Goal: Task Accomplishment & Management: Use online tool/utility

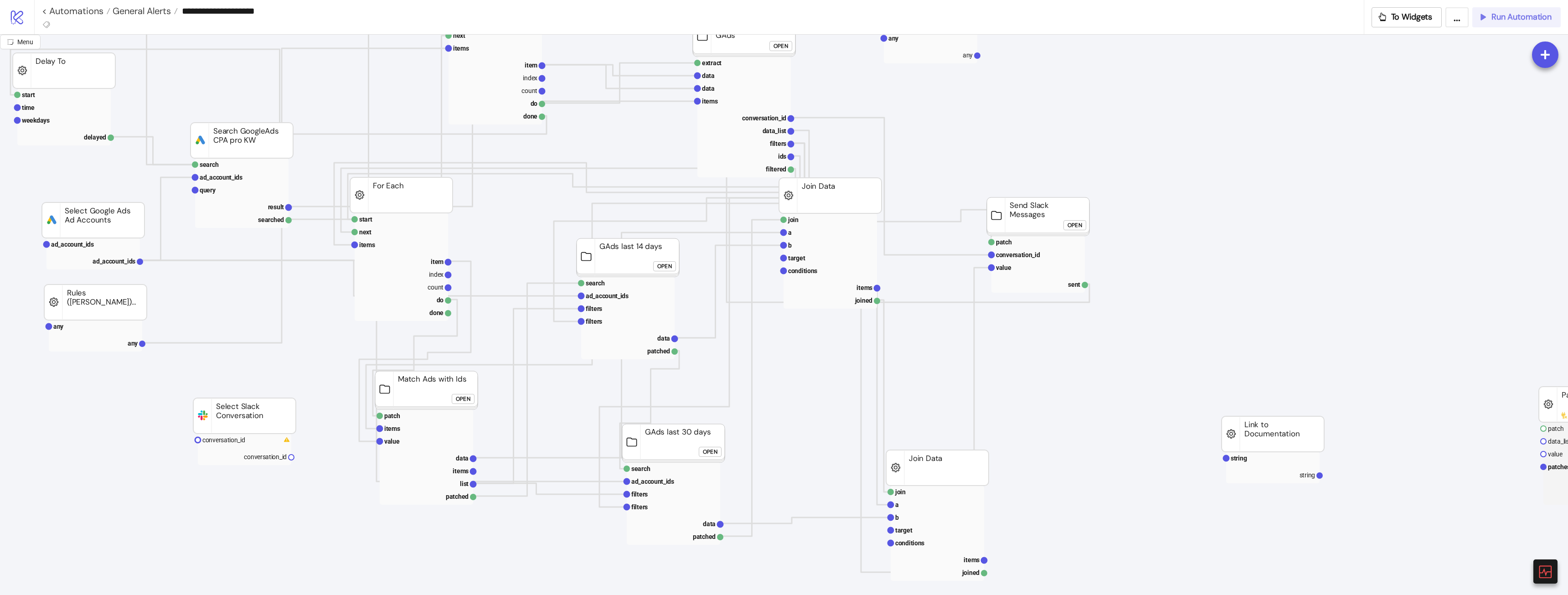
scroll to position [320, 0]
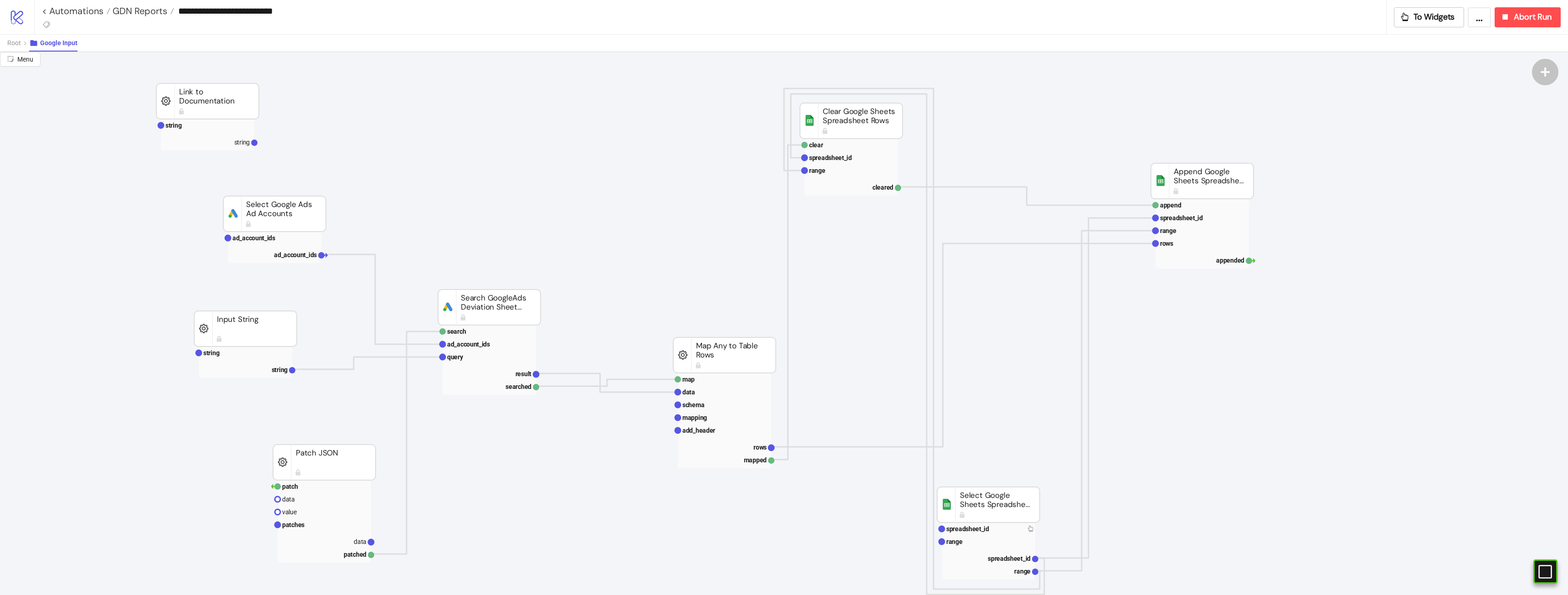
scroll to position [0, 145]
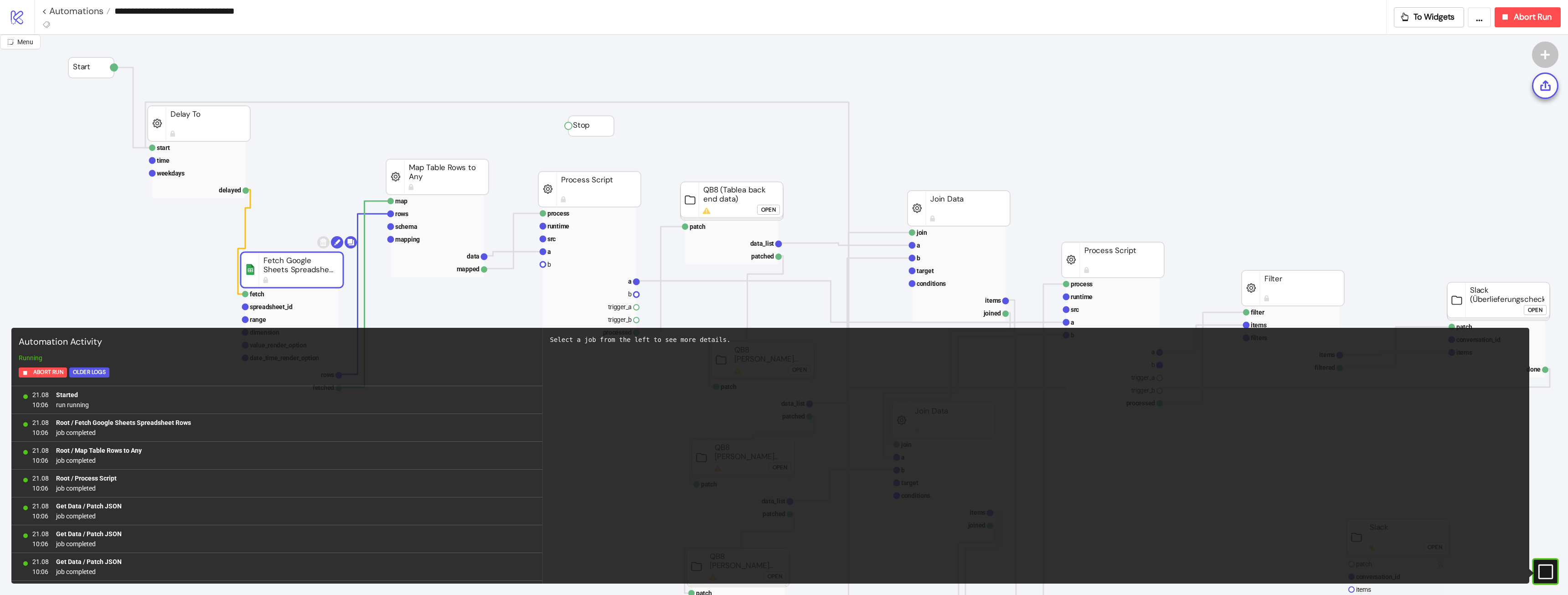
scroll to position [0, 118]
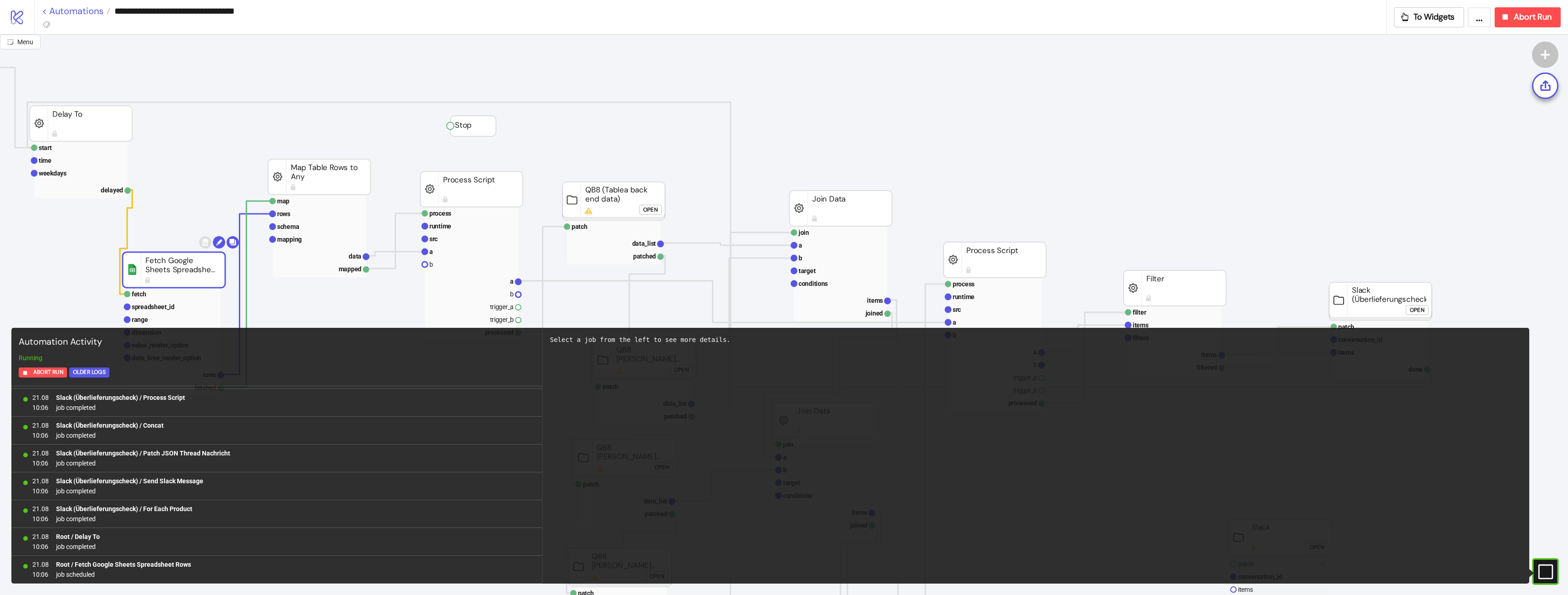
click at [93, 8] on link "< Automations" at bounding box center [75, 10] width 68 height 9
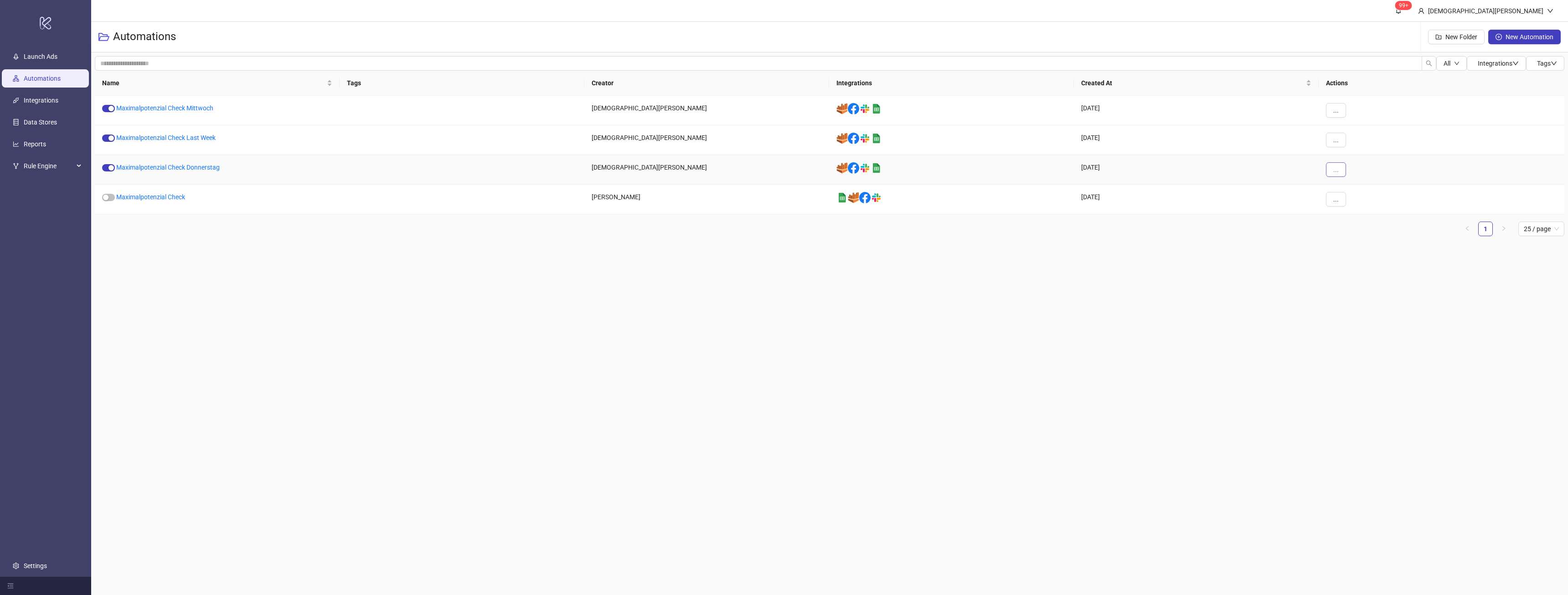
click at [1337, 174] on button "..." at bounding box center [1336, 169] width 20 height 15
click at [1350, 246] on span "Duplicate" at bounding box center [1356, 247] width 27 height 10
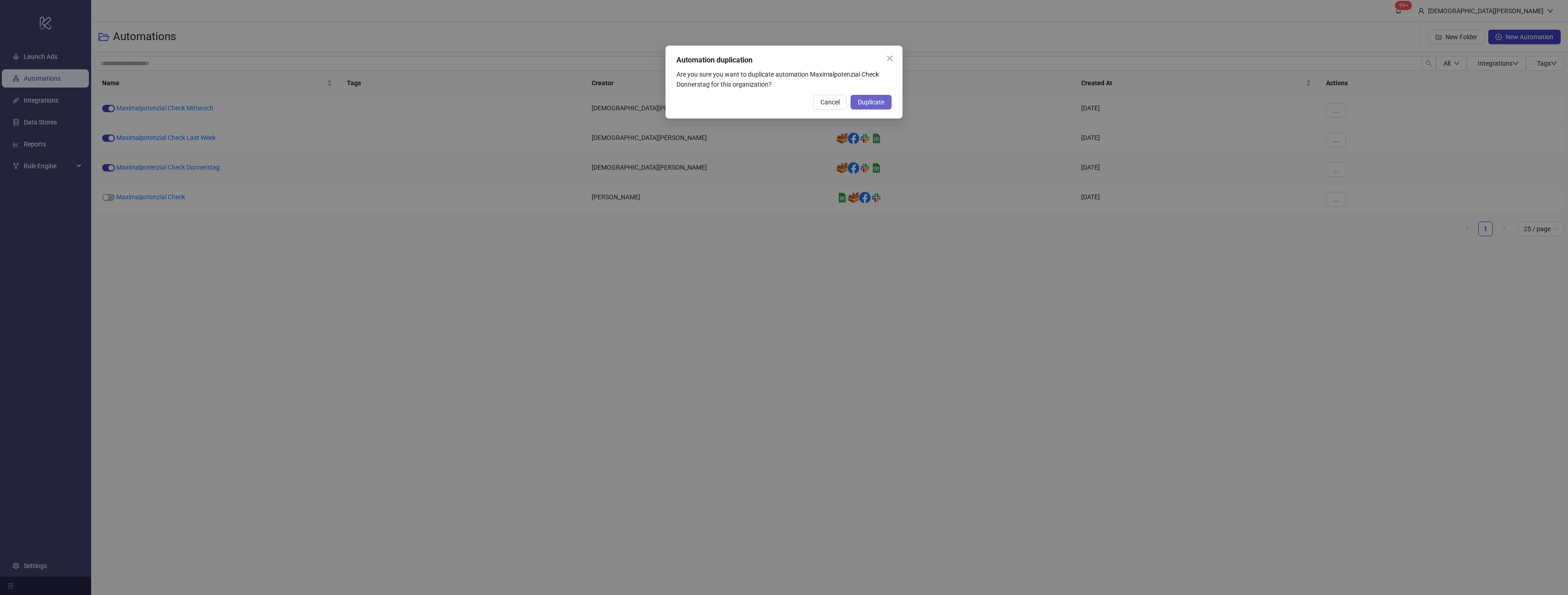
click at [864, 96] on button "Duplicate" at bounding box center [871, 102] width 41 height 15
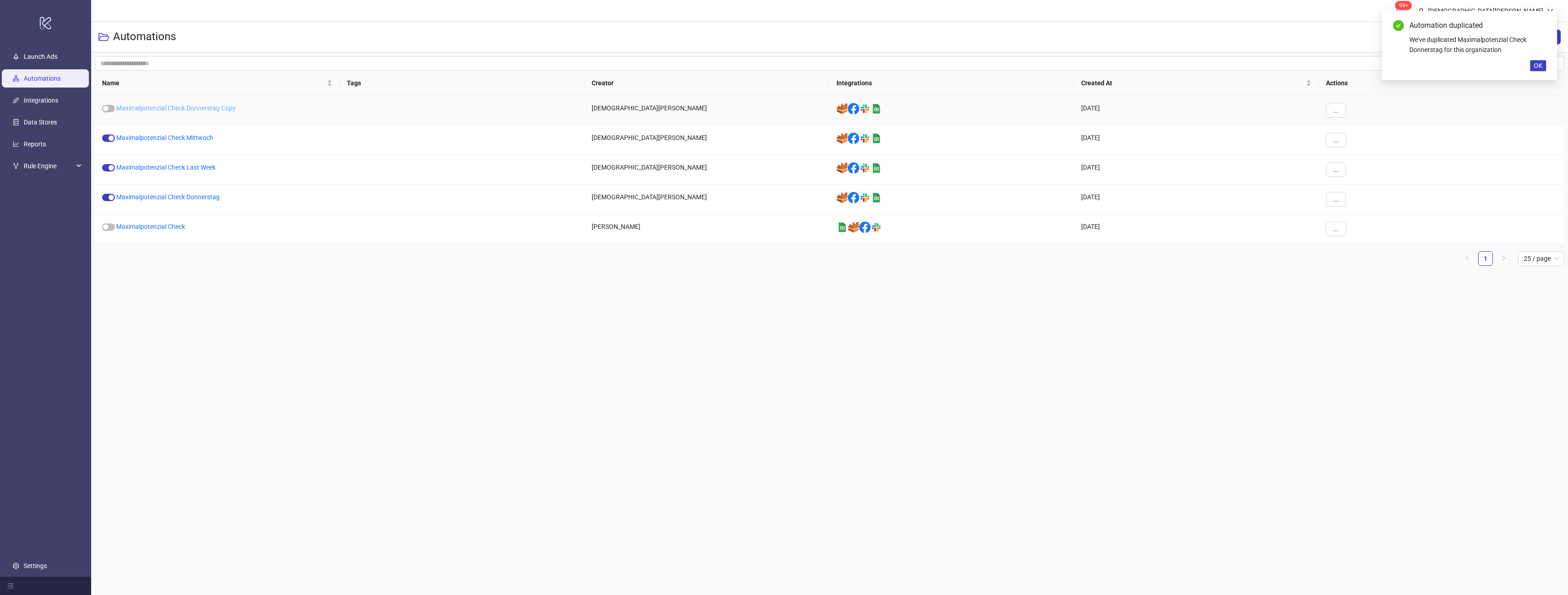
click at [225, 105] on link "Maximalpotenzial Check Donnerstag Copy" at bounding box center [175, 108] width 120 height 7
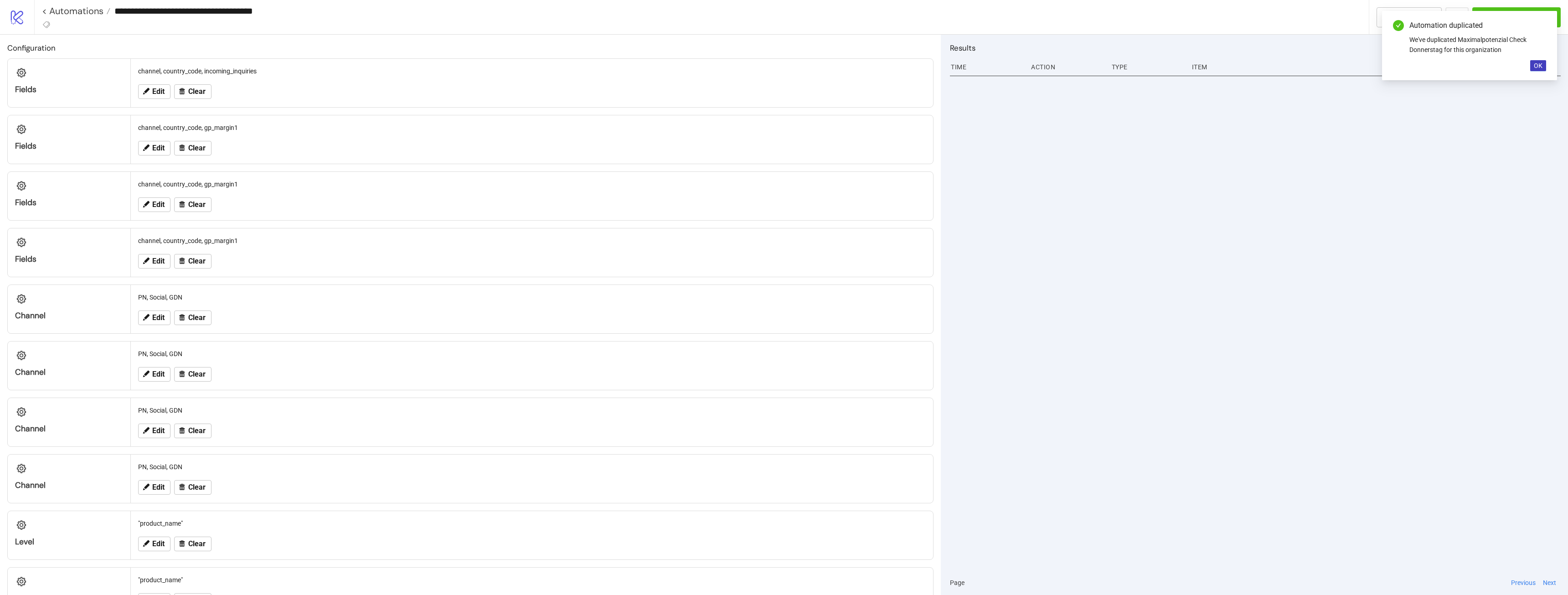
type input "**********"
click at [253, 20] on div "**********" at bounding box center [704, 11] width 1327 height 22
drag, startPoint x: 302, startPoint y: 15, endPoint x: 167, endPoint y: 18, distance: 135.0
click at [220, 15] on input "**********" at bounding box center [740, 11] width 1258 height 14
click at [81, 15] on link "< Automations" at bounding box center [75, 10] width 68 height 9
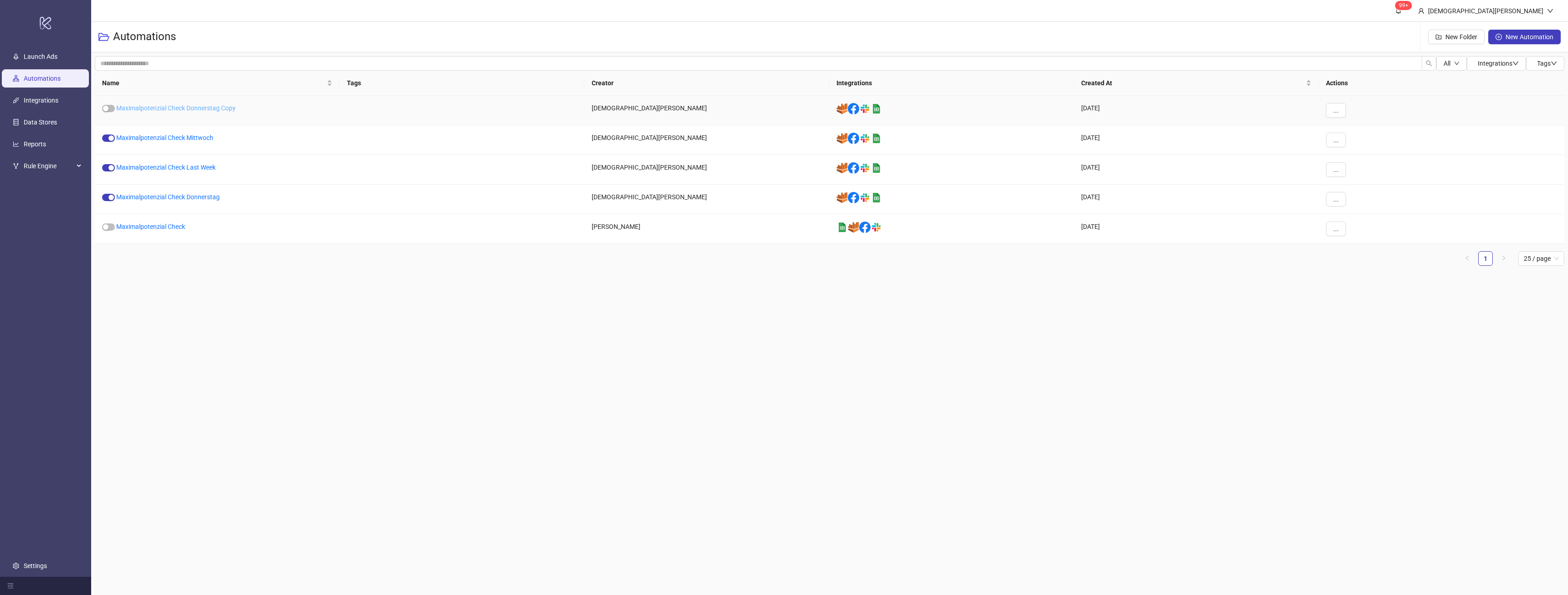
click at [225, 109] on link "Maximalpotenzial Check Donnerstag Copy" at bounding box center [175, 108] width 120 height 7
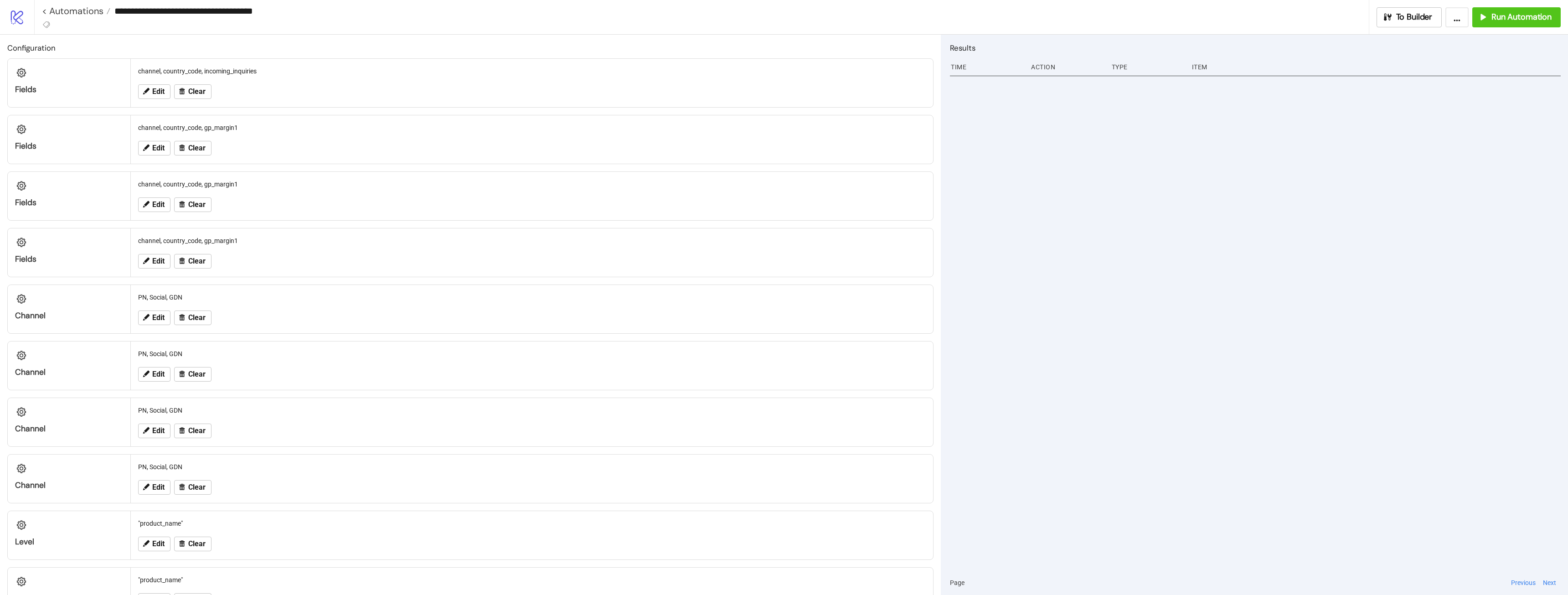
drag, startPoint x: 312, startPoint y: 10, endPoint x: 221, endPoint y: 13, distance: 91.0
click at [221, 13] on input "**********" at bounding box center [740, 11] width 1258 height 14
type input "**********"
drag, startPoint x: 1133, startPoint y: 269, endPoint x: 1238, endPoint y: 139, distance: 167.1
click at [1132, 270] on div at bounding box center [1254, 322] width 610 height 498
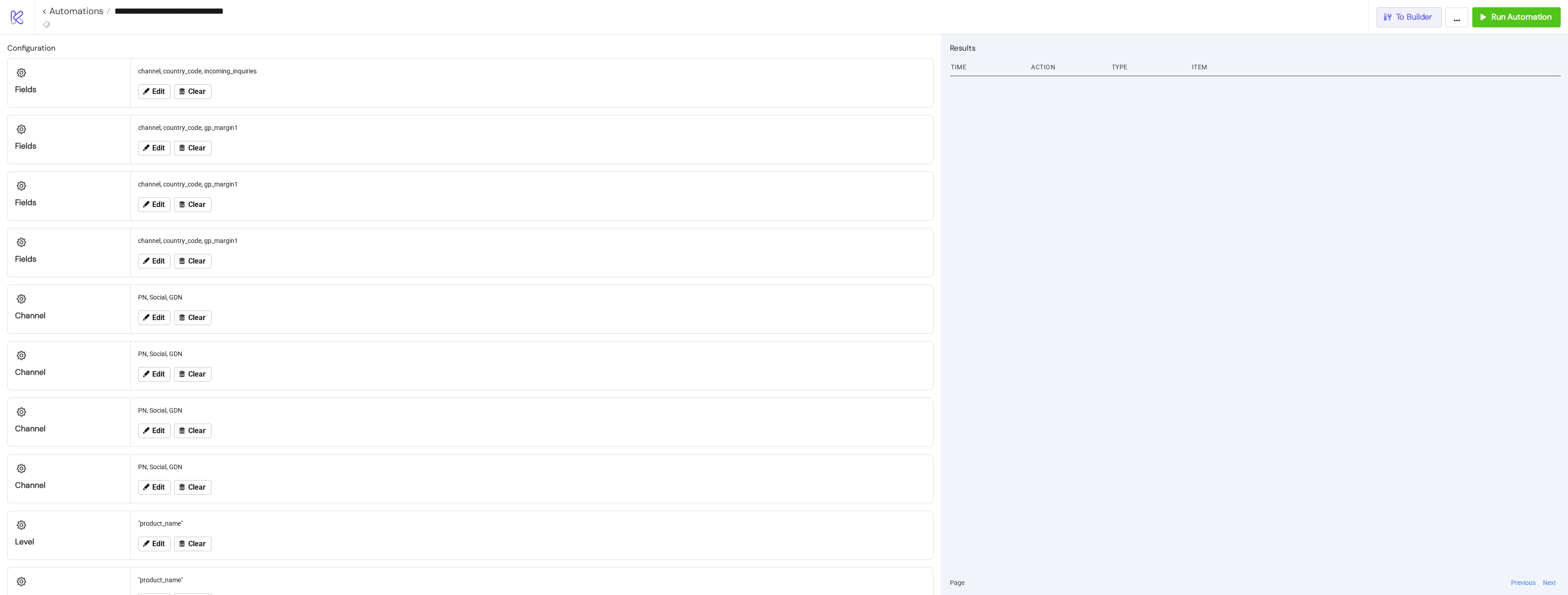
click at [1399, 18] on span "To Builder" at bounding box center [1414, 17] width 37 height 11
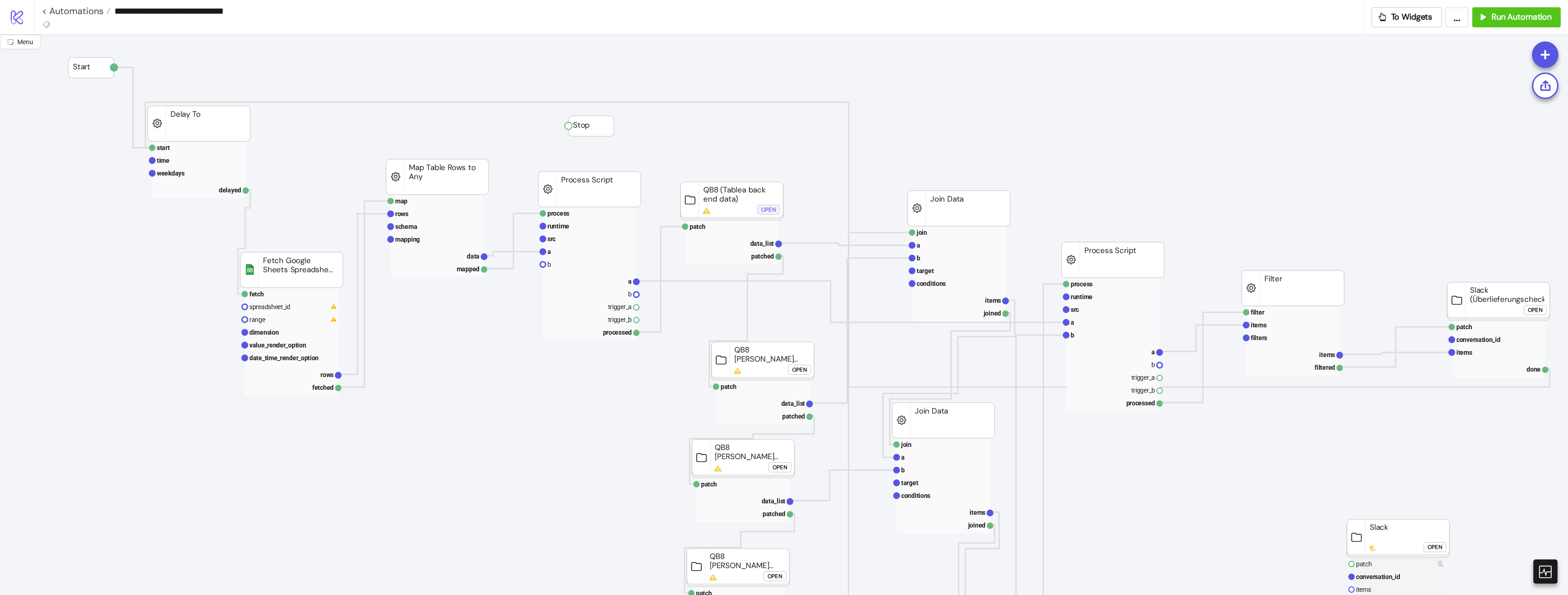
click at [773, 212] on div "Open" at bounding box center [768, 210] width 15 height 11
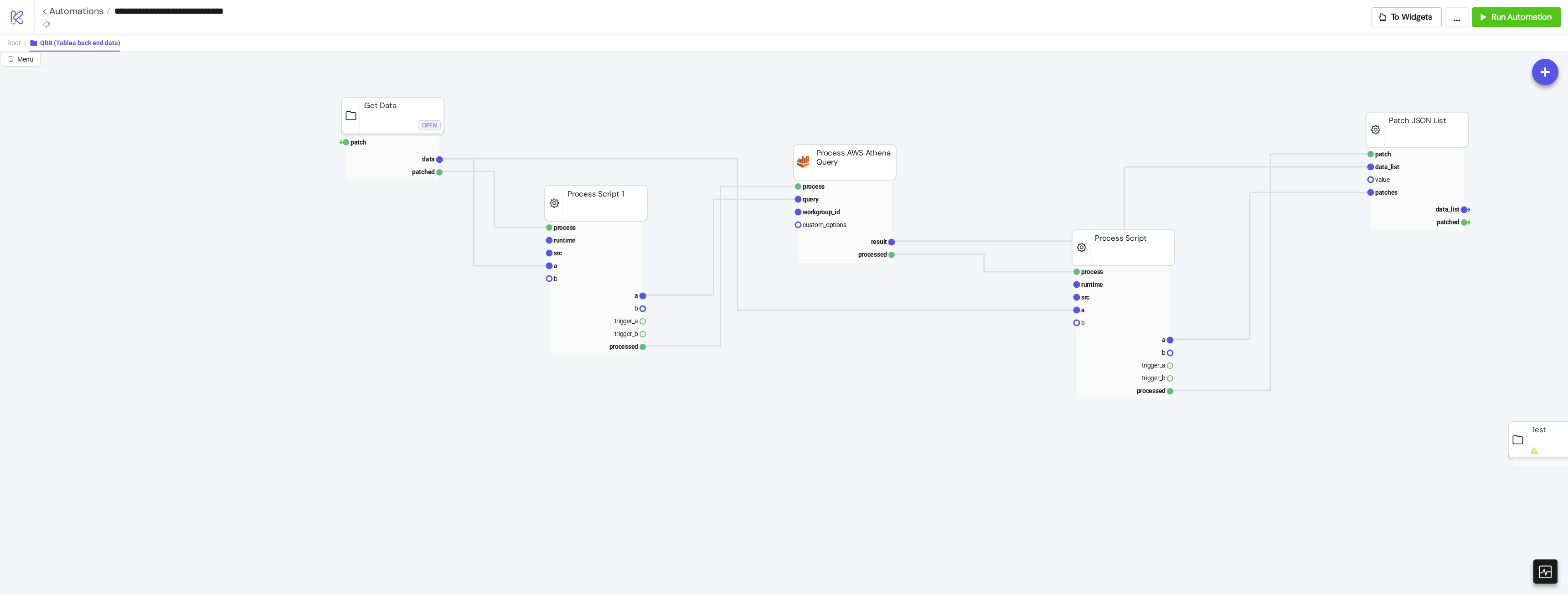
click at [426, 123] on div "Open" at bounding box center [429, 125] width 15 height 11
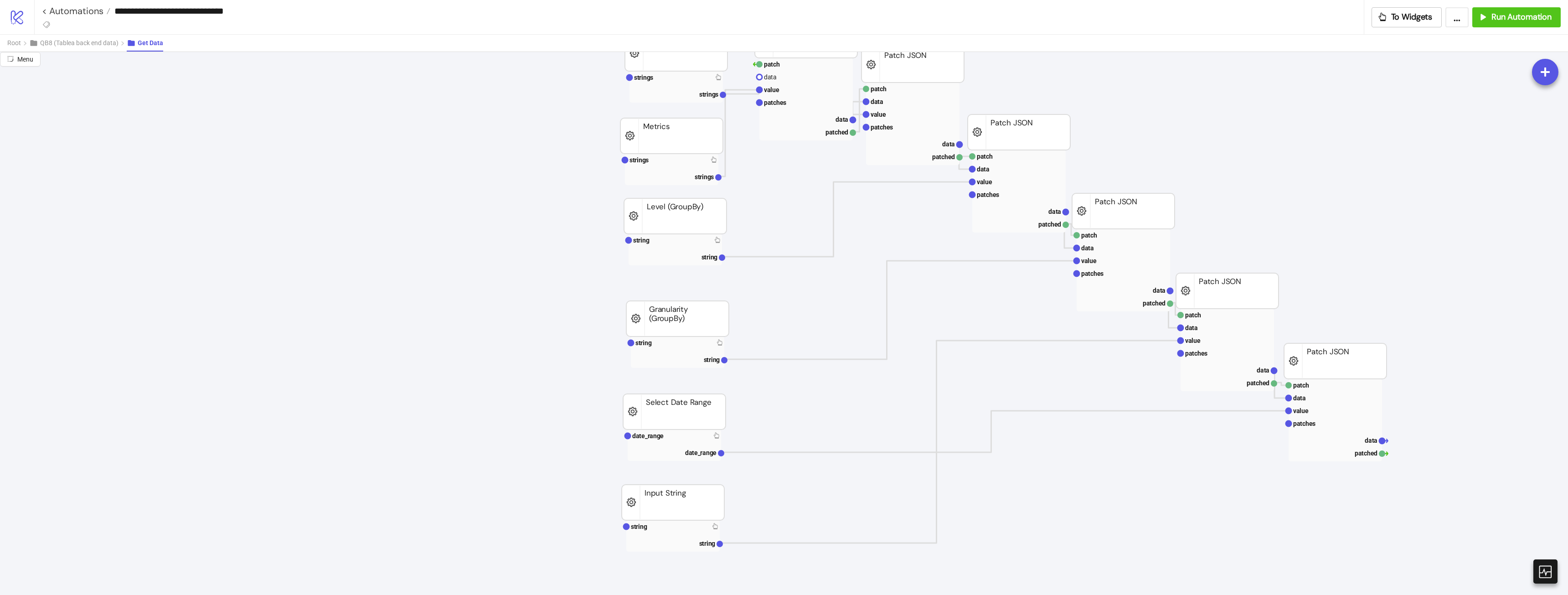
scroll to position [228, 0]
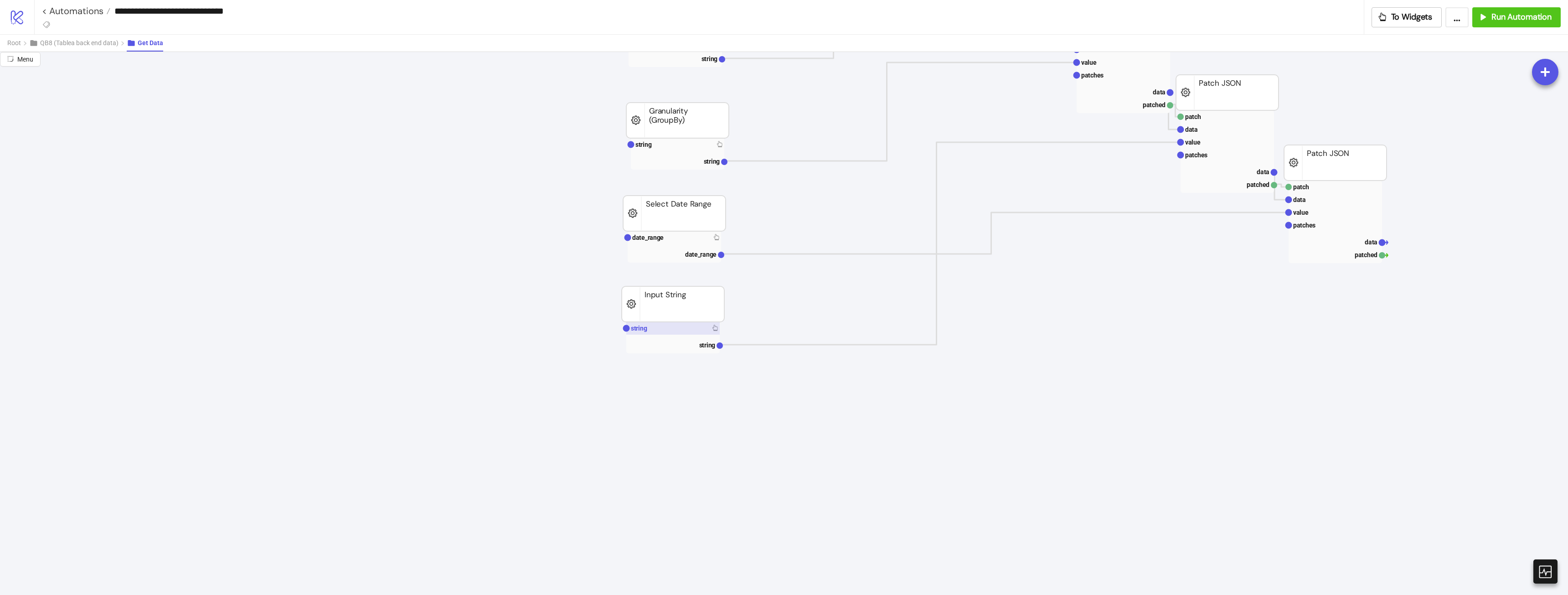
click at [680, 323] on rect at bounding box center [673, 328] width 93 height 13
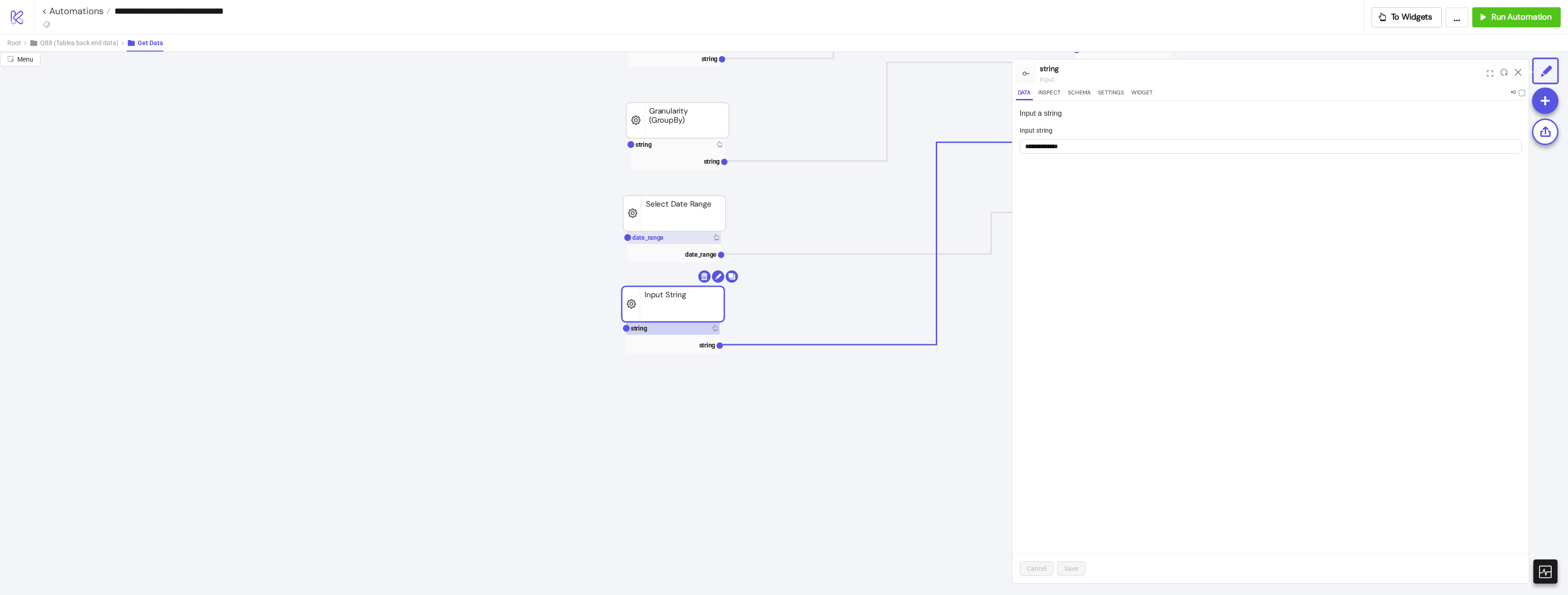
click at [701, 238] on rect at bounding box center [674, 238] width 93 height 13
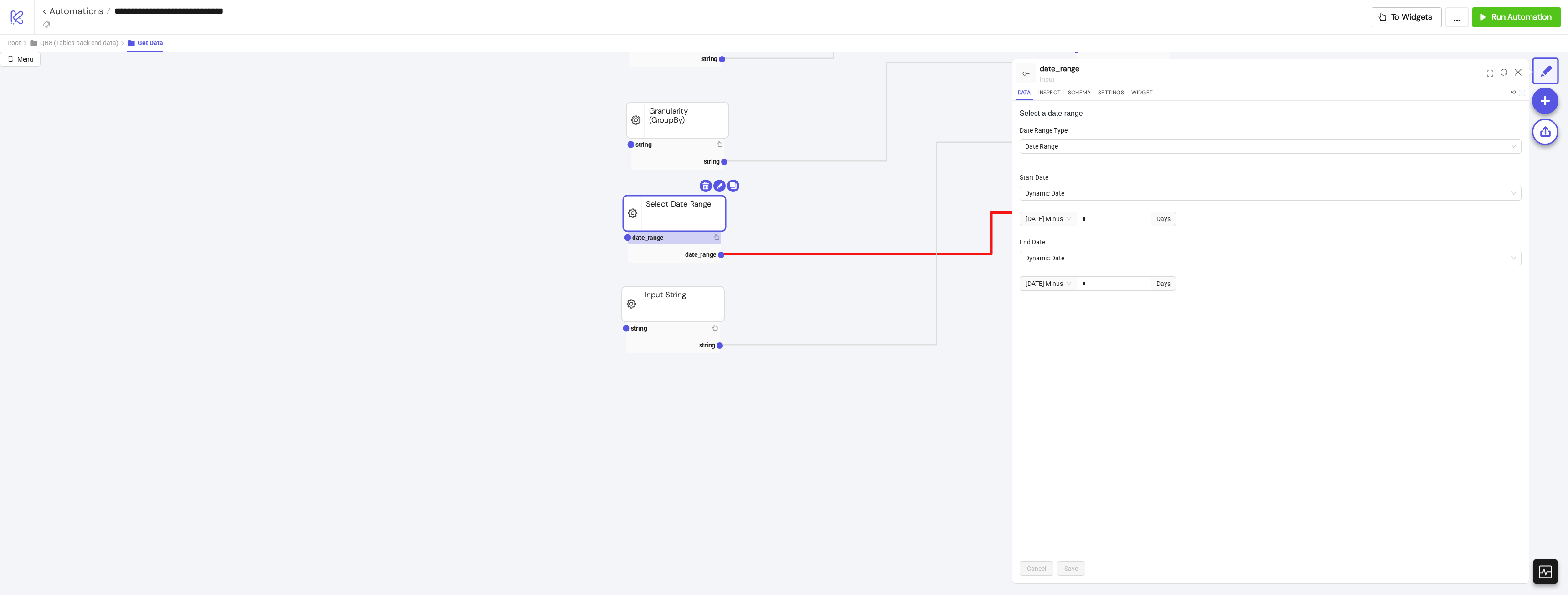
drag, startPoint x: 1097, startPoint y: 211, endPoint x: 990, endPoint y: 245, distance: 112.3
click at [1039, 218] on div "Start Date Dynamic Date Today Minus * Days" at bounding box center [1270, 204] width 502 height 64
click at [1128, 220] on input "*" at bounding box center [1114, 219] width 74 height 14
type input "*"
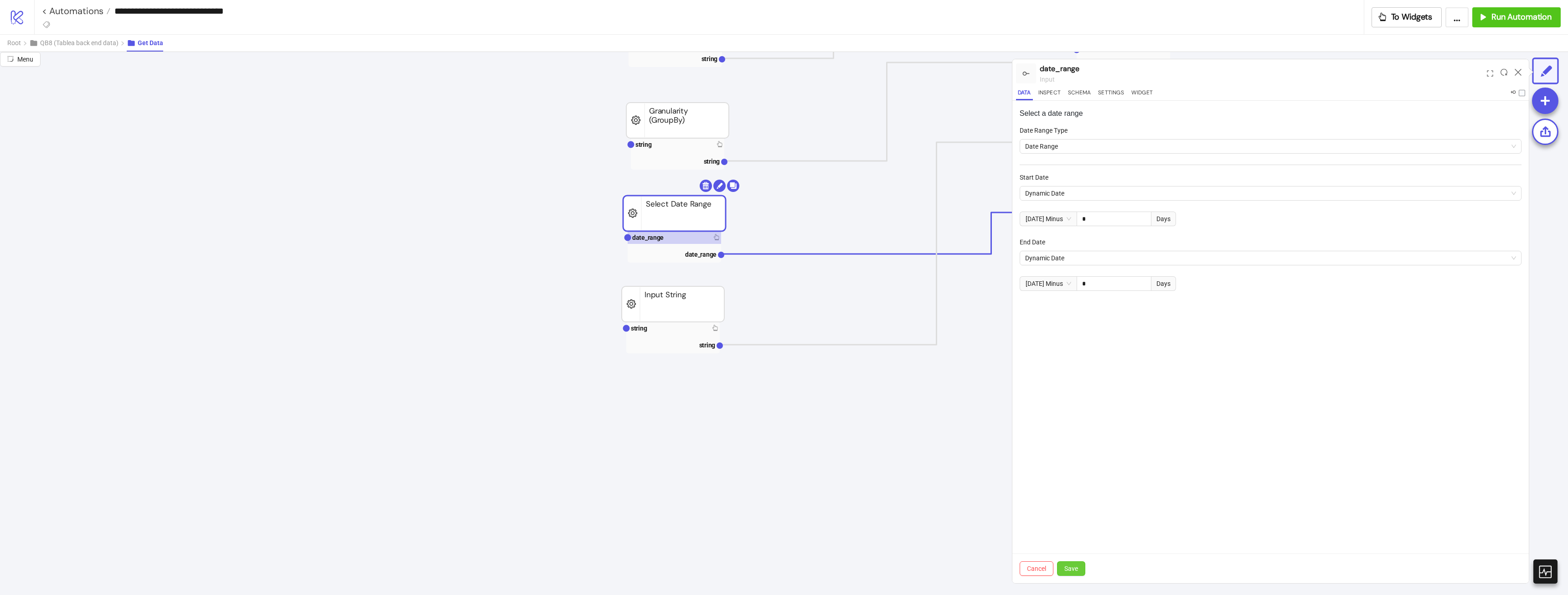
click at [1078, 573] on button "Save" at bounding box center [1071, 568] width 29 height 15
click at [1520, 72] on icon at bounding box center [1518, 72] width 7 height 7
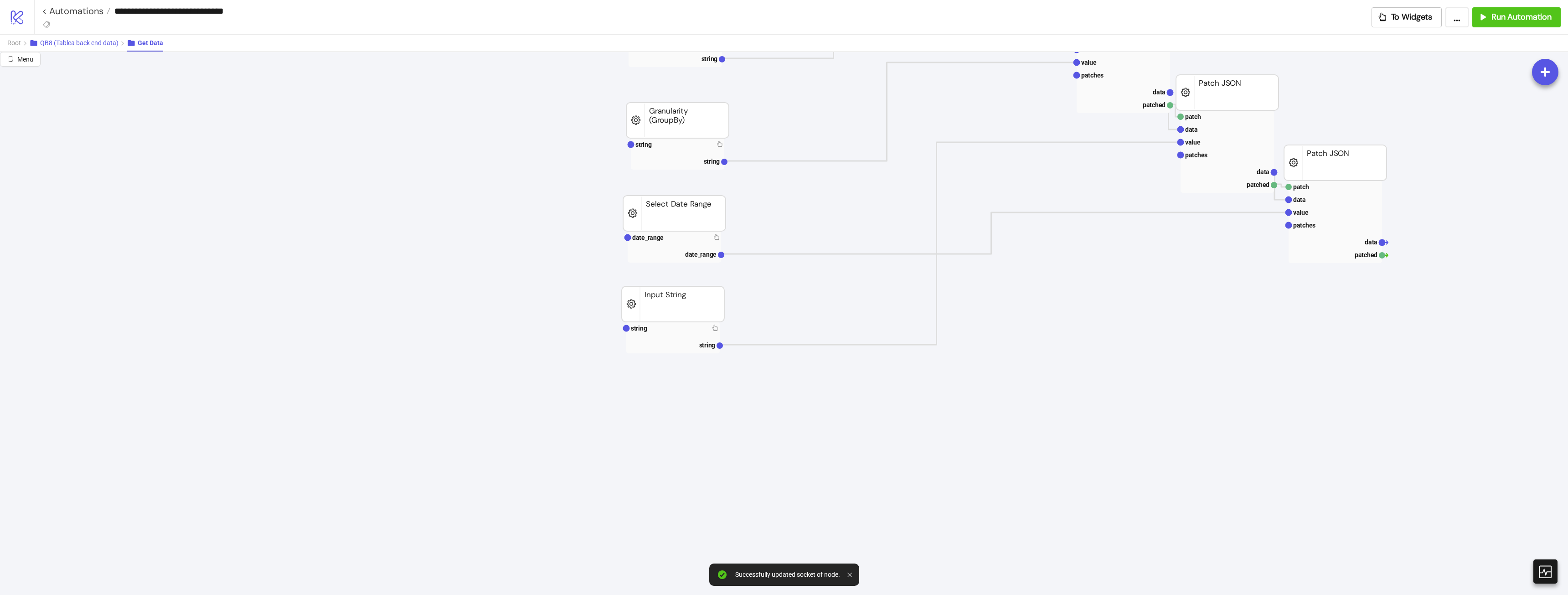
click at [90, 44] on span "QB8 (Tablea back end data)" at bounding box center [79, 43] width 78 height 7
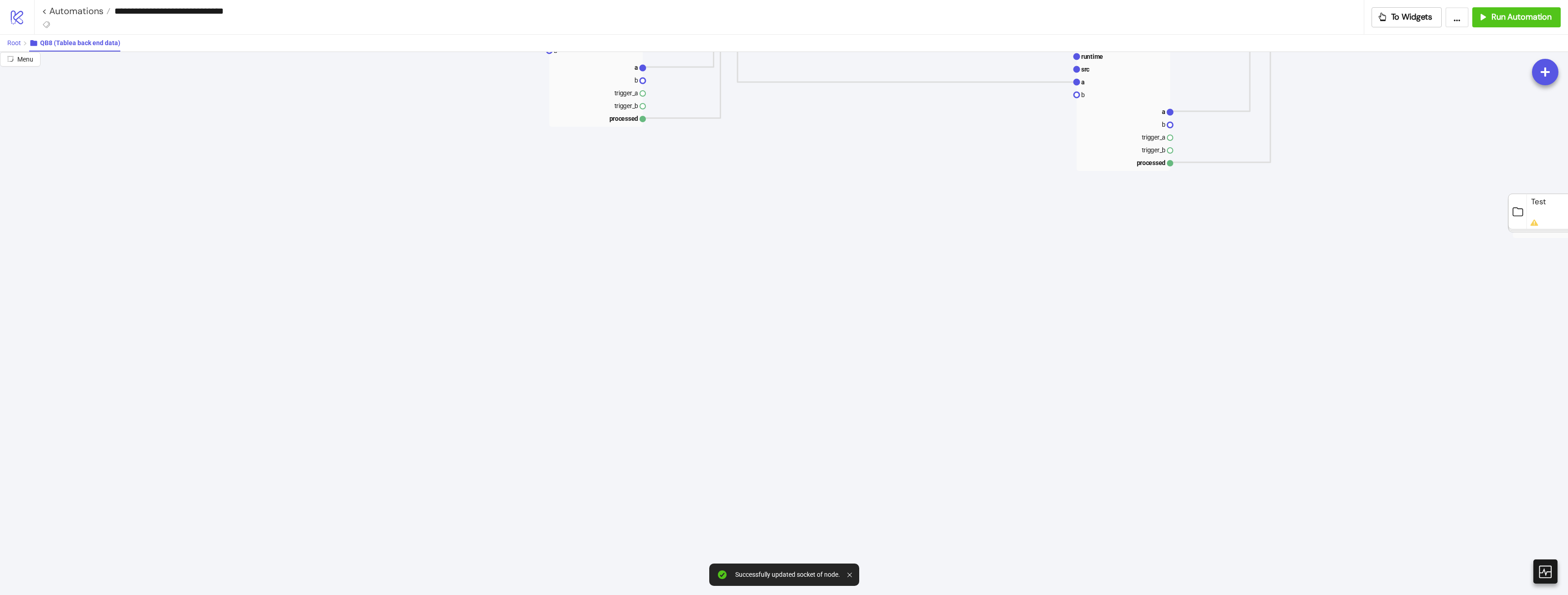
click at [21, 43] on span "Root" at bounding box center [14, 43] width 14 height 7
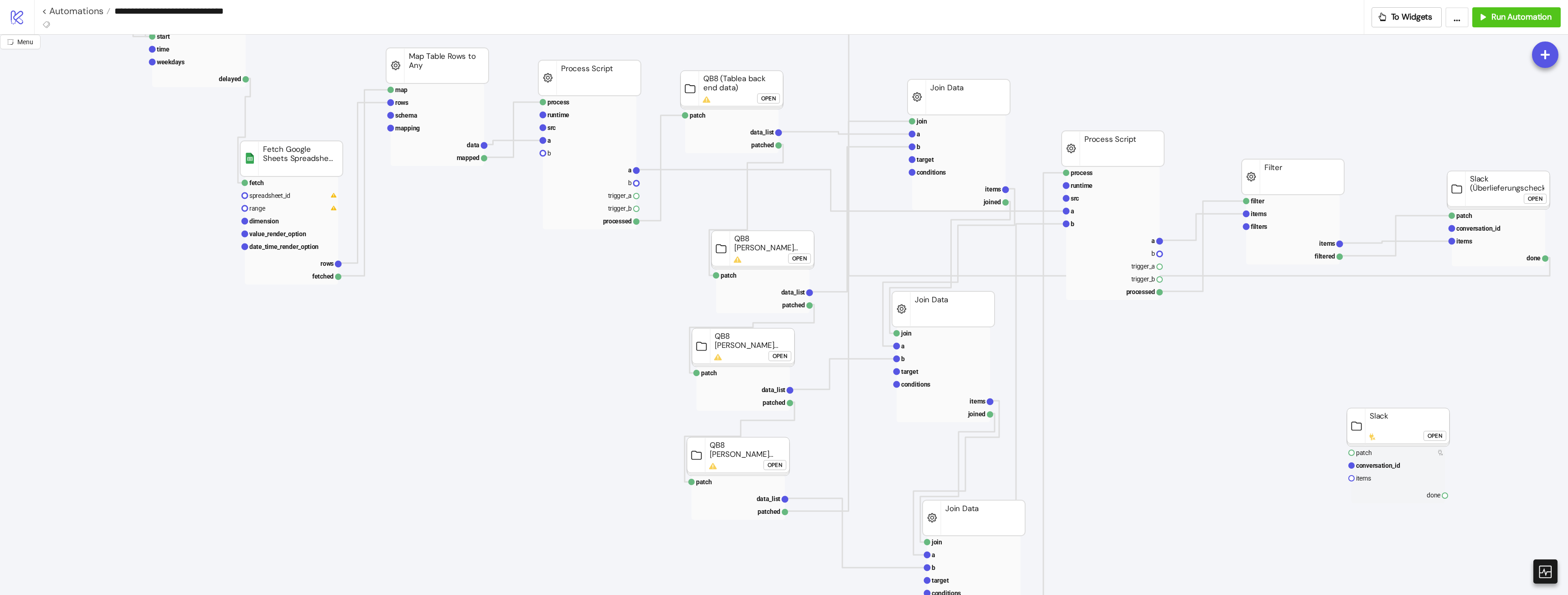
scroll to position [46, 0]
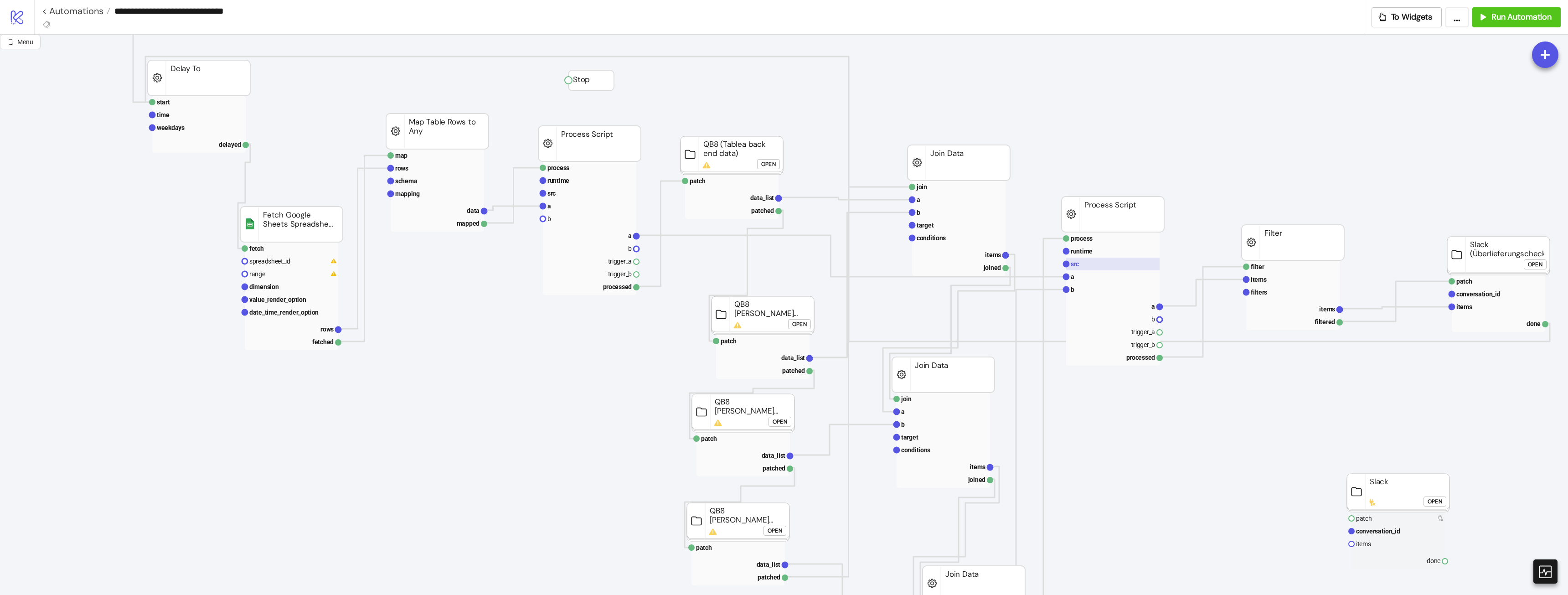
click at [1091, 261] on rect at bounding box center [1113, 263] width 93 height 13
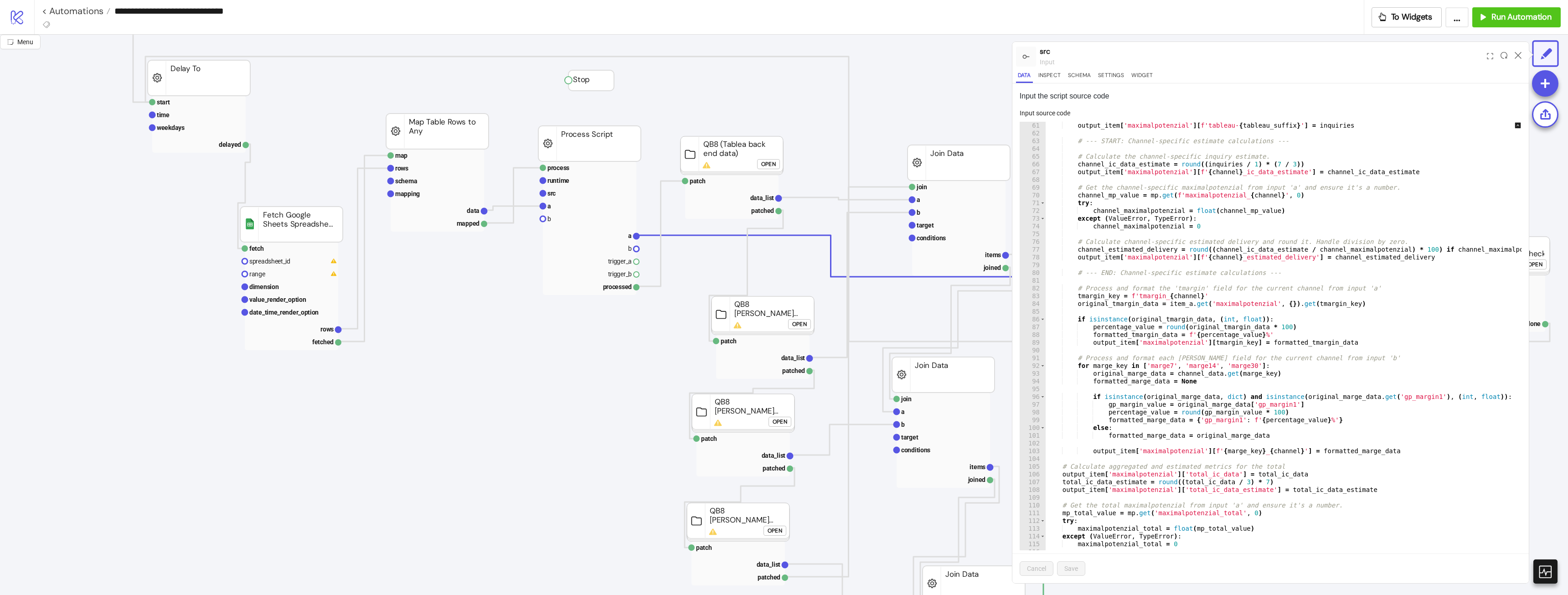
scroll to position [355, 0]
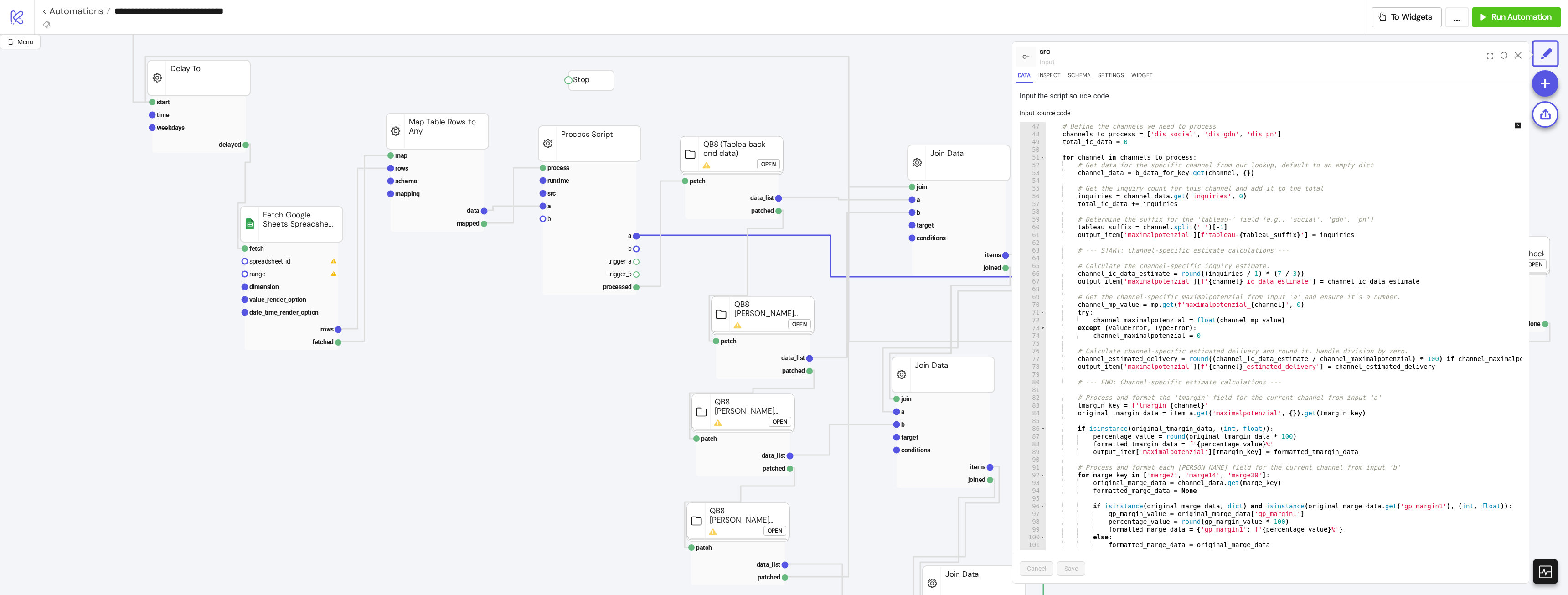
click at [1274, 272] on div "# Define the channels we need to process channels_to_process = [ 'dis_social' ,…" at bounding box center [1292, 334] width 493 height 438
click at [1398, 365] on div "# Define the channels we need to process channels_to_process = [ 'dis_social' ,…" at bounding box center [1292, 334] width 493 height 438
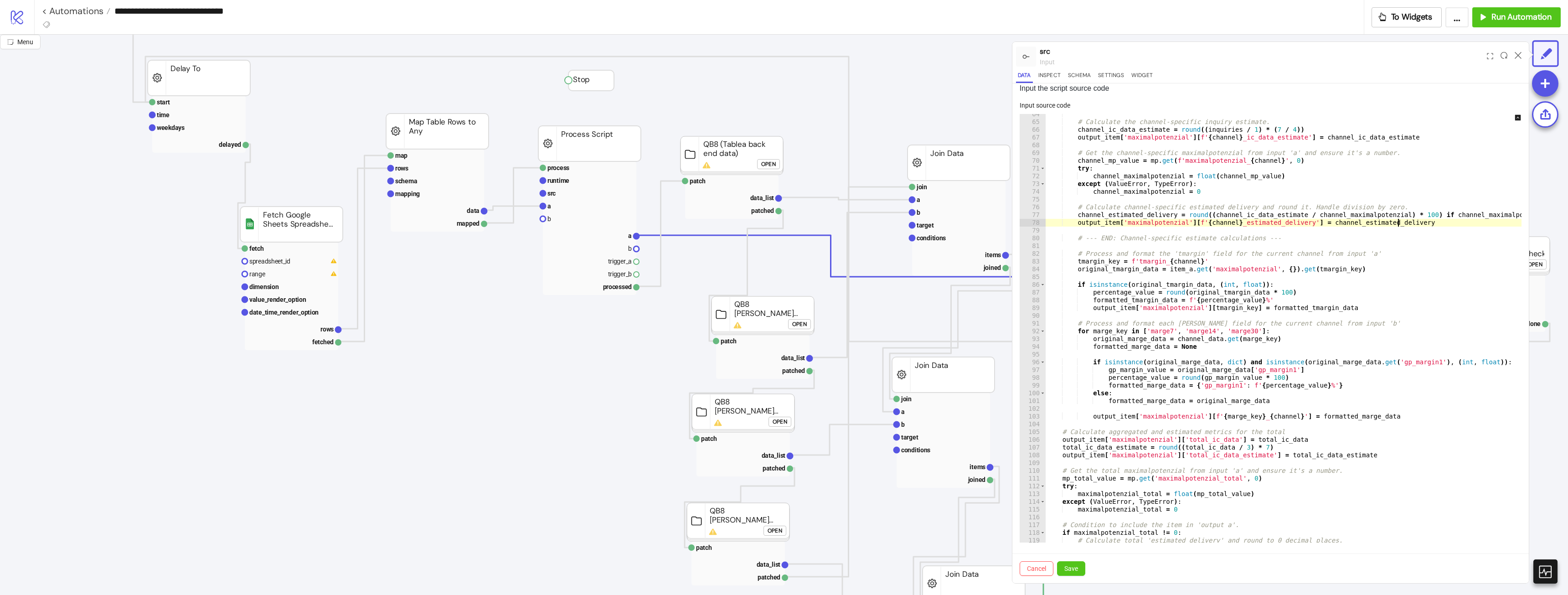
scroll to position [465, 0]
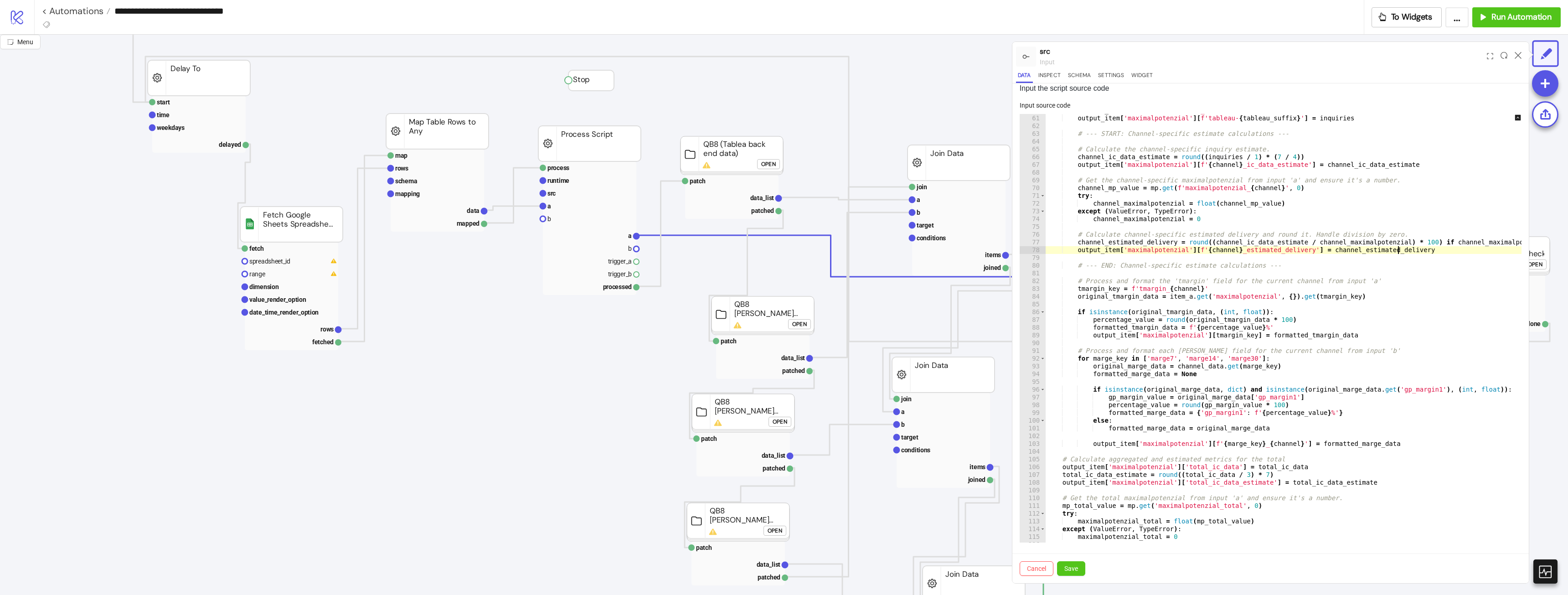
click at [1391, 431] on div "tableau_suffix = channel . split ( '_' ) [ - 1 ] output_item [ 'maximalpotenzia…" at bounding box center [1292, 326] width 493 height 438
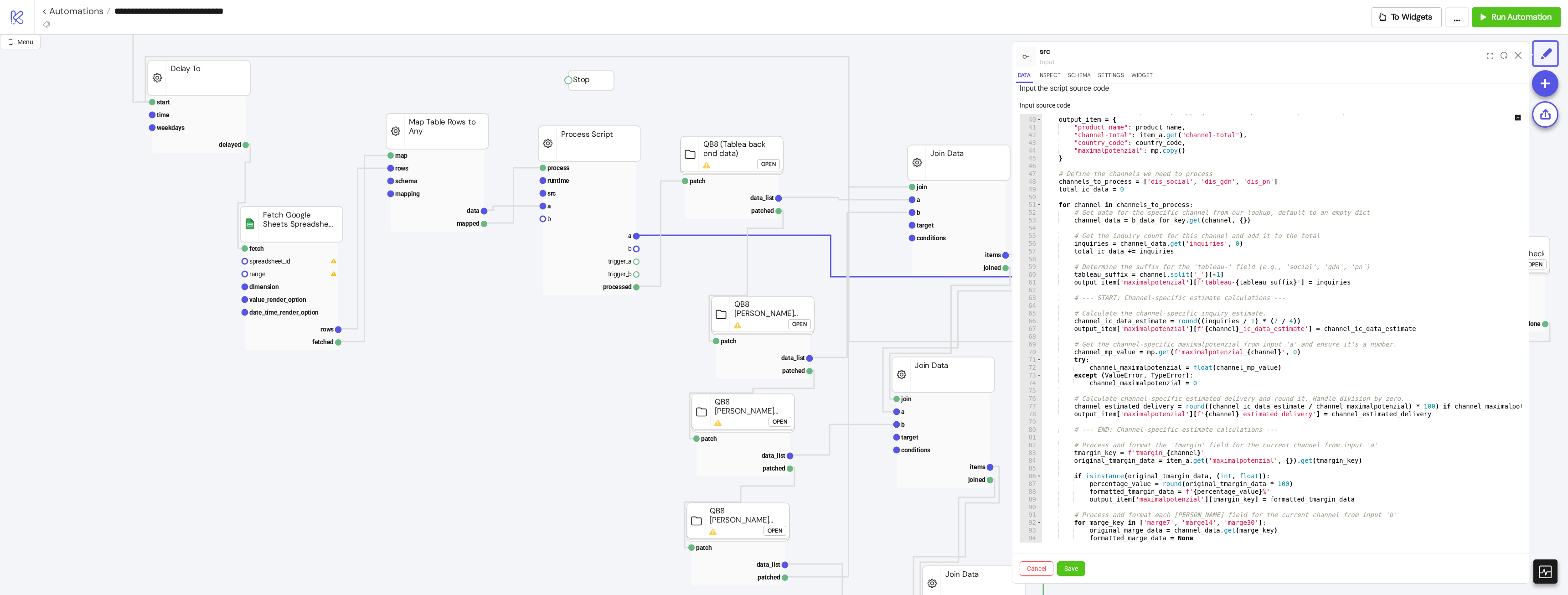
scroll to position [355, 0]
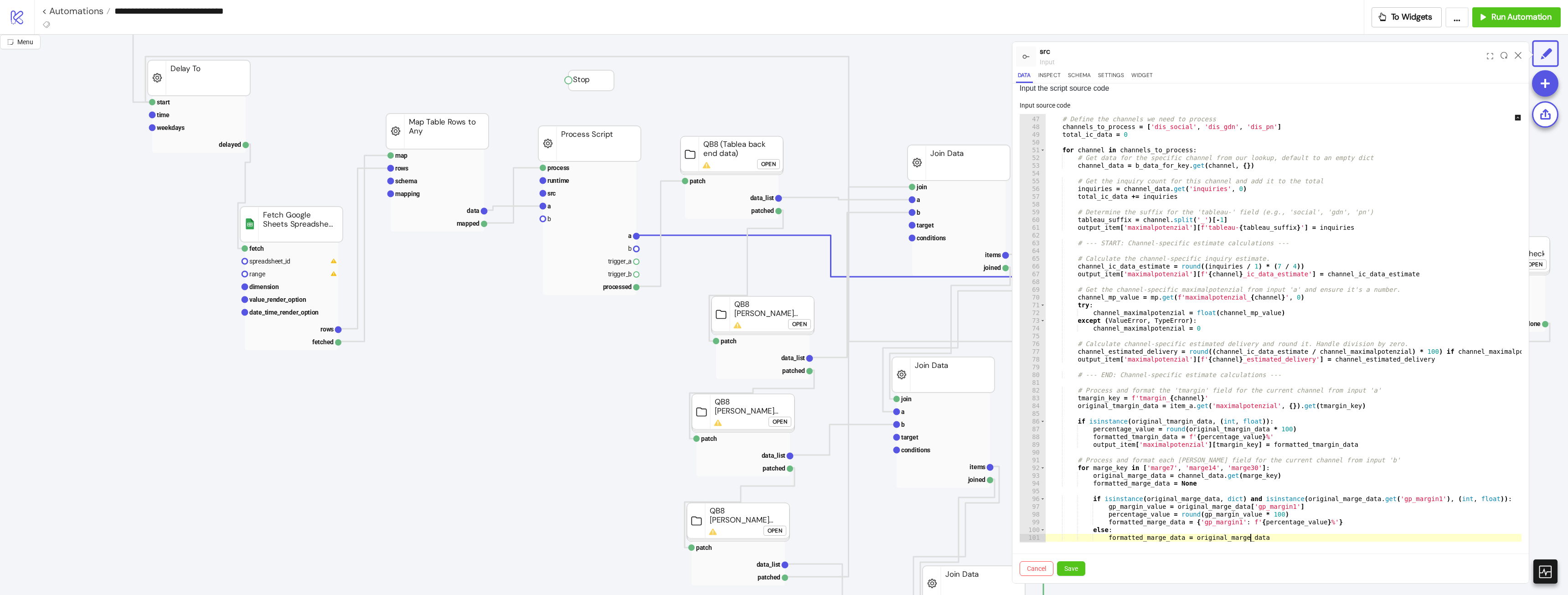
type textarea "**********"
type input "*"
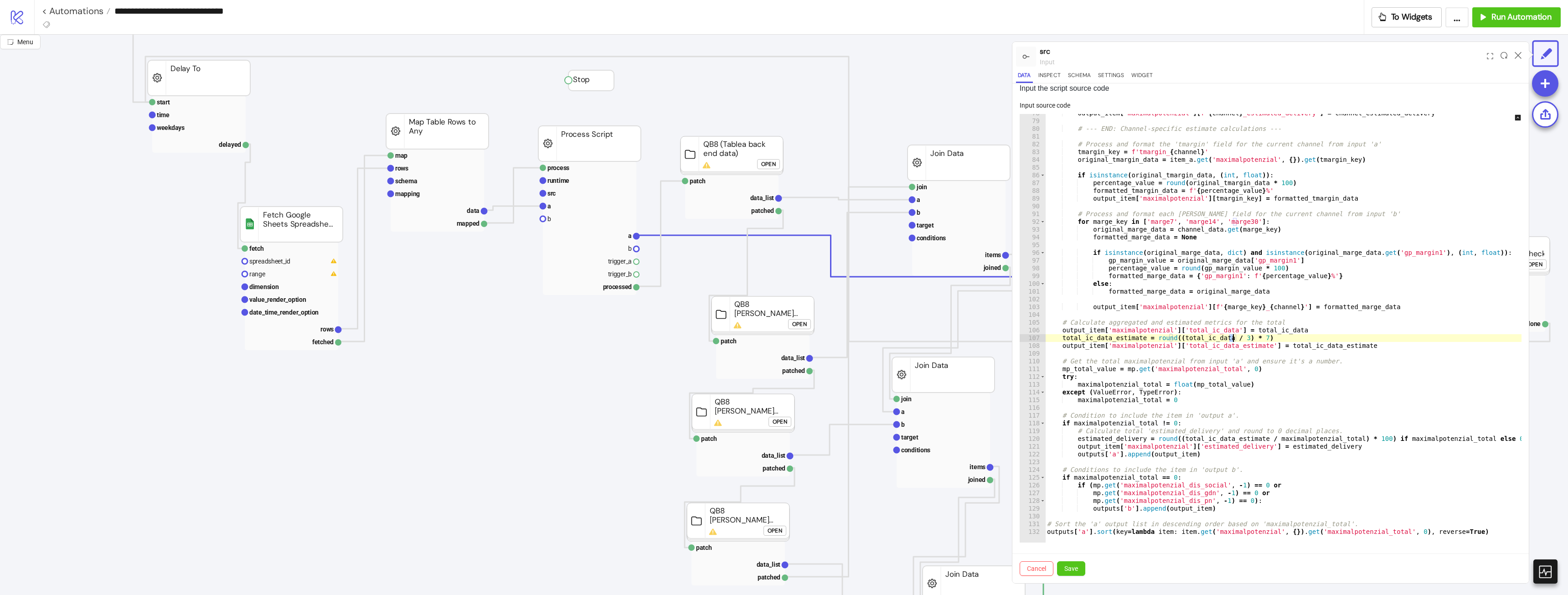
click at [1245, 387] on div "output_item [ 'maximalpotenzial' ] [ f' { channel } _estimated_delivery' ] = ch…" at bounding box center [1292, 329] width 493 height 438
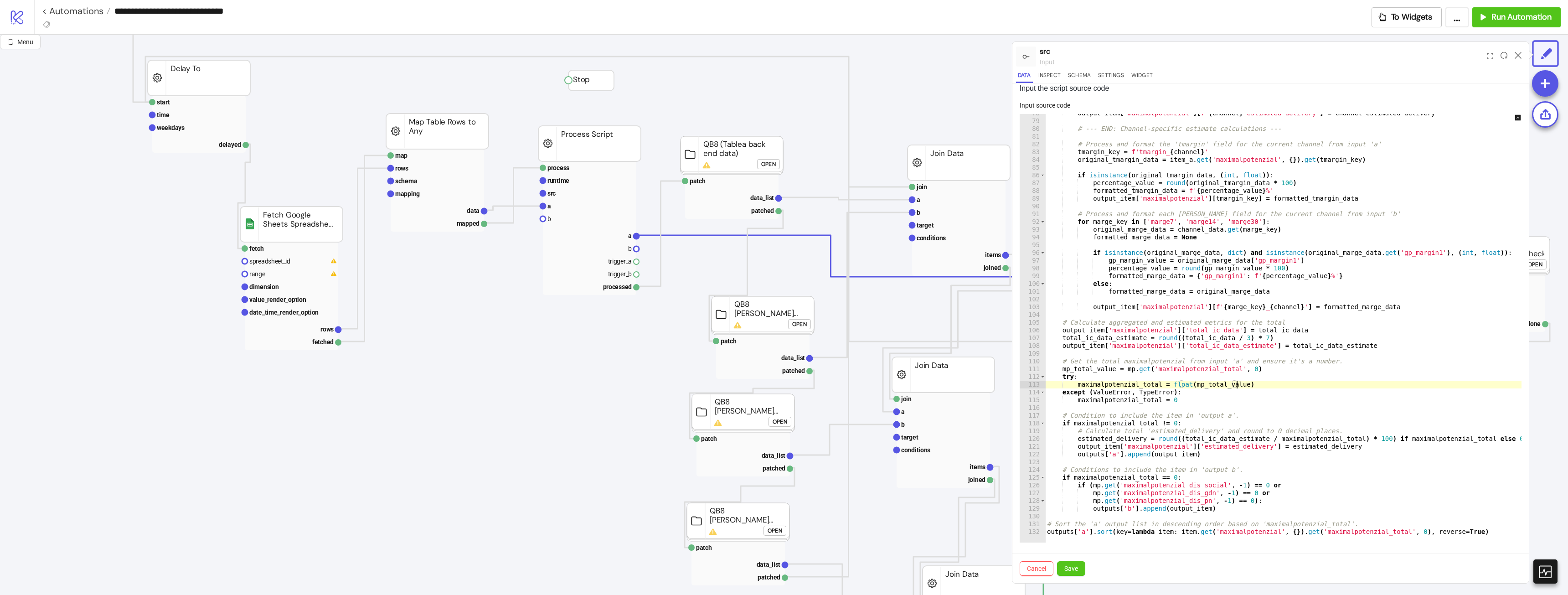
scroll to position [0, 13]
click at [1235, 339] on div "output_item [ 'maximalpotenzial' ] [ f' { channel } _estimated_delivery' ] = ch…" at bounding box center [1292, 329] width 493 height 438
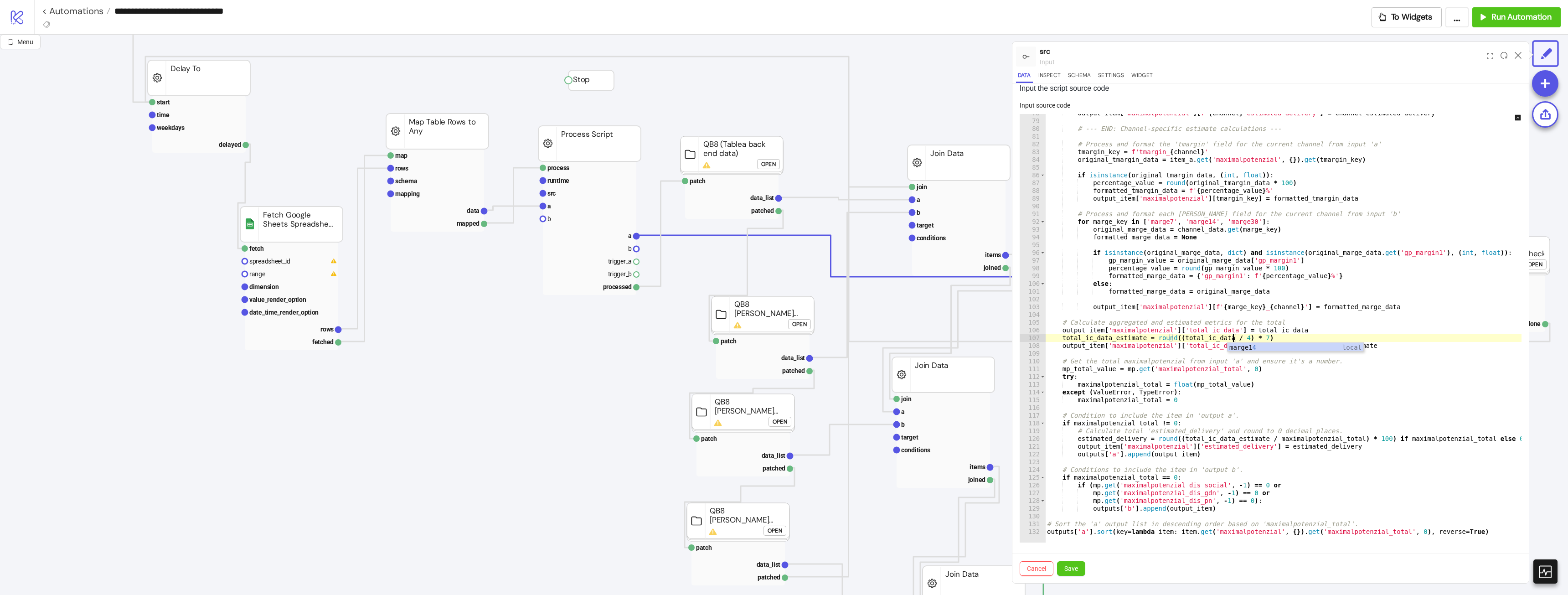
click at [1382, 418] on div "output_item [ 'maximalpotenzial' ] [ f' { channel } _estimated_delivery' ] = ch…" at bounding box center [1292, 329] width 493 height 438
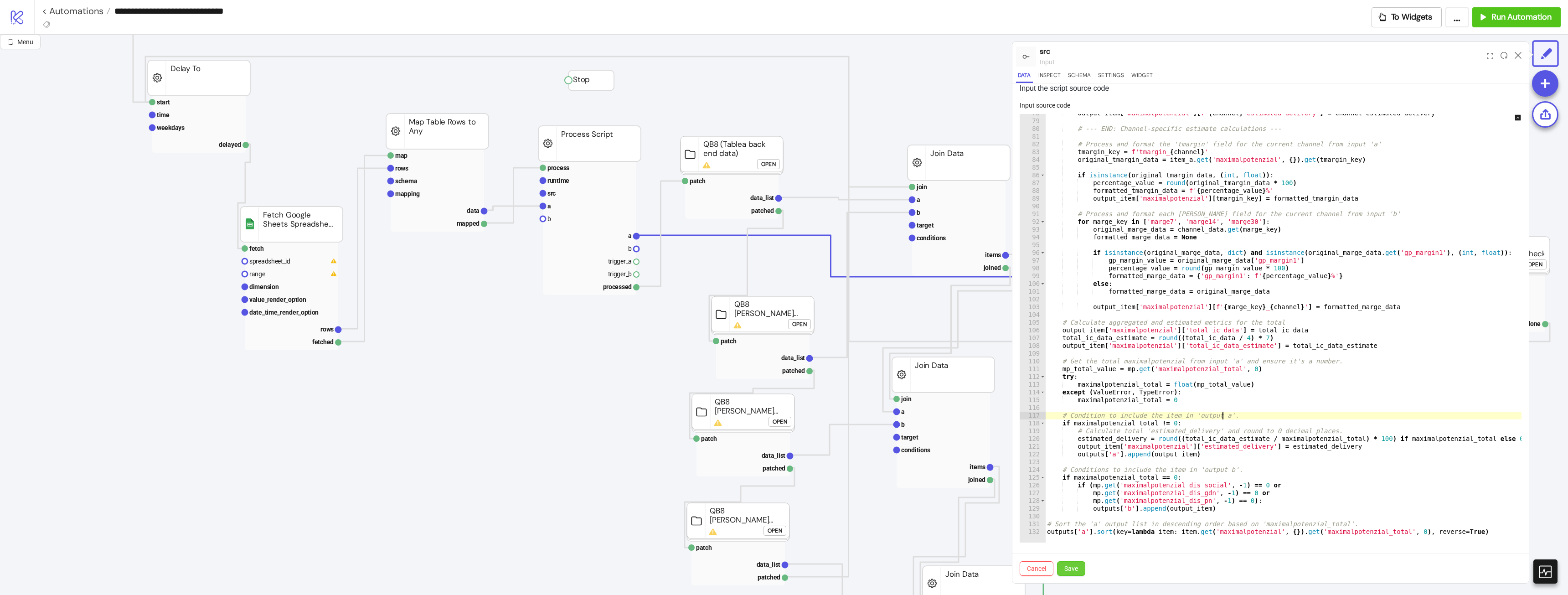
type textarea "**********"
click at [1074, 572] on span "Save" at bounding box center [1071, 568] width 14 height 7
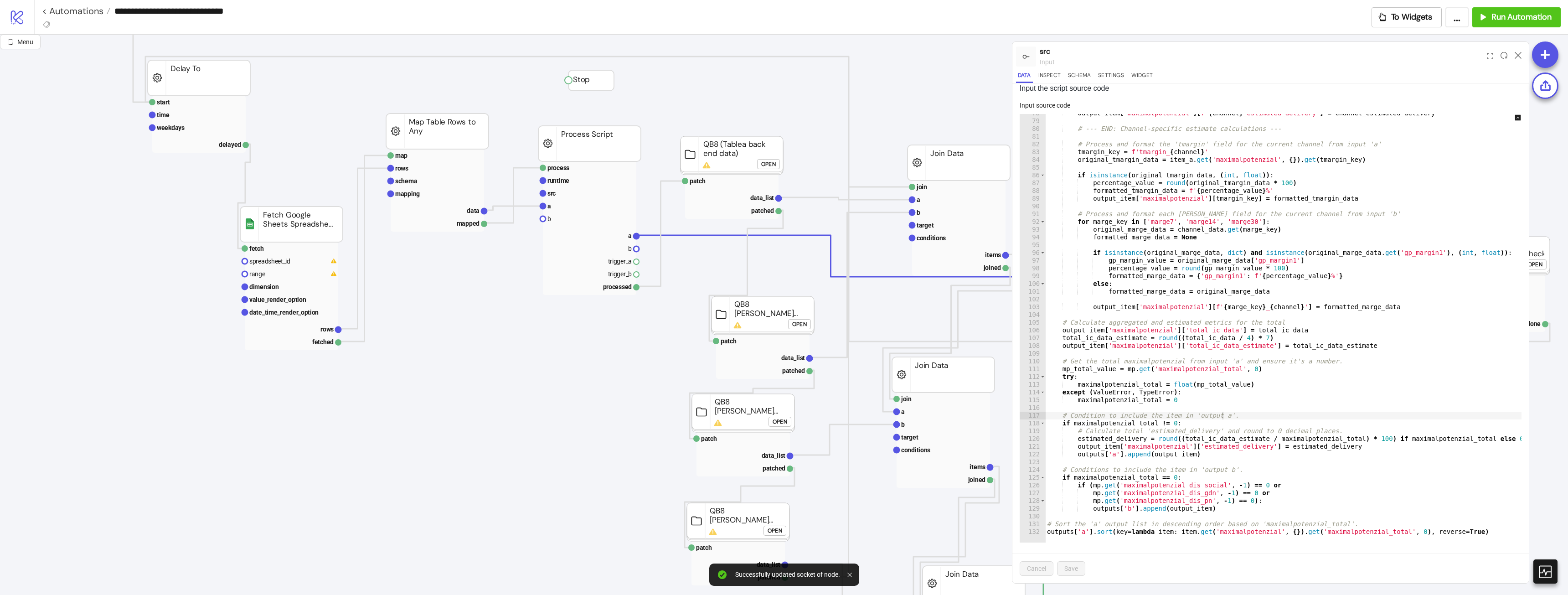
click at [1515, 59] on div at bounding box center [1518, 56] width 14 height 25
click at [1519, 53] on icon at bounding box center [1518, 55] width 7 height 7
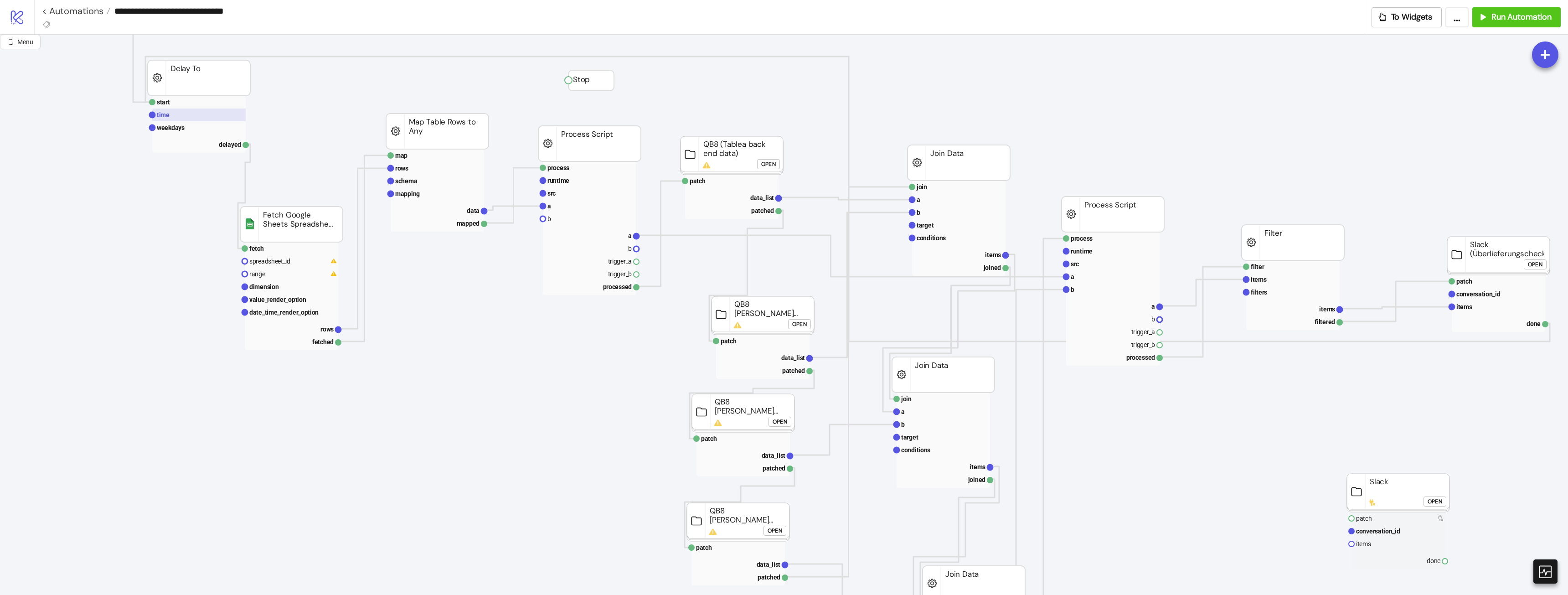
click at [198, 112] on rect at bounding box center [199, 115] width 93 height 13
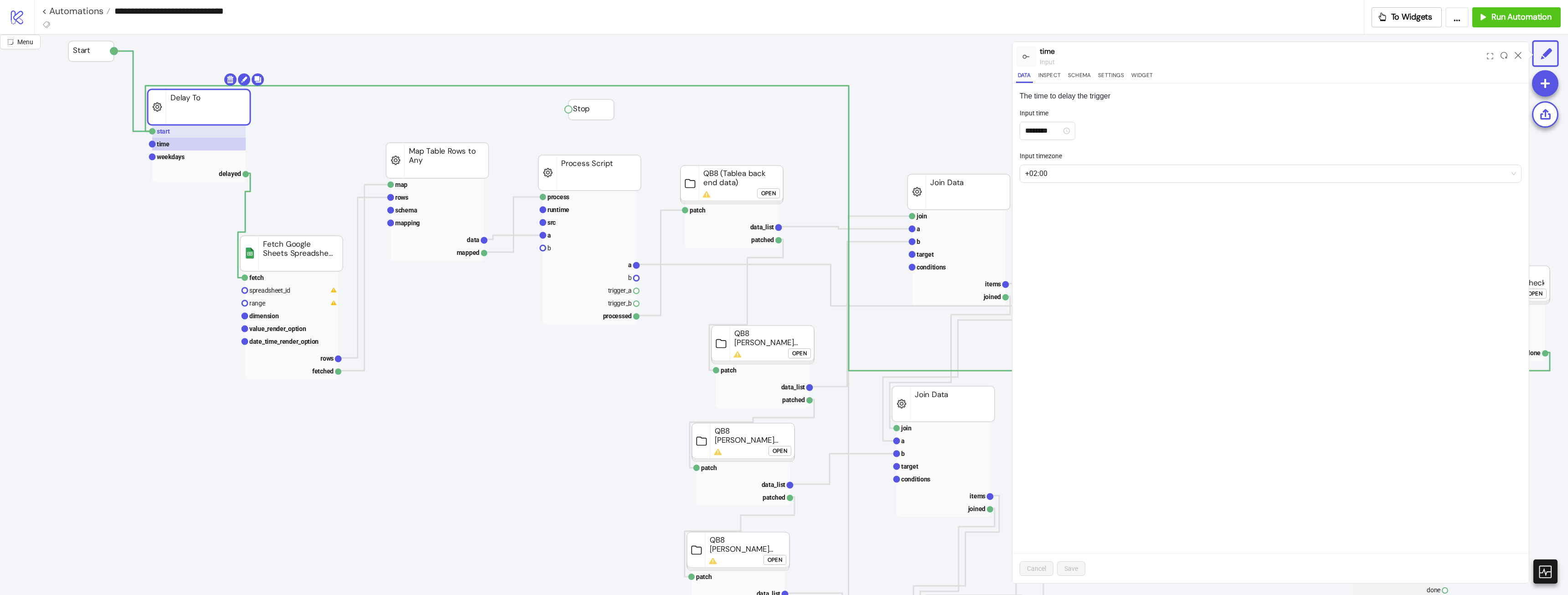
scroll to position [0, 0]
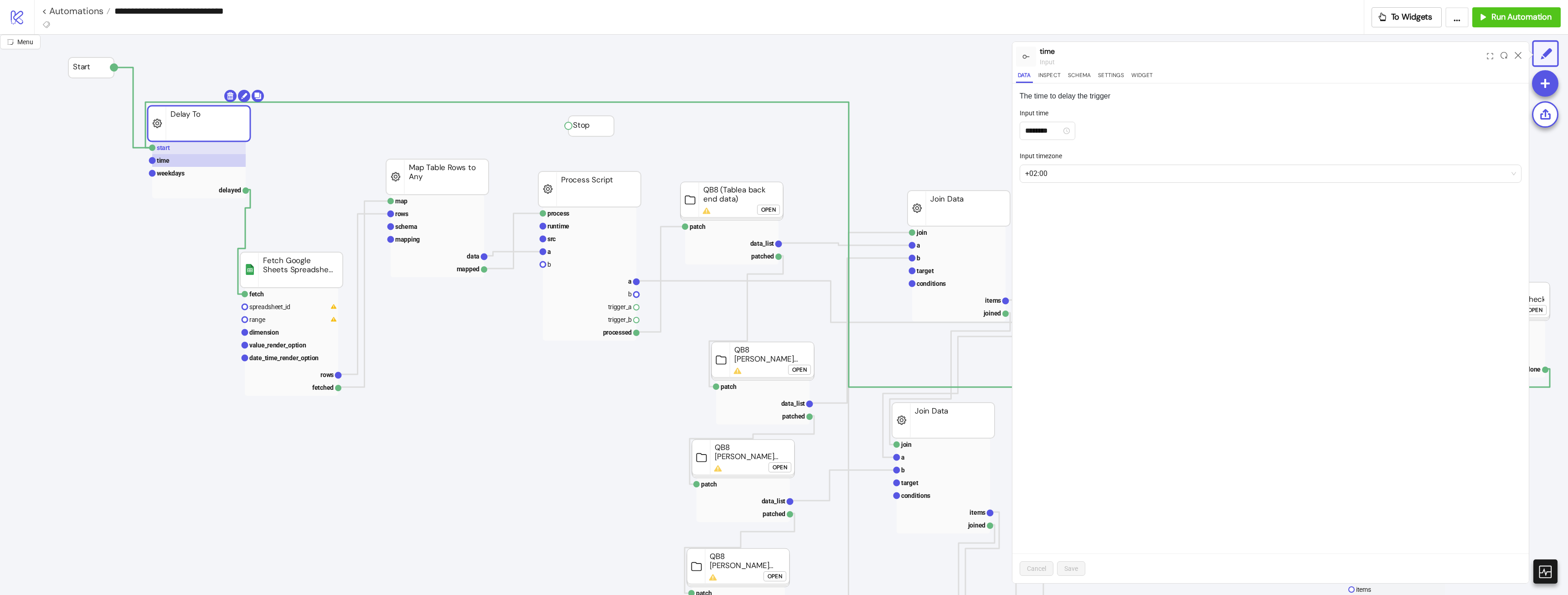
click at [184, 149] on rect at bounding box center [199, 148] width 93 height 13
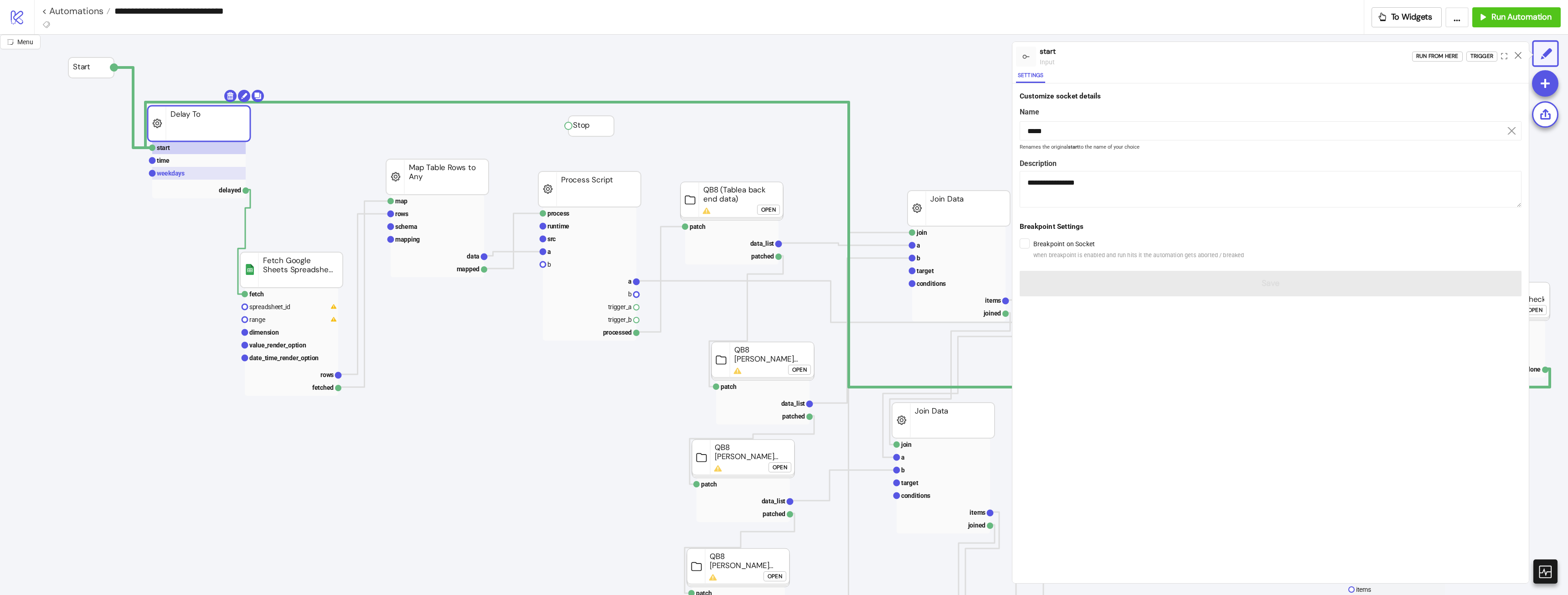
click at [179, 172] on text "weekdays" at bounding box center [171, 172] width 28 height 7
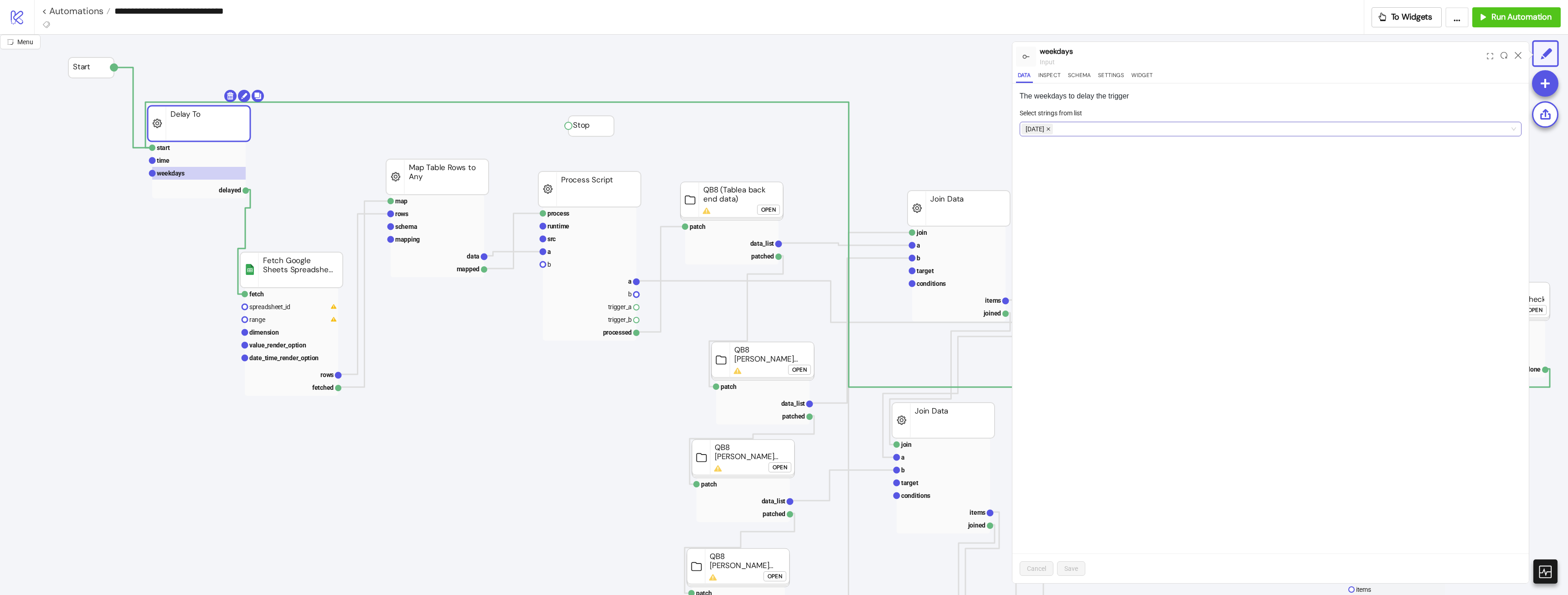
click at [1051, 131] on icon "close" at bounding box center [1048, 129] width 5 height 5
click at [1055, 131] on div at bounding box center [1266, 129] width 489 height 13
click at [1052, 221] on div "Friday" at bounding box center [1270, 220] width 488 height 10
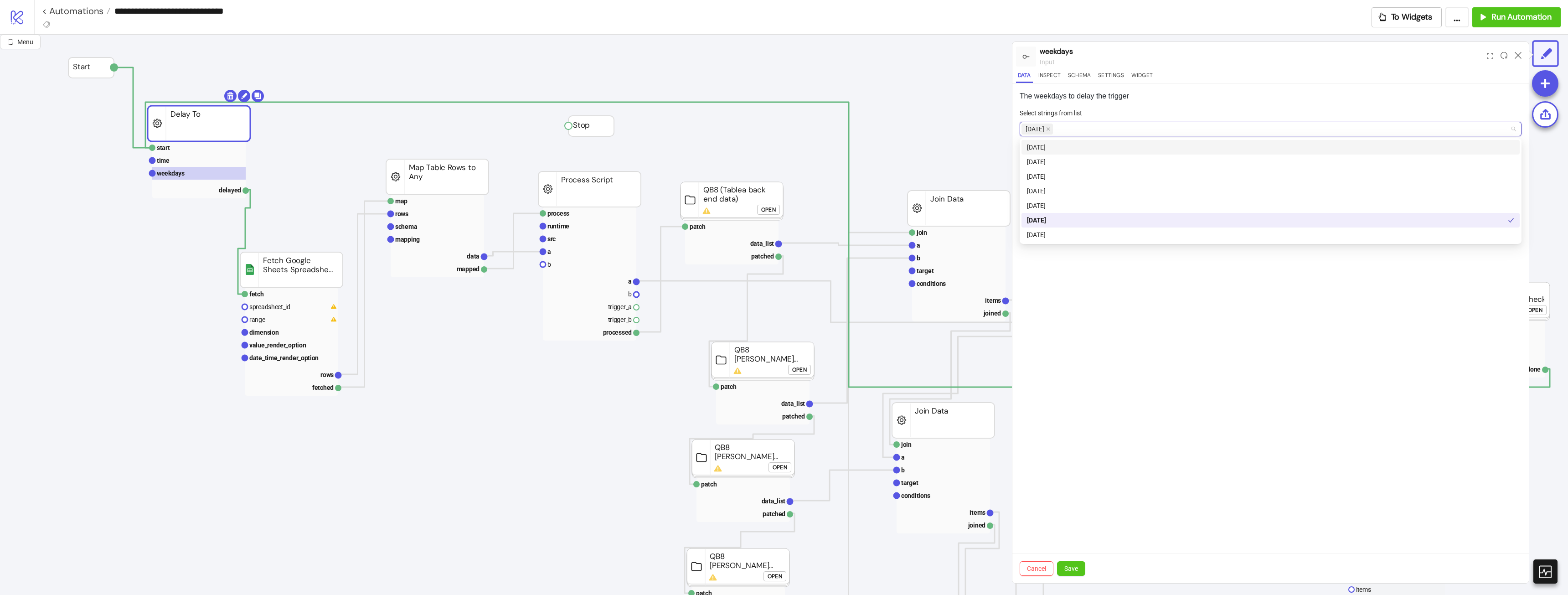
click at [1186, 81] on div at bounding box center [1341, 75] width 367 height 11
click at [1075, 569] on span "Save" at bounding box center [1071, 568] width 14 height 7
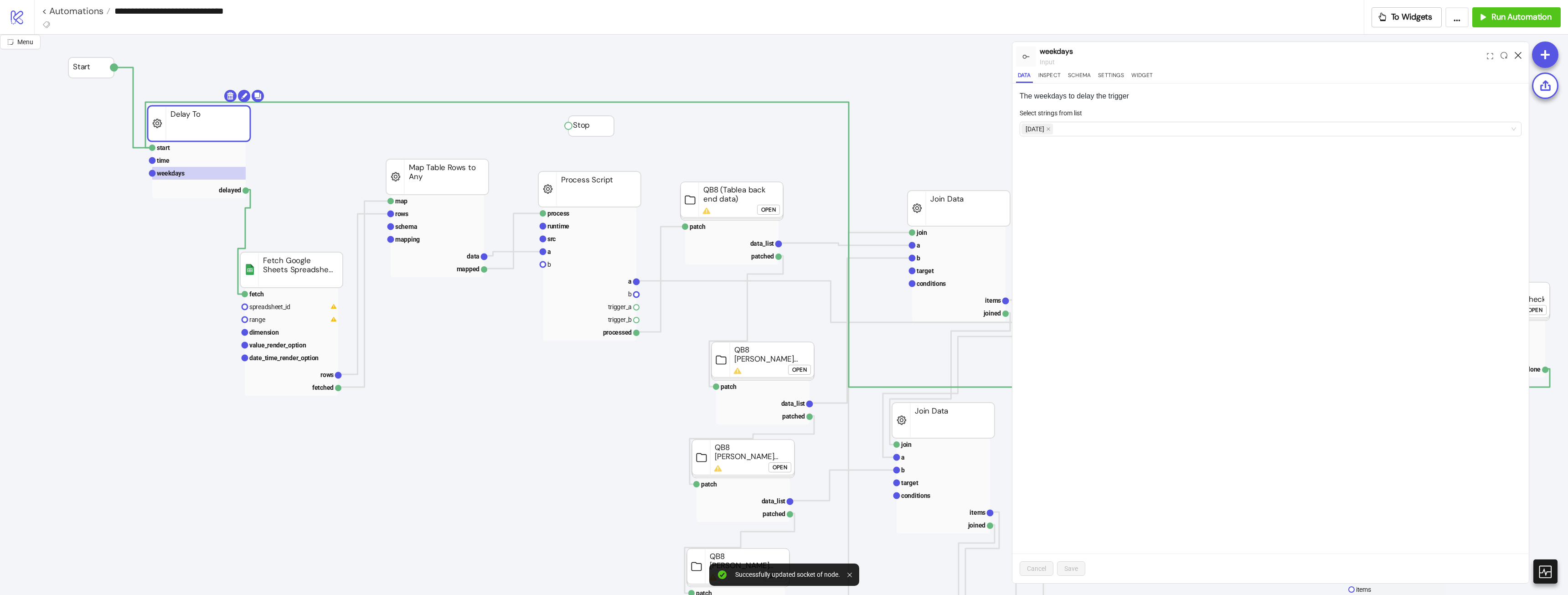
click at [1517, 58] on icon at bounding box center [1518, 55] width 7 height 7
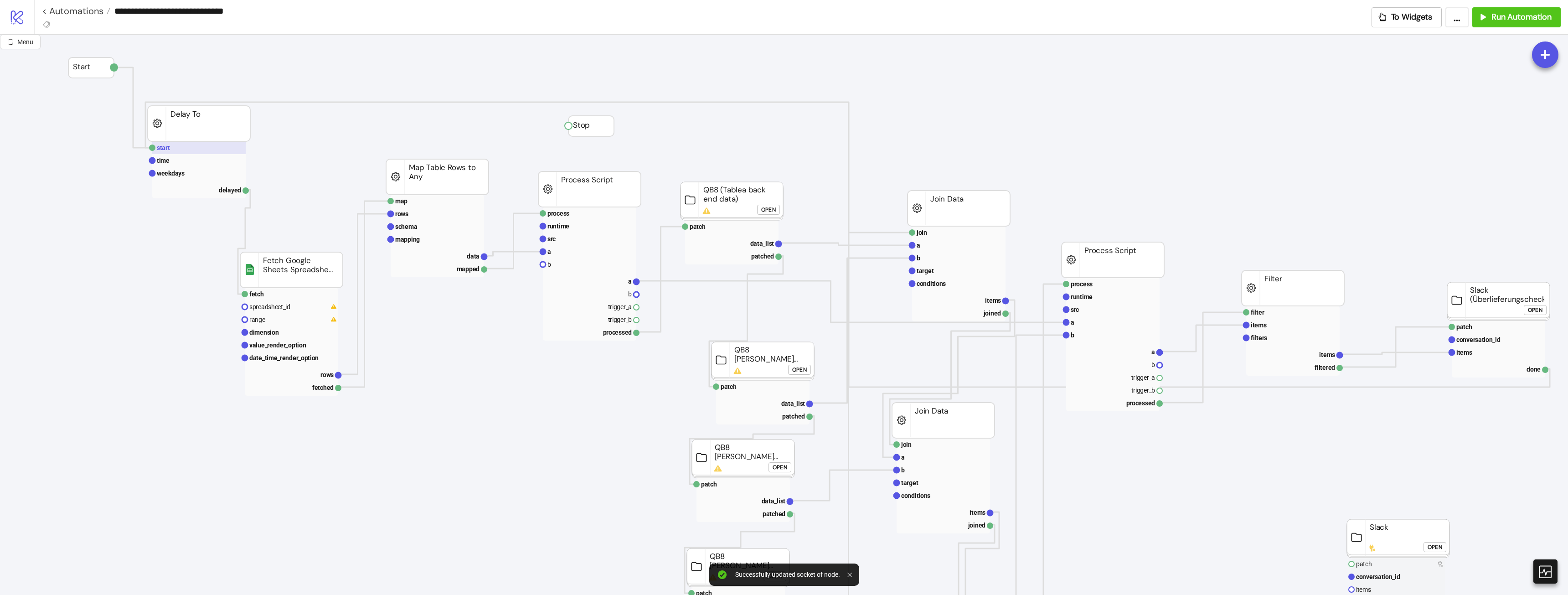
click at [236, 149] on rect at bounding box center [199, 148] width 93 height 13
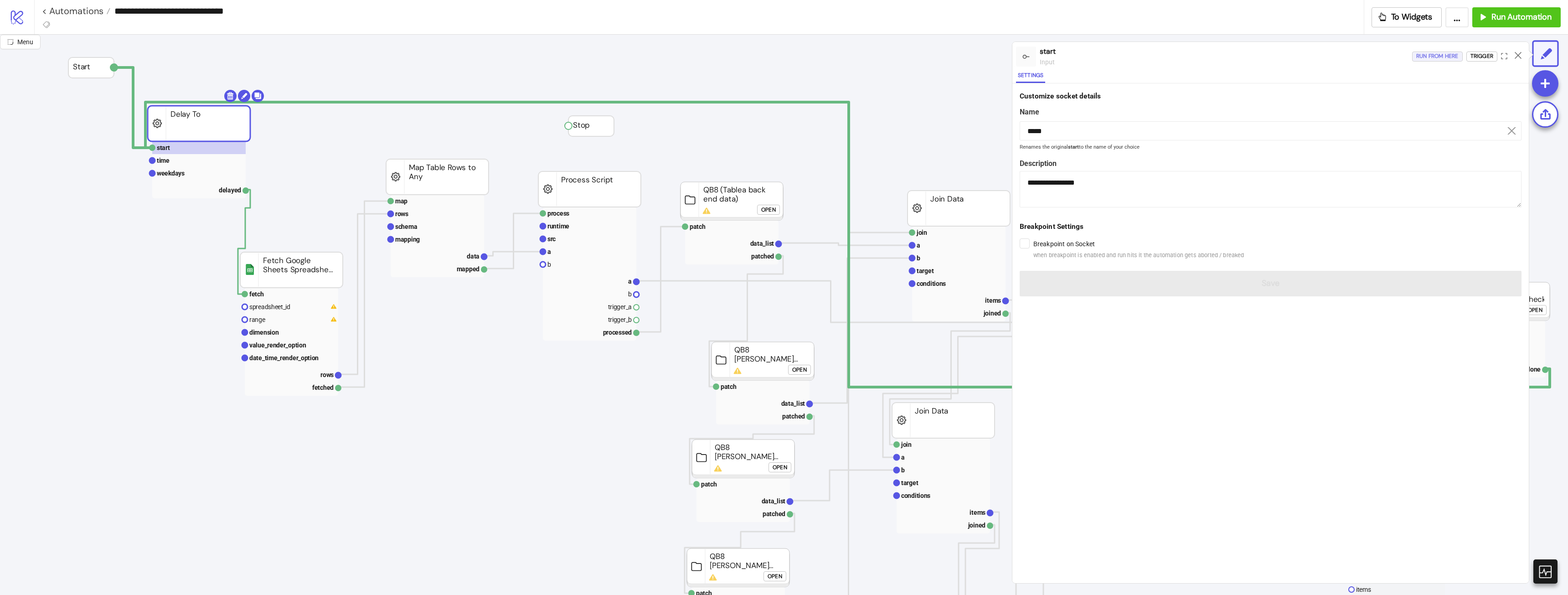
click at [1454, 56] on div "Run from here" at bounding box center [1437, 56] width 43 height 11
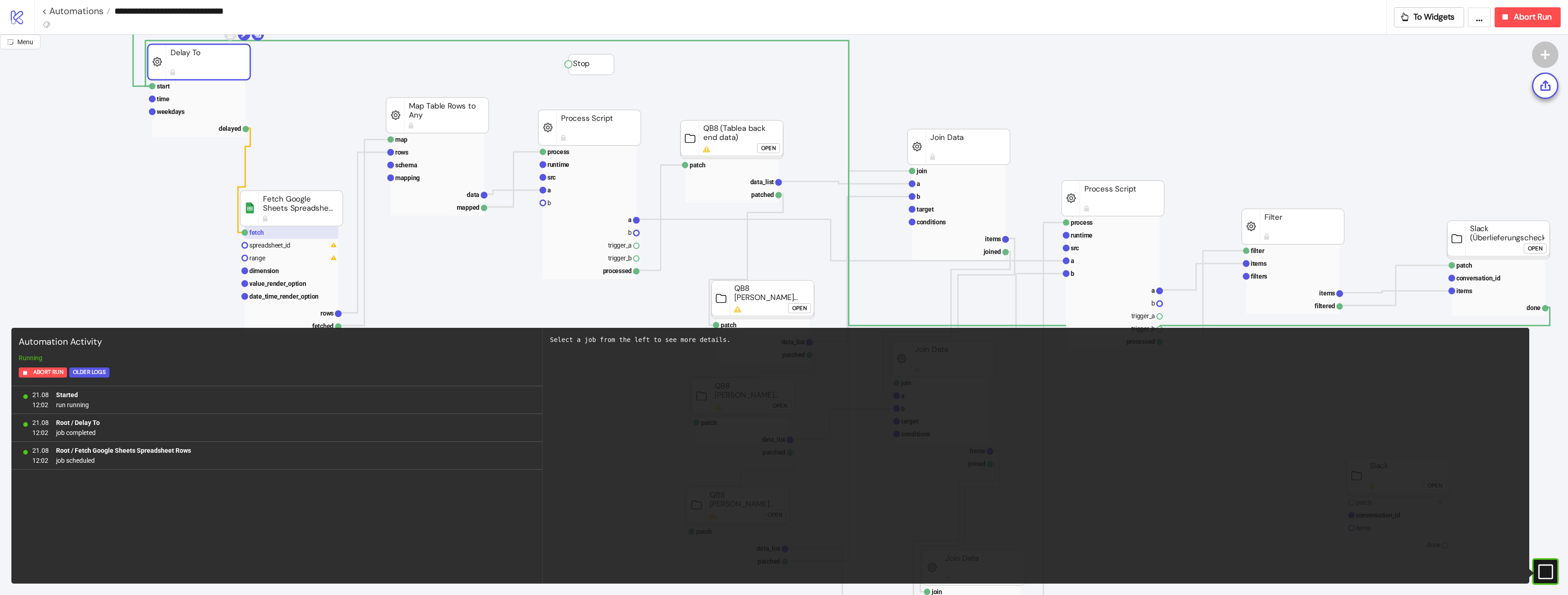
scroll to position [46, 0]
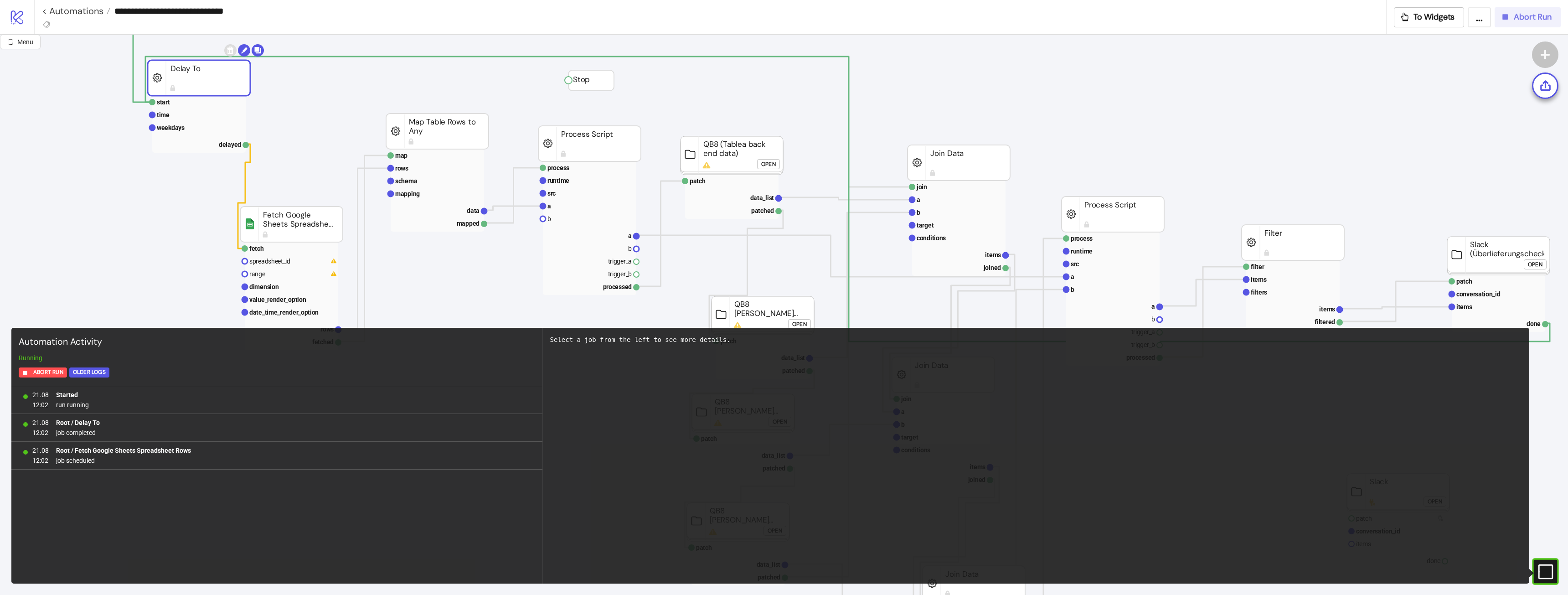
click at [1507, 23] on button "Abort Run" at bounding box center [1527, 17] width 66 height 20
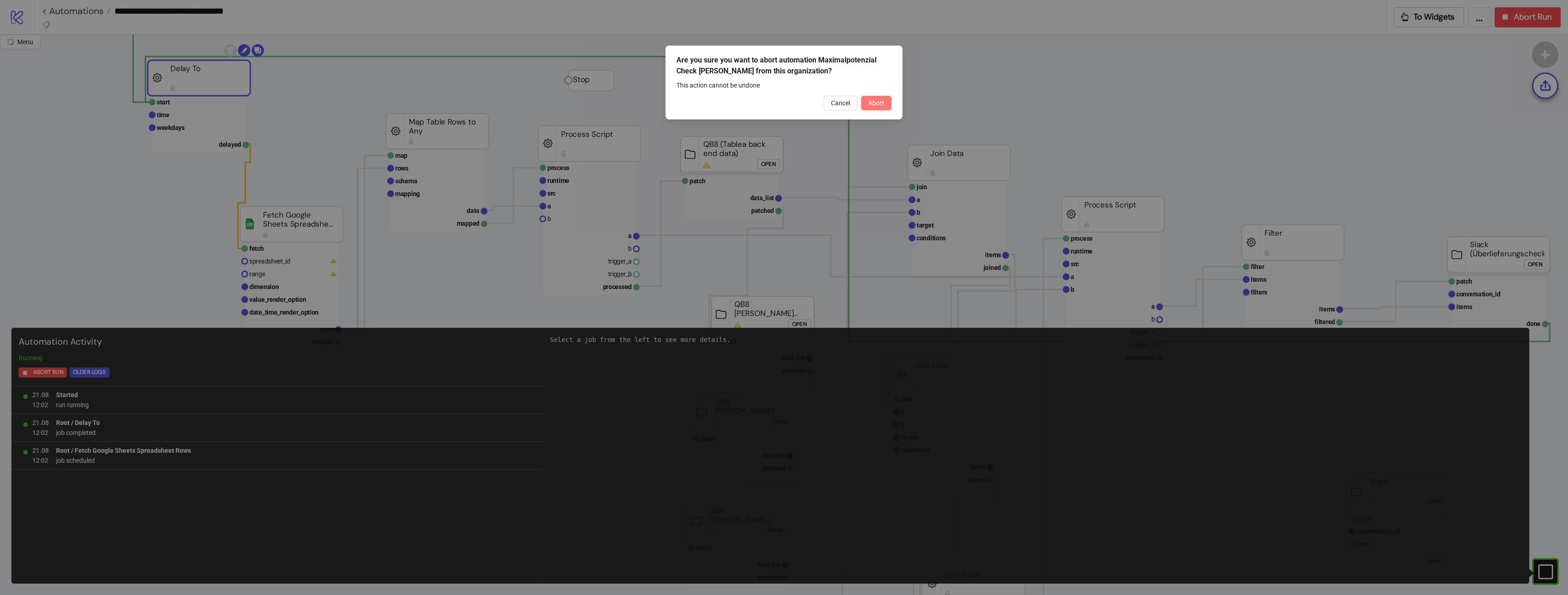
click at [869, 105] on span "Abort" at bounding box center [876, 102] width 16 height 7
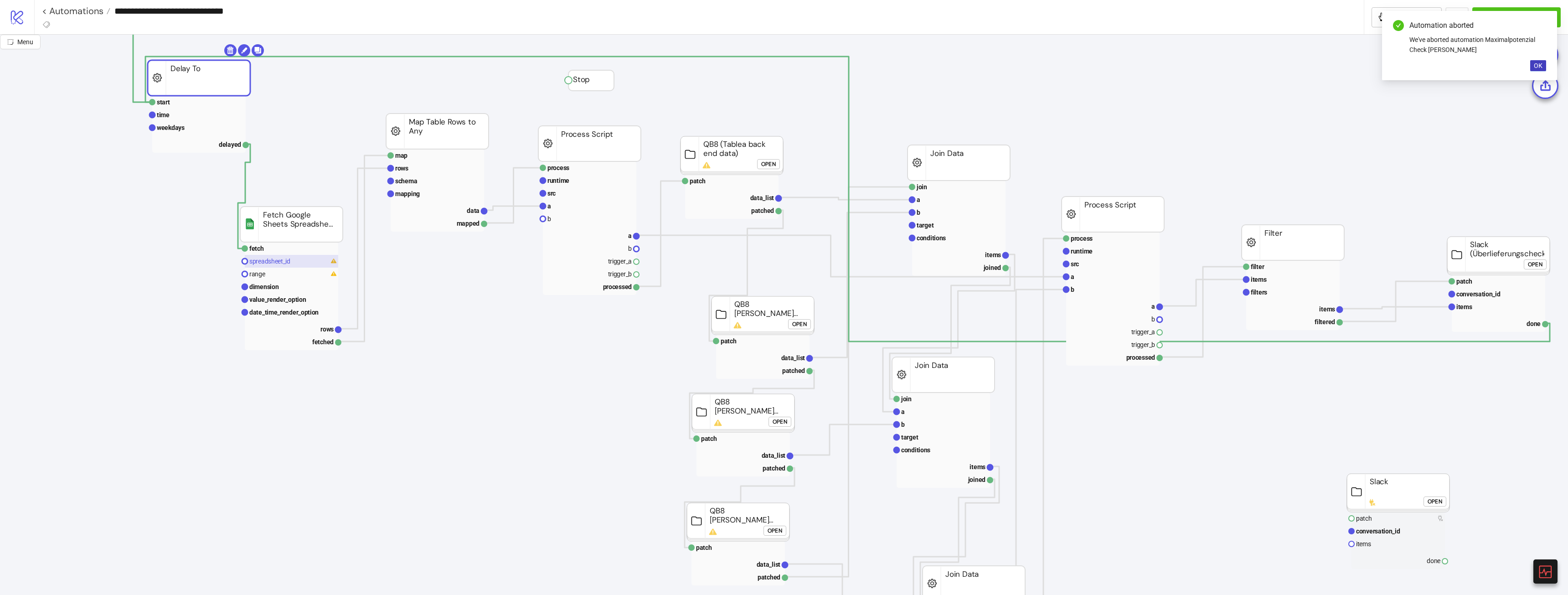
click at [313, 255] on rect at bounding box center [291, 261] width 93 height 13
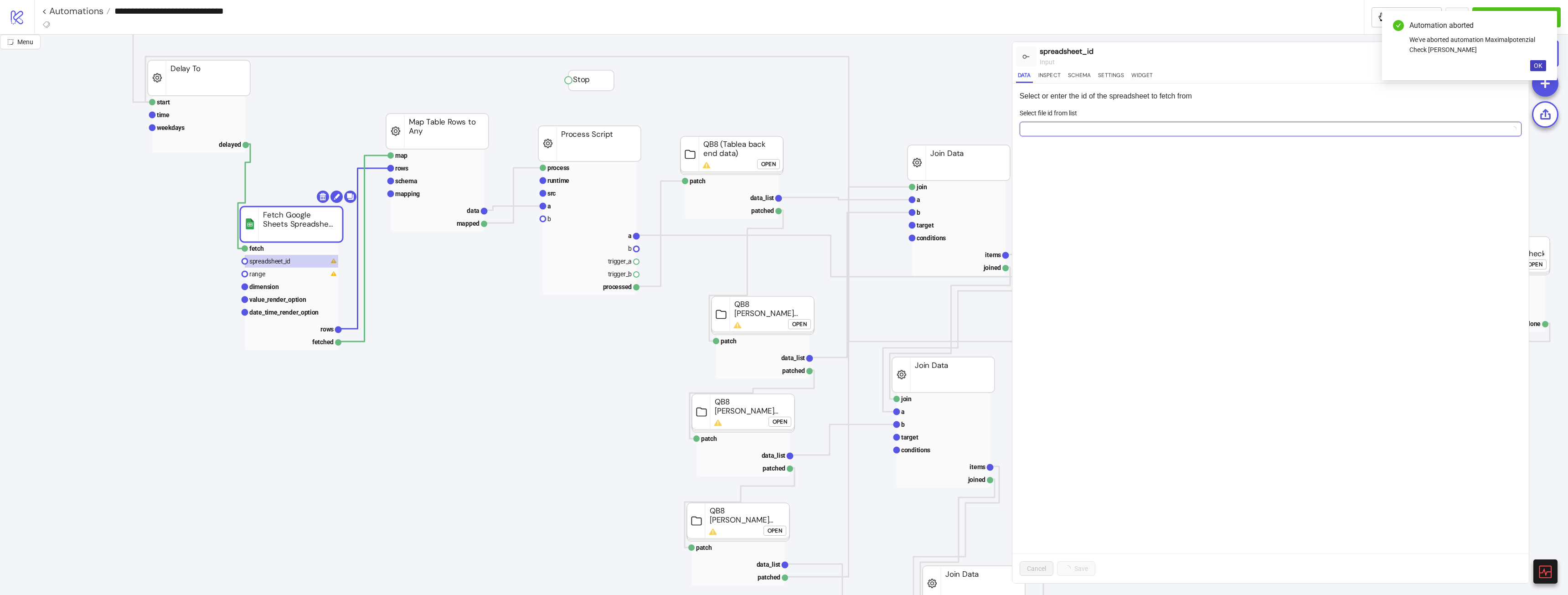
click at [1068, 134] on input "Select file id from list" at bounding box center [1266, 129] width 483 height 14
type input "****"
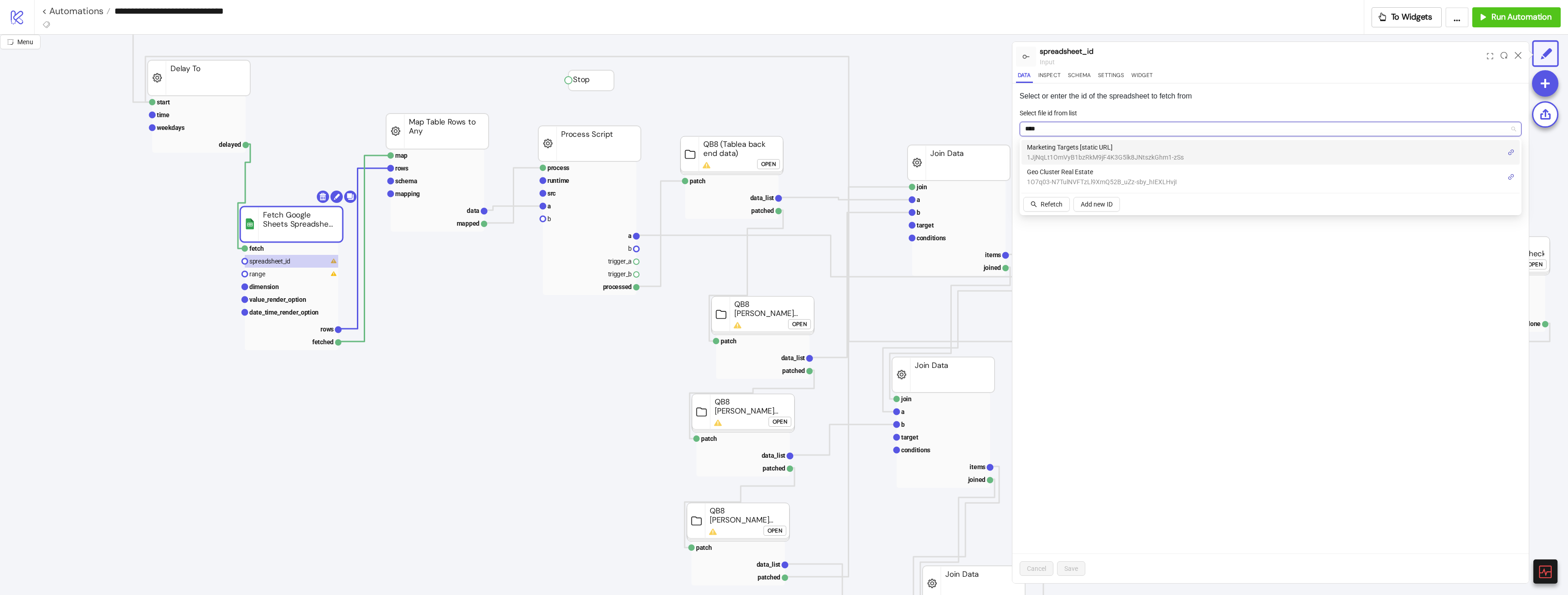
click at [1103, 144] on span "Marketing Targets [static URL]" at bounding box center [1105, 148] width 157 height 10
click at [1144, 115] on div "Select file id from list" at bounding box center [1270, 115] width 502 height 14
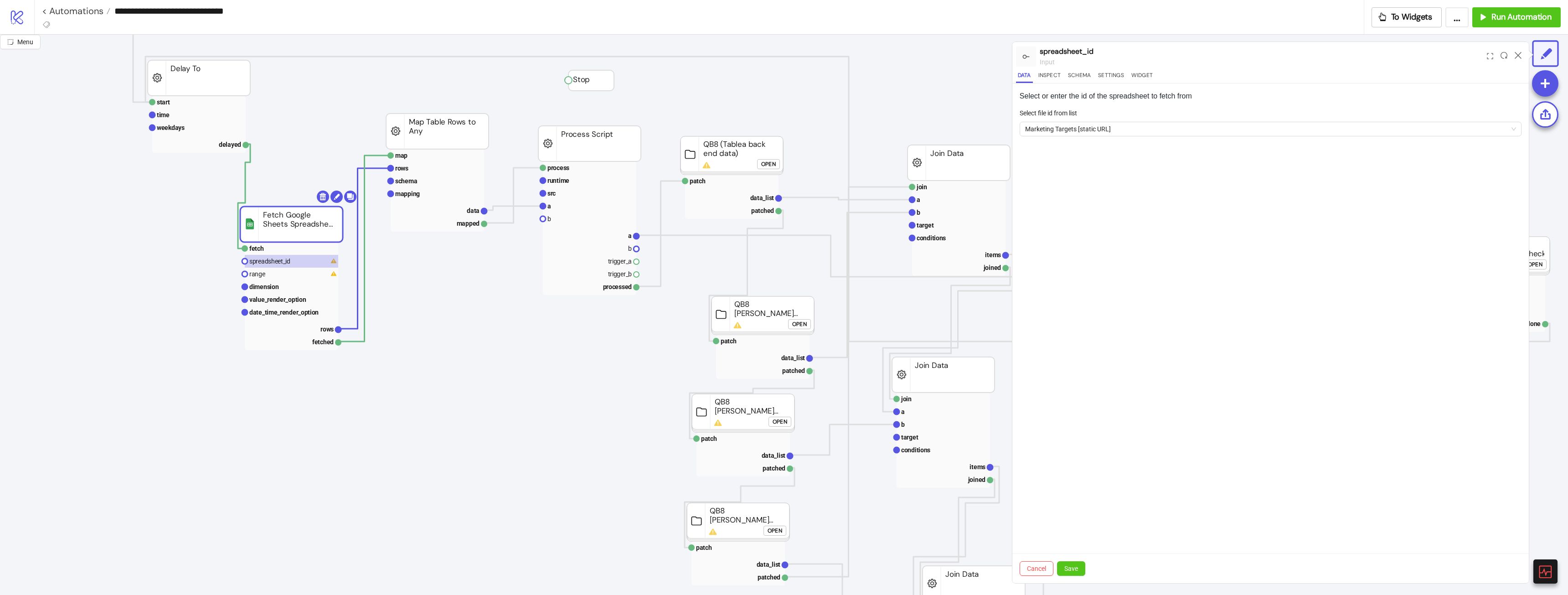
drag, startPoint x: 1064, startPoint y: 570, endPoint x: 1206, endPoint y: 461, distance: 179.0
click at [1064, 569] on span "Save" at bounding box center [1071, 568] width 14 height 7
click at [1519, 58] on icon at bounding box center [1518, 55] width 7 height 7
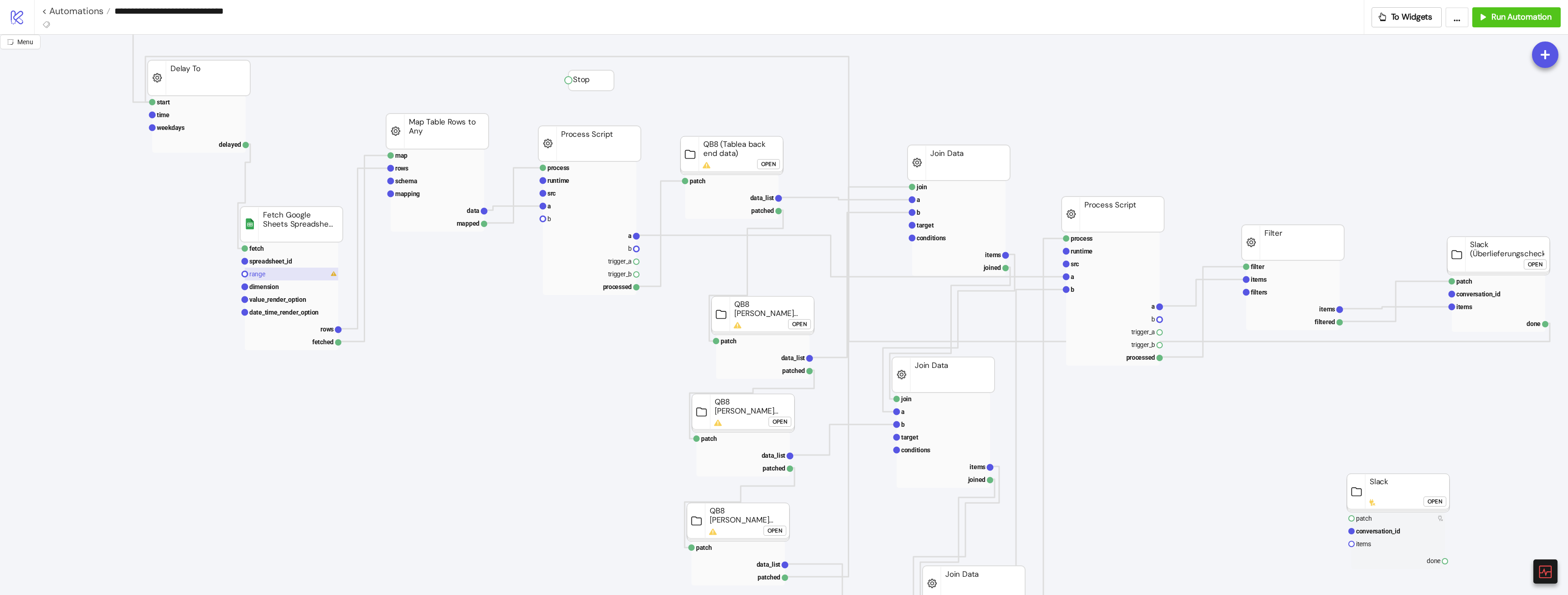
click at [267, 275] on rect at bounding box center [291, 273] width 93 height 13
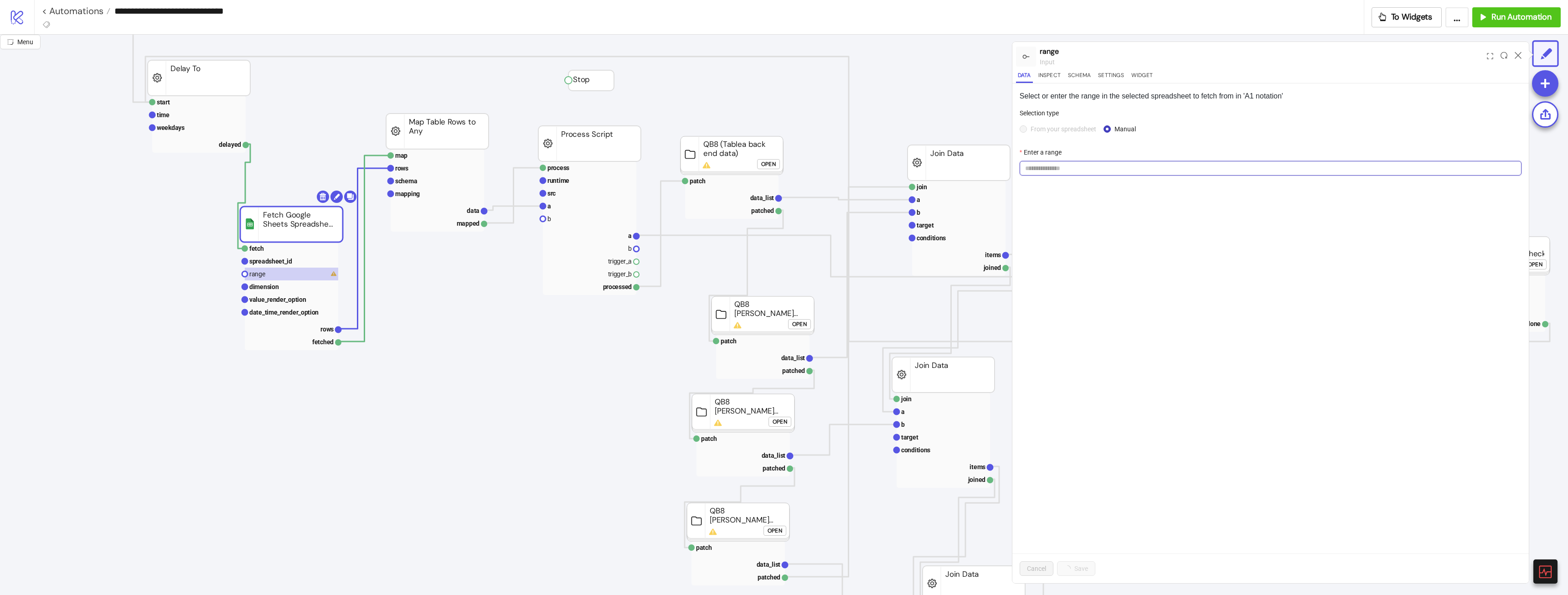
click at [1183, 171] on input "Enter a range" at bounding box center [1270, 168] width 502 height 15
click at [1112, 130] on span "Manual" at bounding box center [1125, 129] width 29 height 10
click at [1081, 132] on span "From your spreadsheet" at bounding box center [1063, 129] width 73 height 10
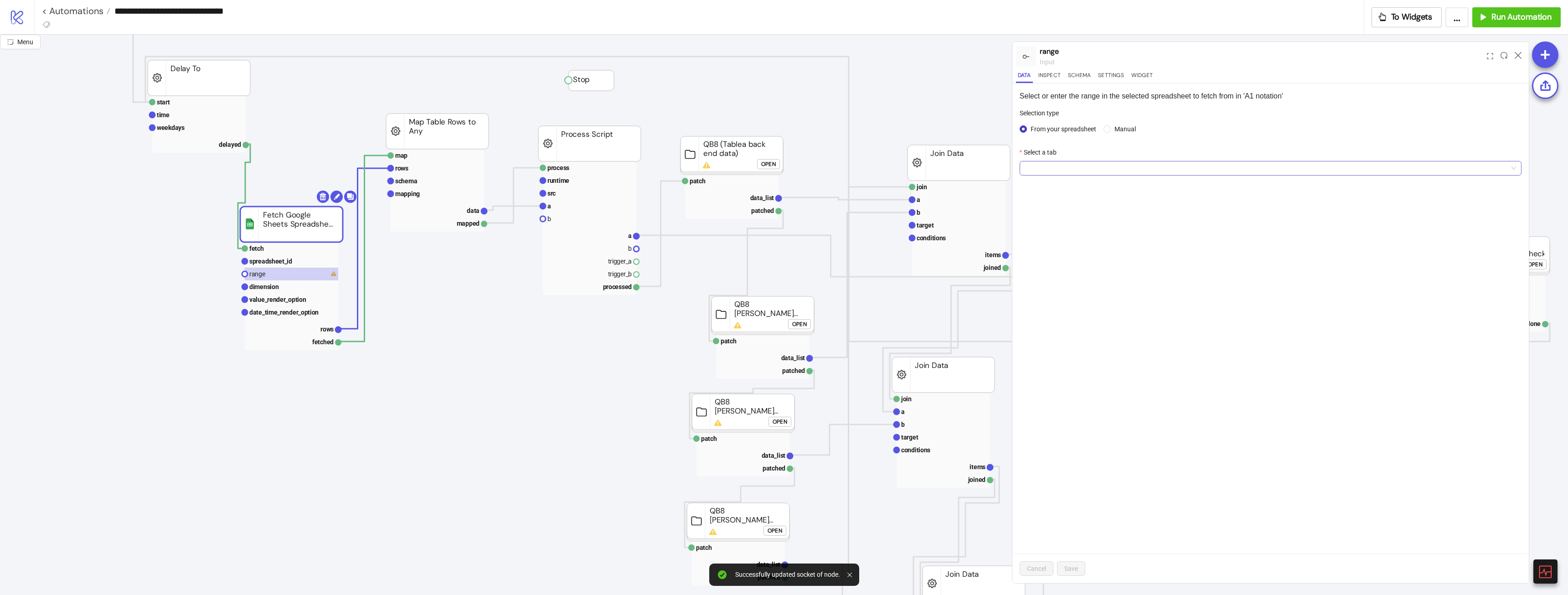
click at [1083, 163] on span at bounding box center [1270, 168] width 491 height 14
click at [1081, 185] on div "tCPAs tSRs - based on L4W" at bounding box center [1270, 187] width 488 height 10
click at [1242, 120] on div "Selection type" at bounding box center [1270, 115] width 502 height 14
drag, startPoint x: 1074, startPoint y: 578, endPoint x: 1074, endPoint y: 572, distance: 6.0
click at [1074, 578] on div "Cancel Save" at bounding box center [1270, 568] width 516 height 30
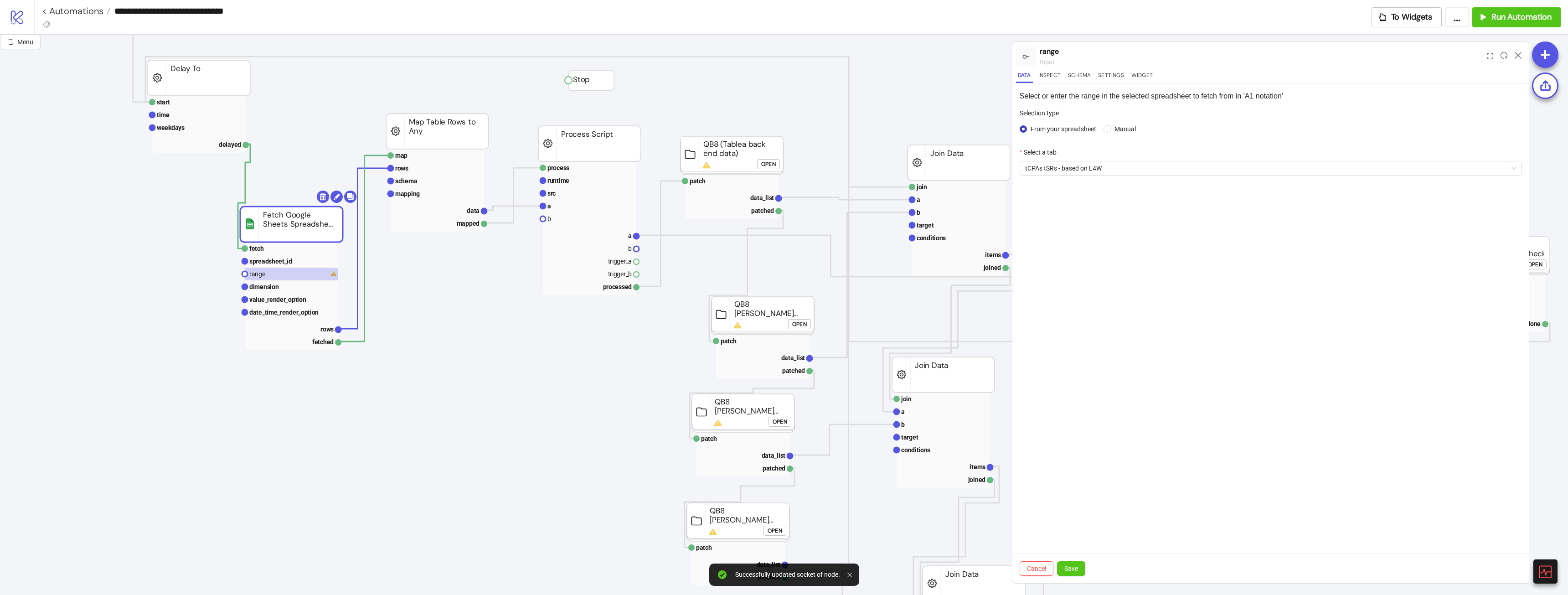
drag, startPoint x: 1074, startPoint y: 572, endPoint x: 1383, endPoint y: 274, distance: 429.3
click at [1075, 572] on span "Save" at bounding box center [1071, 568] width 14 height 7
click at [1520, 56] on icon at bounding box center [1518, 55] width 7 height 7
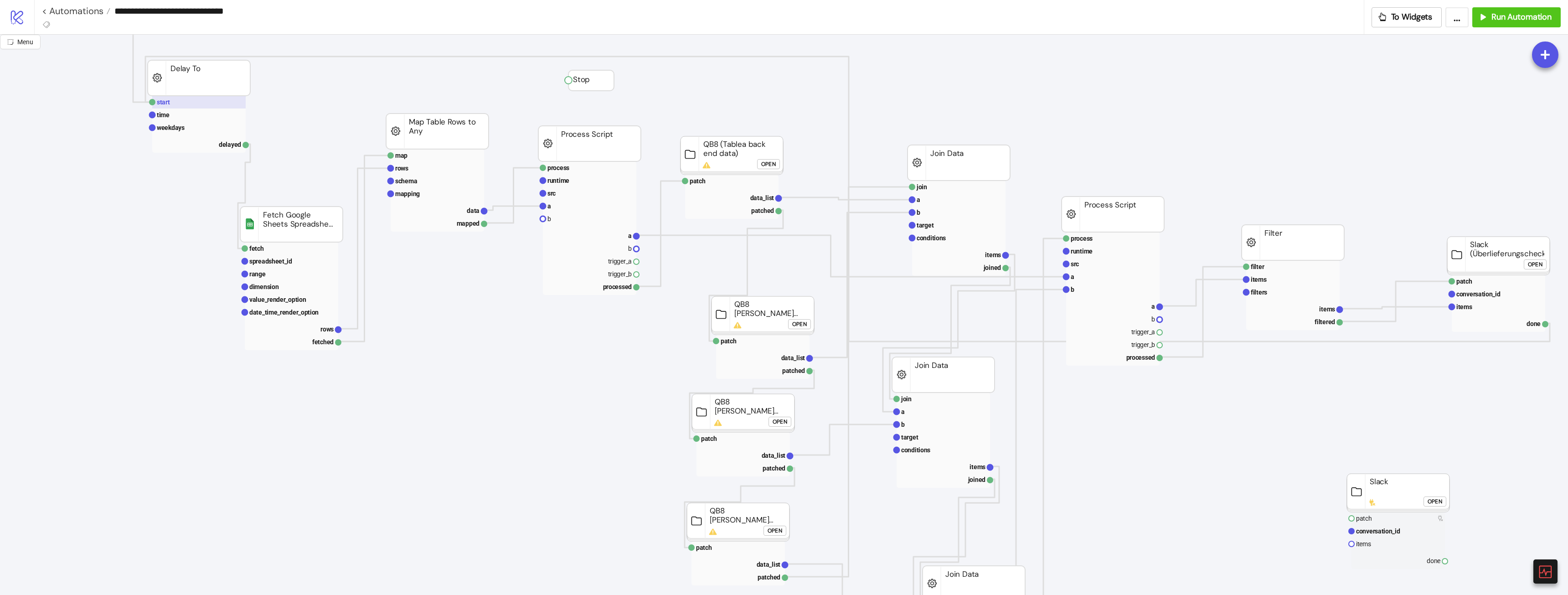
click at [192, 99] on rect at bounding box center [199, 102] width 93 height 13
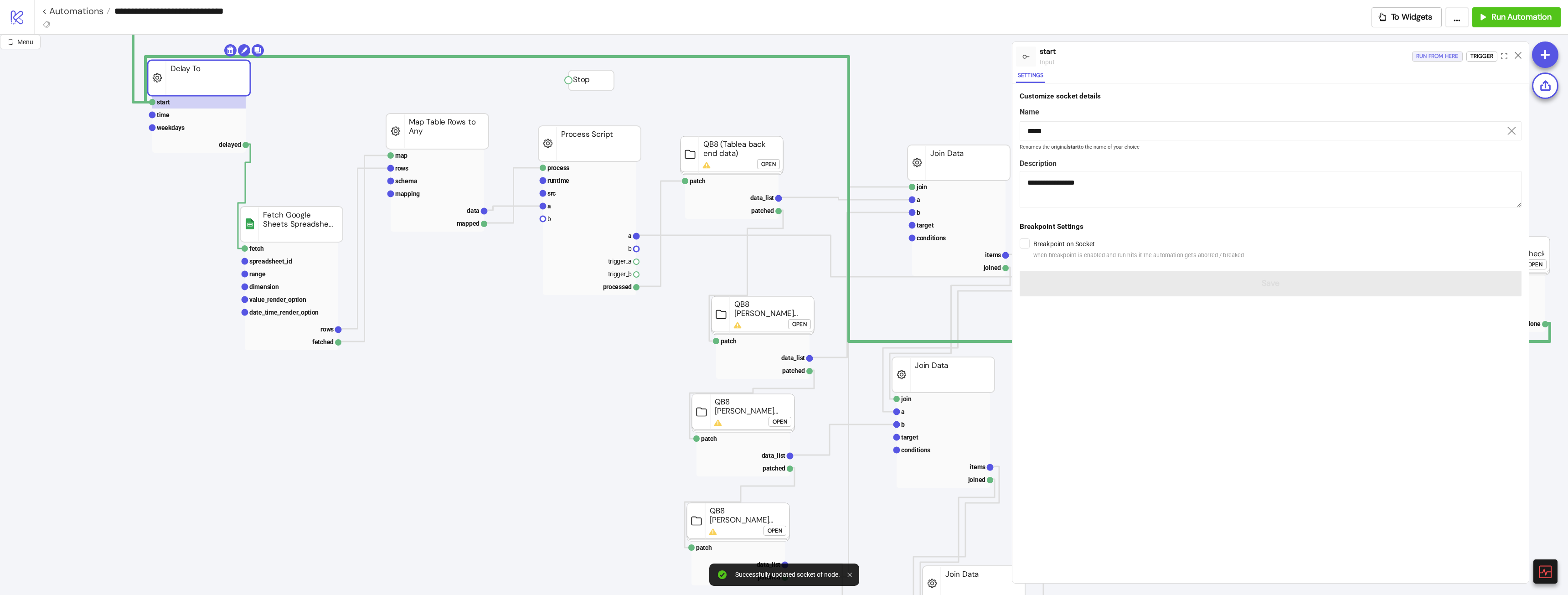
click at [1418, 57] on div "Run from here" at bounding box center [1437, 56] width 43 height 11
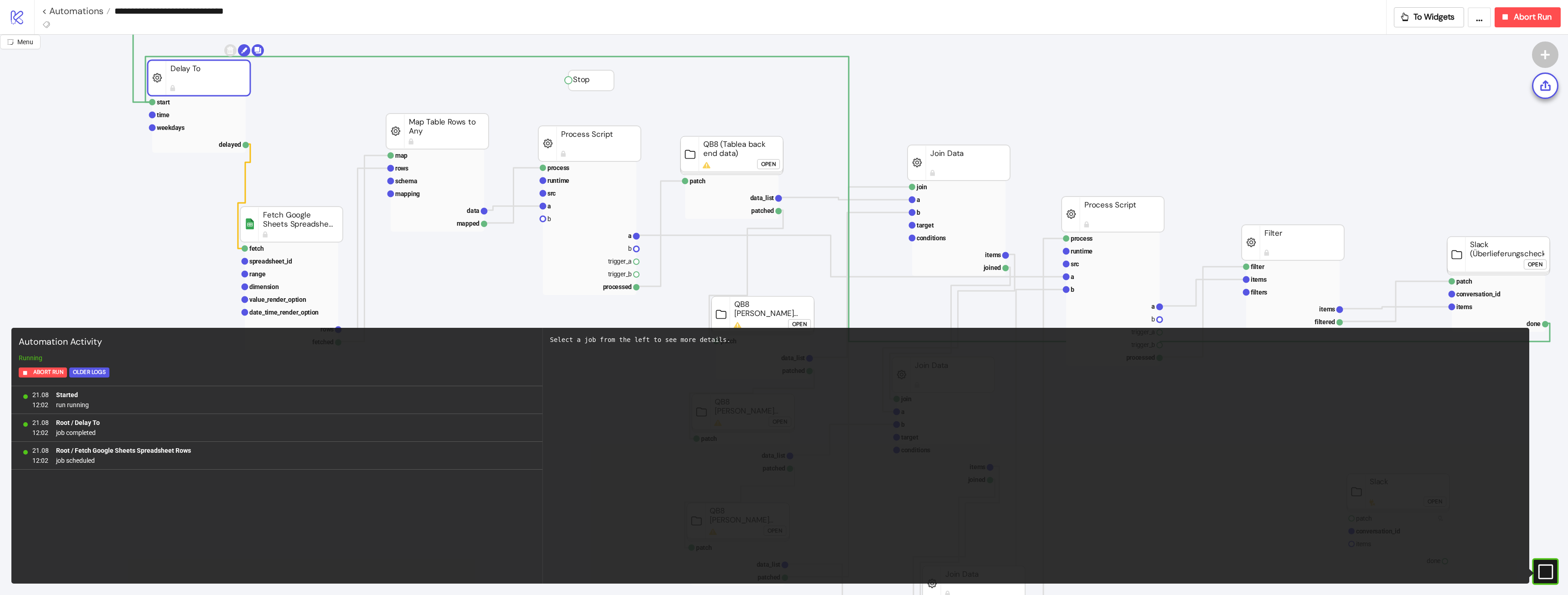
click at [1550, 585] on button "#e9k1n36qviq57_to { animation: e9k1n36qviq57_to__to 2000ms linear infinite norm…" at bounding box center [1545, 571] width 29 height 29
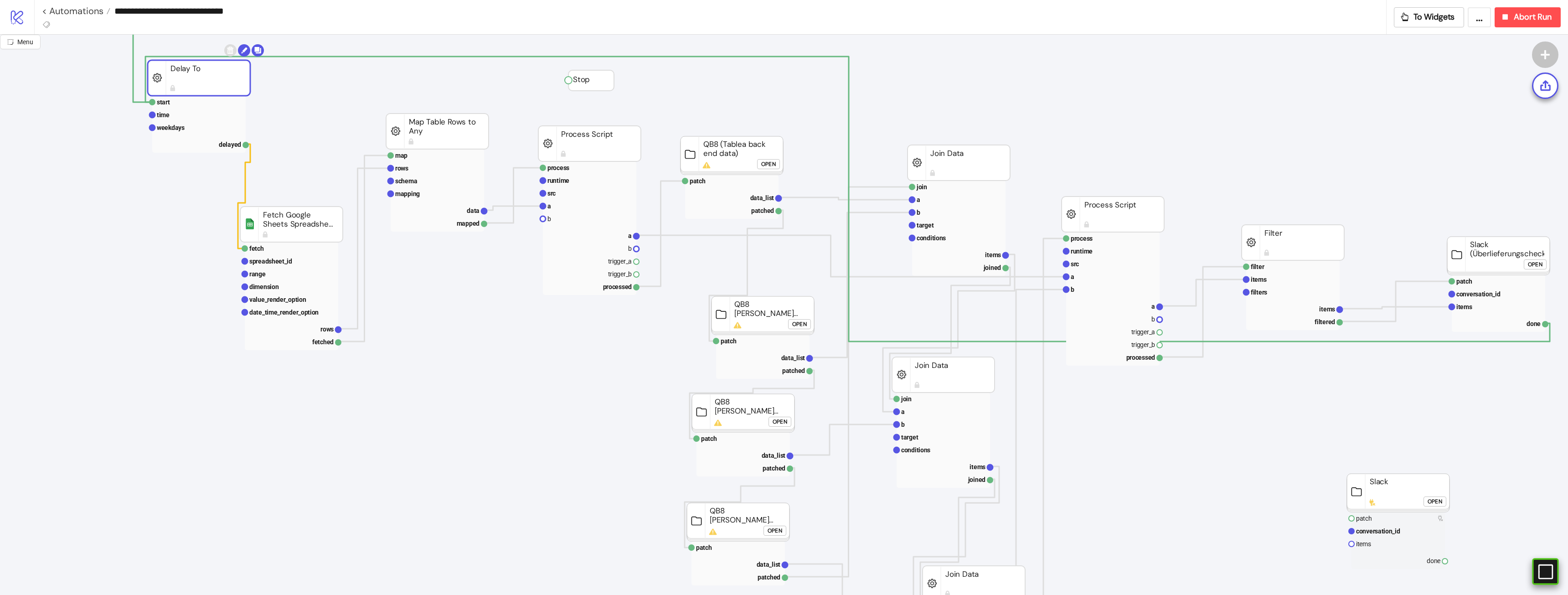
click at [1552, 576] on icon at bounding box center [1545, 571] width 15 height 15
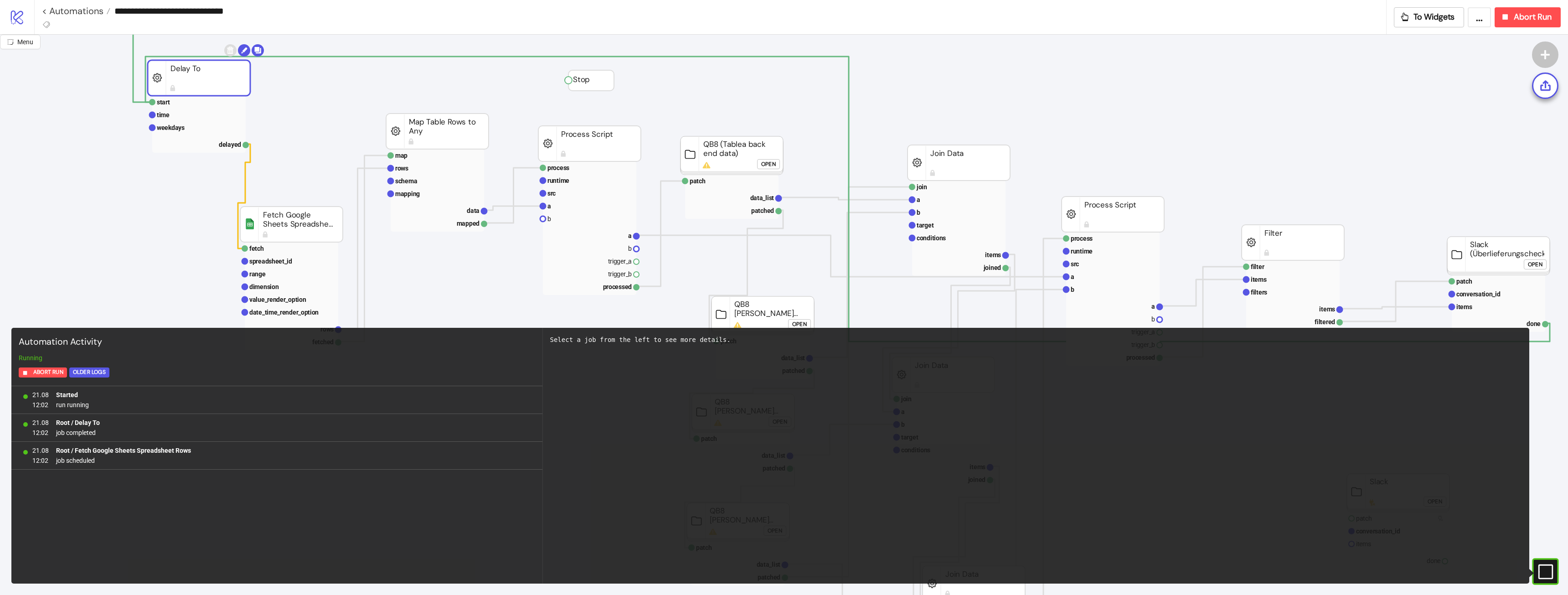
click at [1539, 571] on rect at bounding box center [1532, 572] width 14 height 14
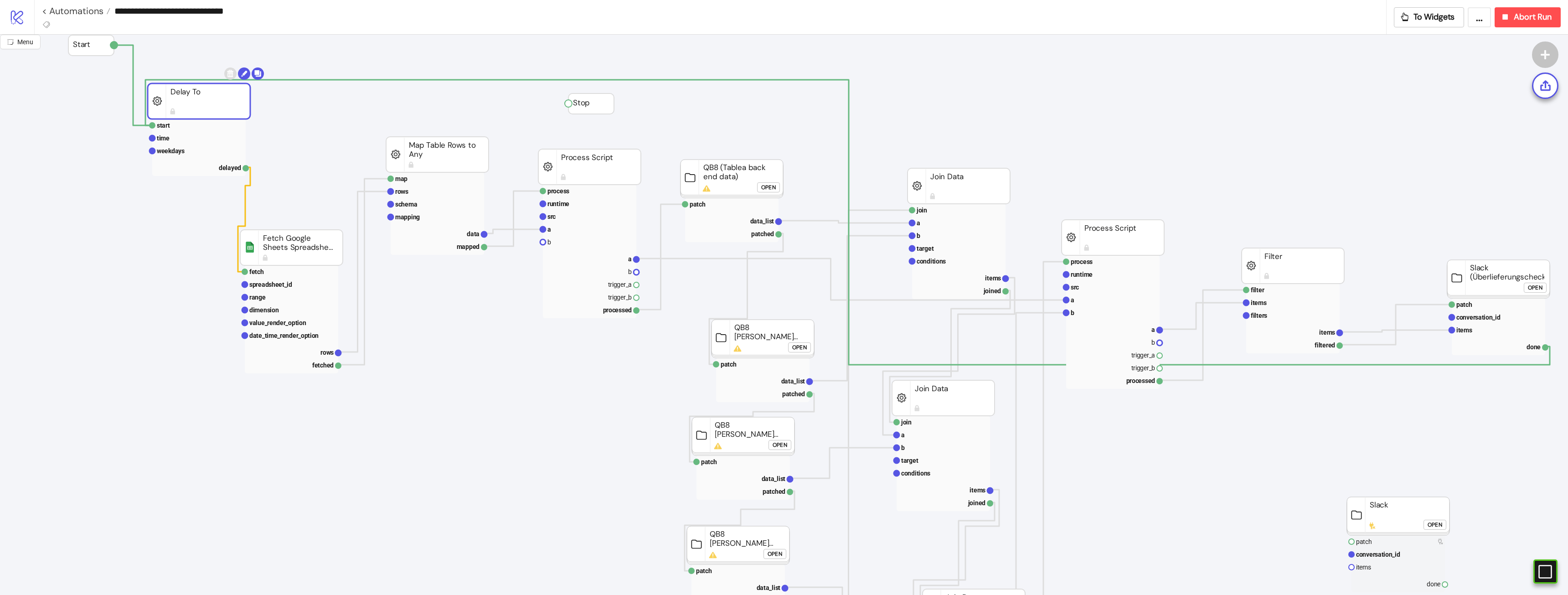
scroll to position [0, 0]
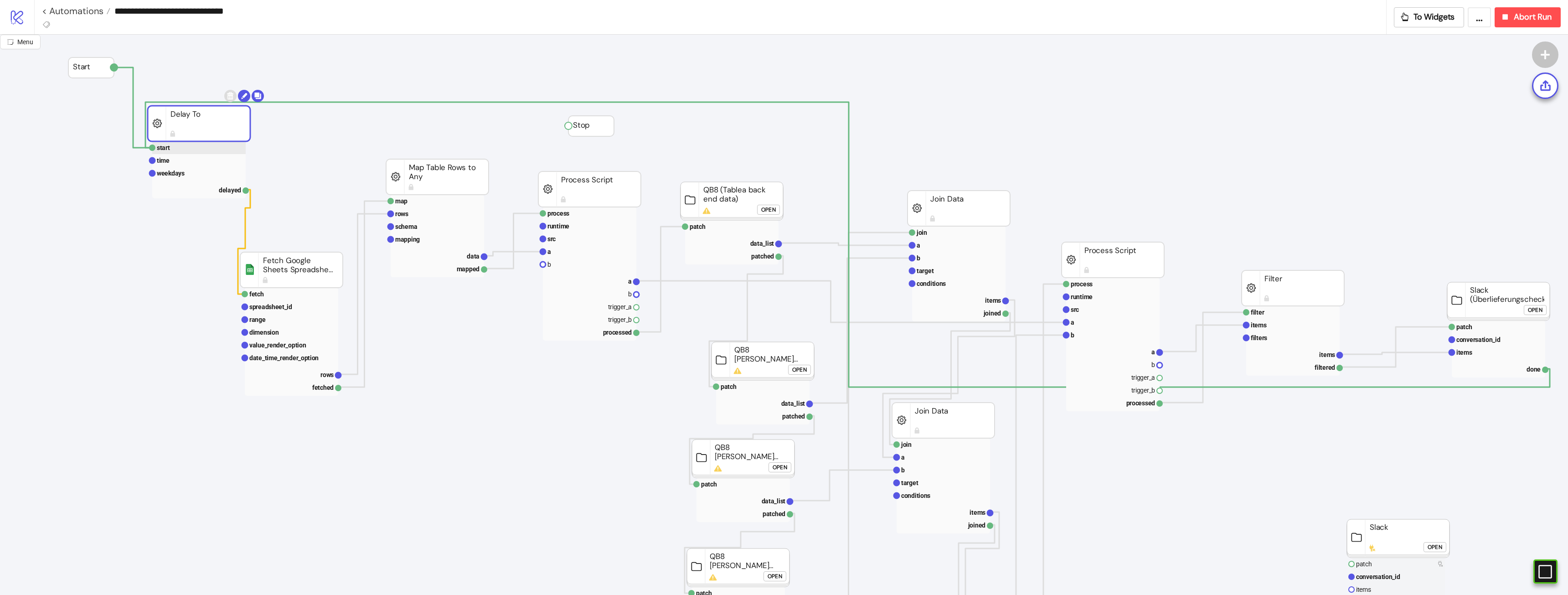
drag, startPoint x: 200, startPoint y: 128, endPoint x: 176, endPoint y: 182, distance: 59.1
click at [167, 169] on g "start time weekdays delayed Delay To" at bounding box center [205, 145] width 116 height 109
click at [95, 10] on link "< Automations" at bounding box center [75, 10] width 68 height 9
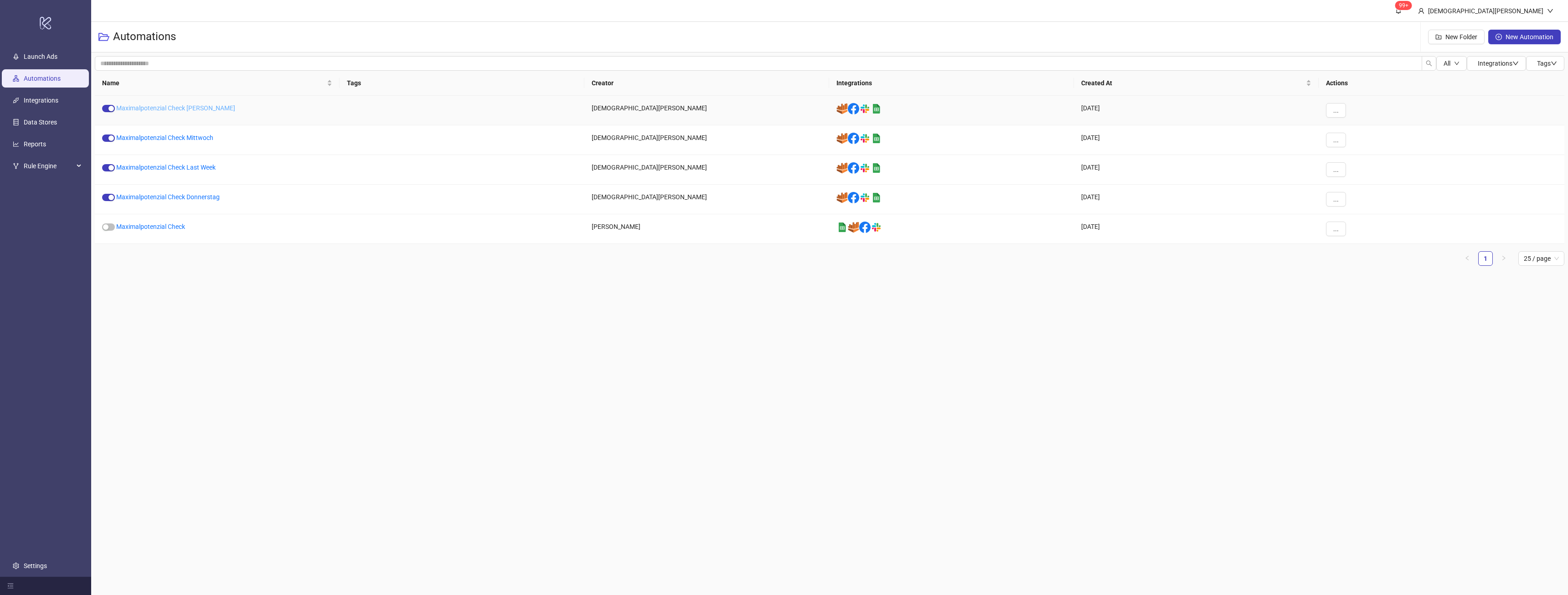
click at [199, 109] on link "Maximalpotenzial Check Freitag" at bounding box center [175, 108] width 119 height 7
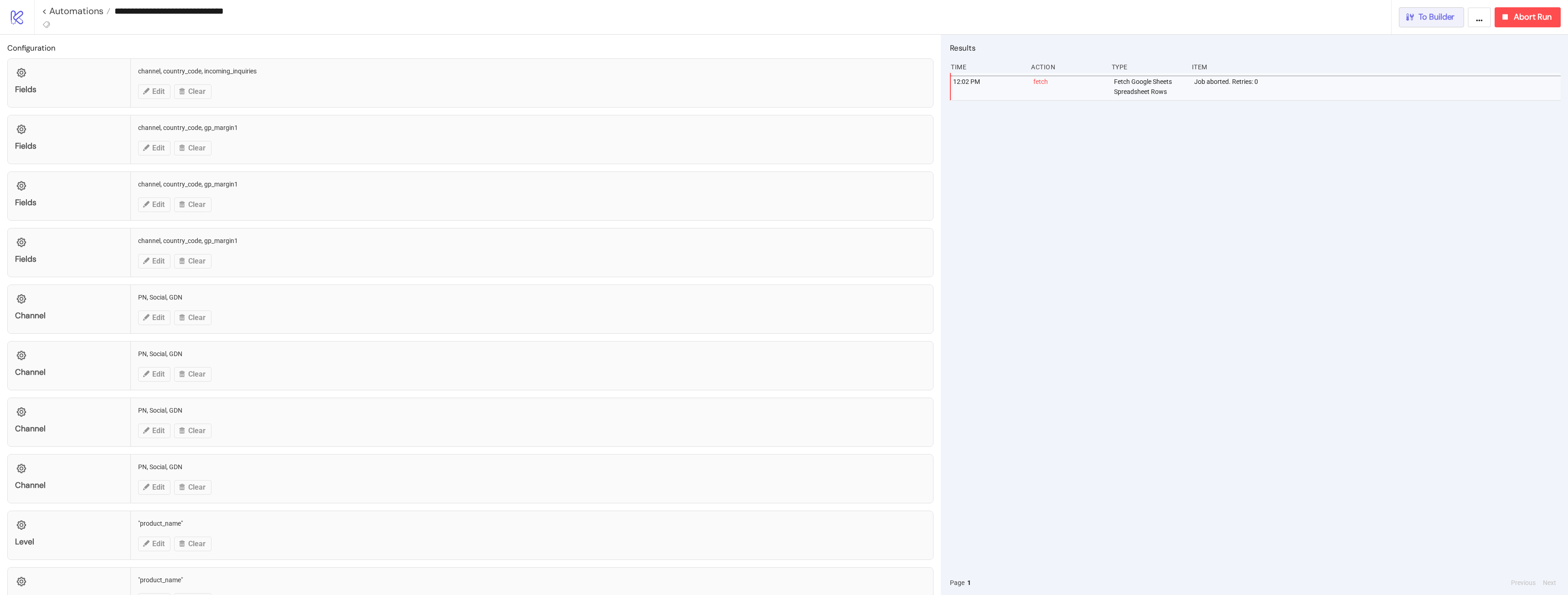
click at [1439, 18] on span "To Builder" at bounding box center [1436, 17] width 37 height 11
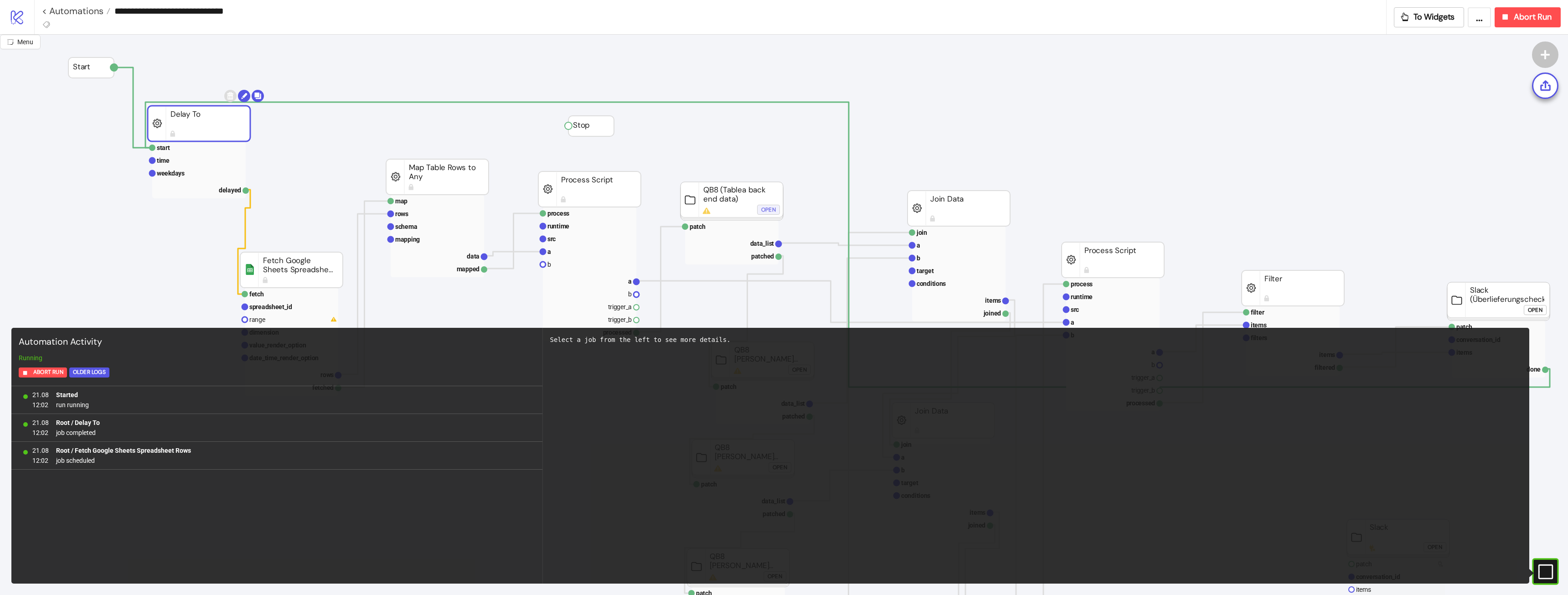
click at [768, 210] on div "Open" at bounding box center [768, 210] width 15 height 11
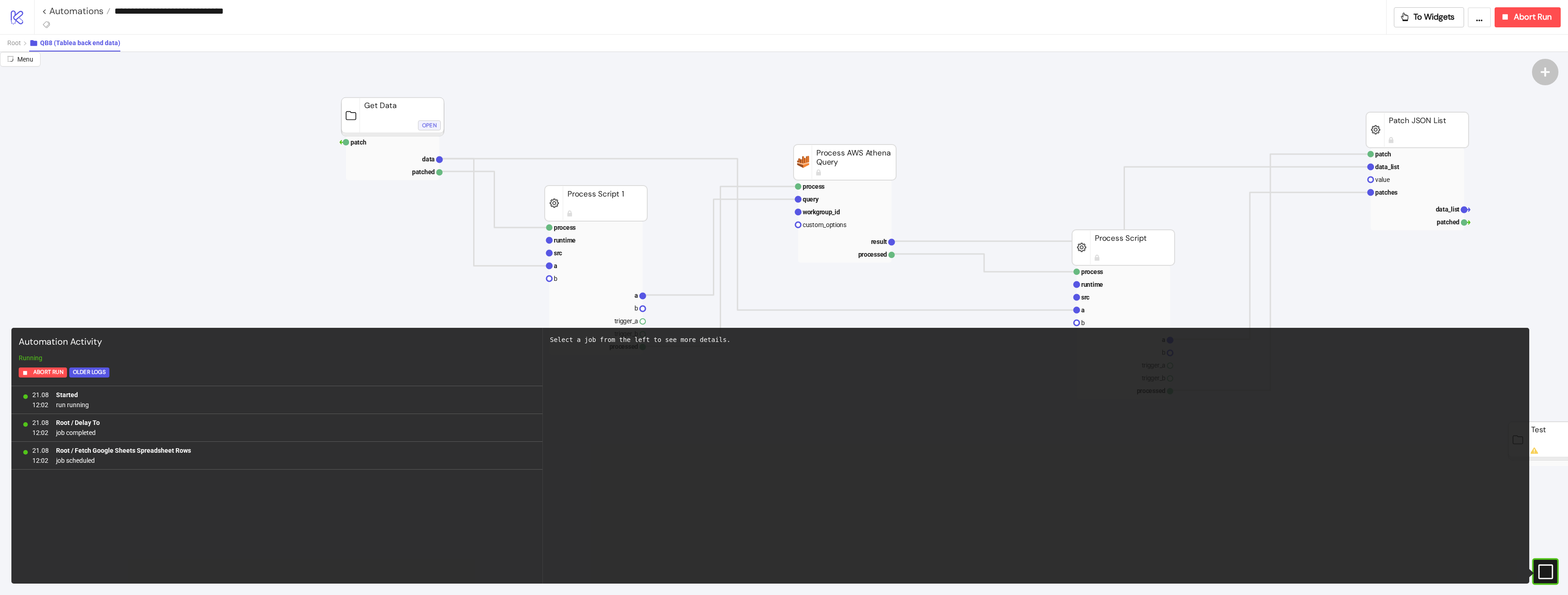
click at [421, 125] on button "Open" at bounding box center [429, 126] width 23 height 10
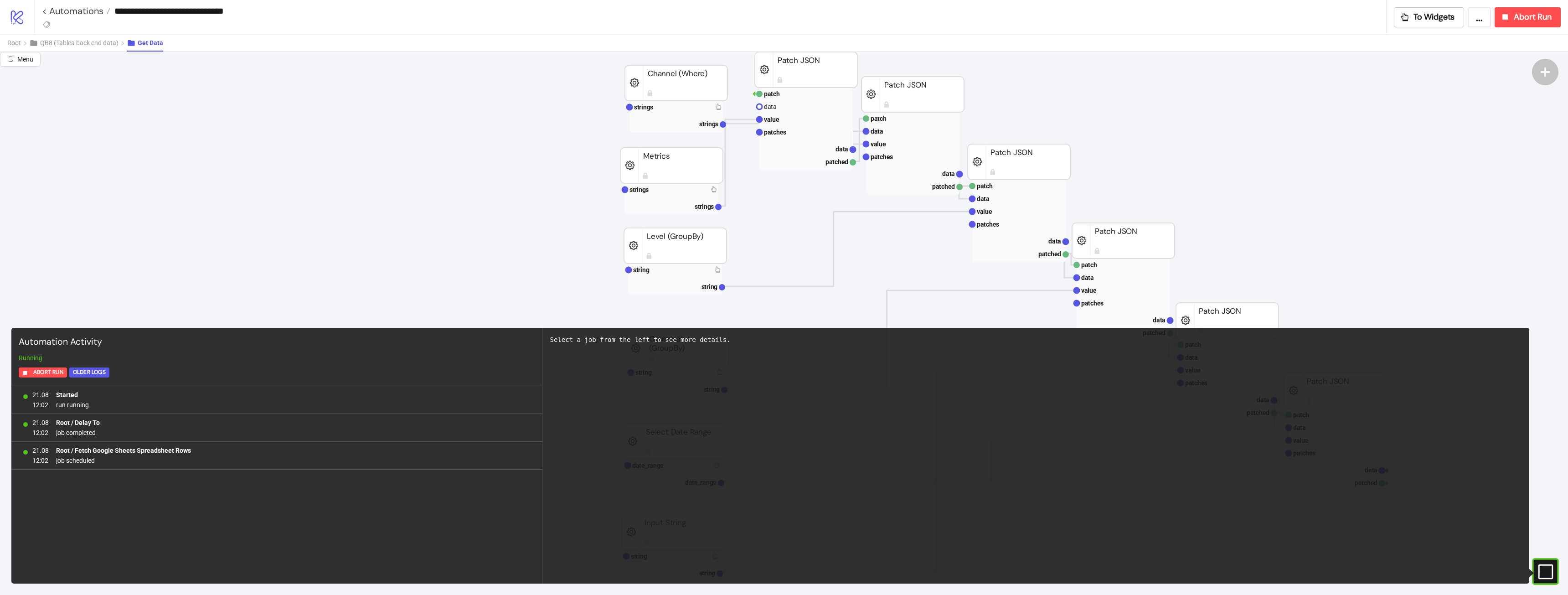
click at [1546, 560] on div "#e9k1n36qviq57_to { animation: e9k1n36qviq57_to__to 2000ms linear infinite norm…" at bounding box center [1545, 571] width 27 height 27
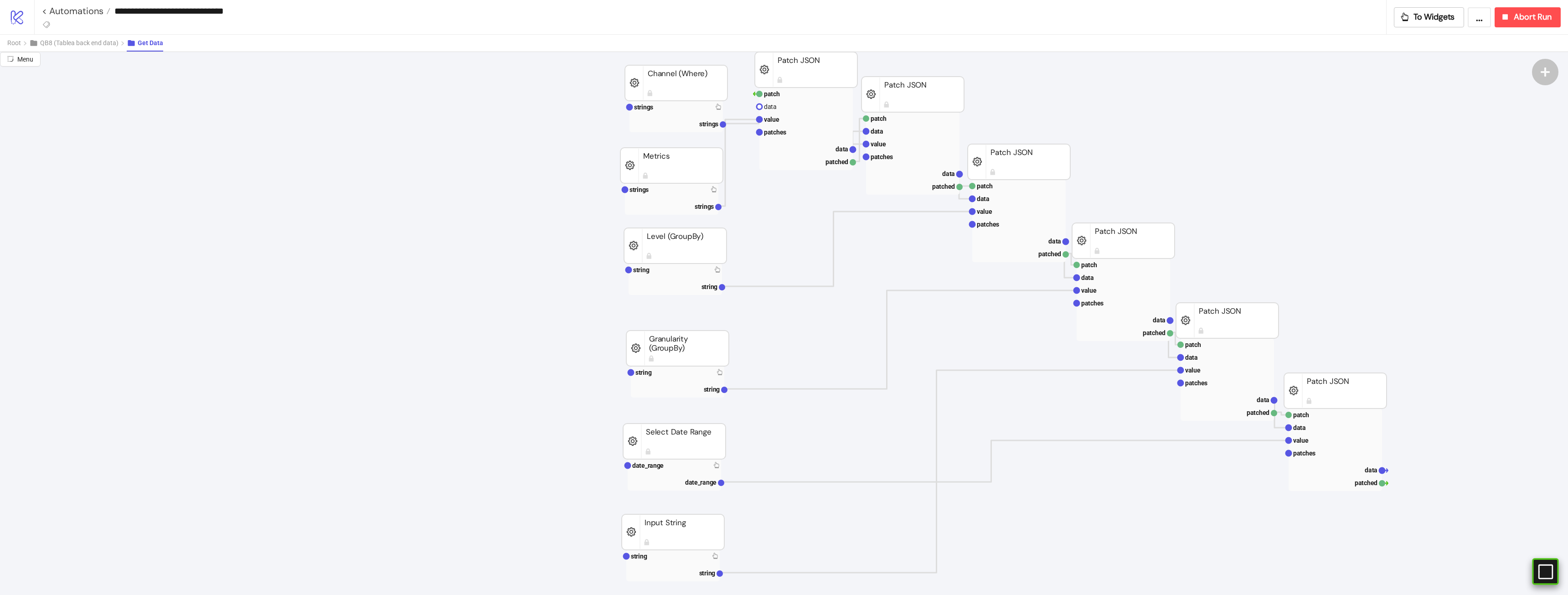
click at [1544, 564] on icon "#e9k1n36qviq57_to { animation: e9k1n36qviq57_to__to 2000ms linear infinite norm…" at bounding box center [1545, 572] width 16 height 16
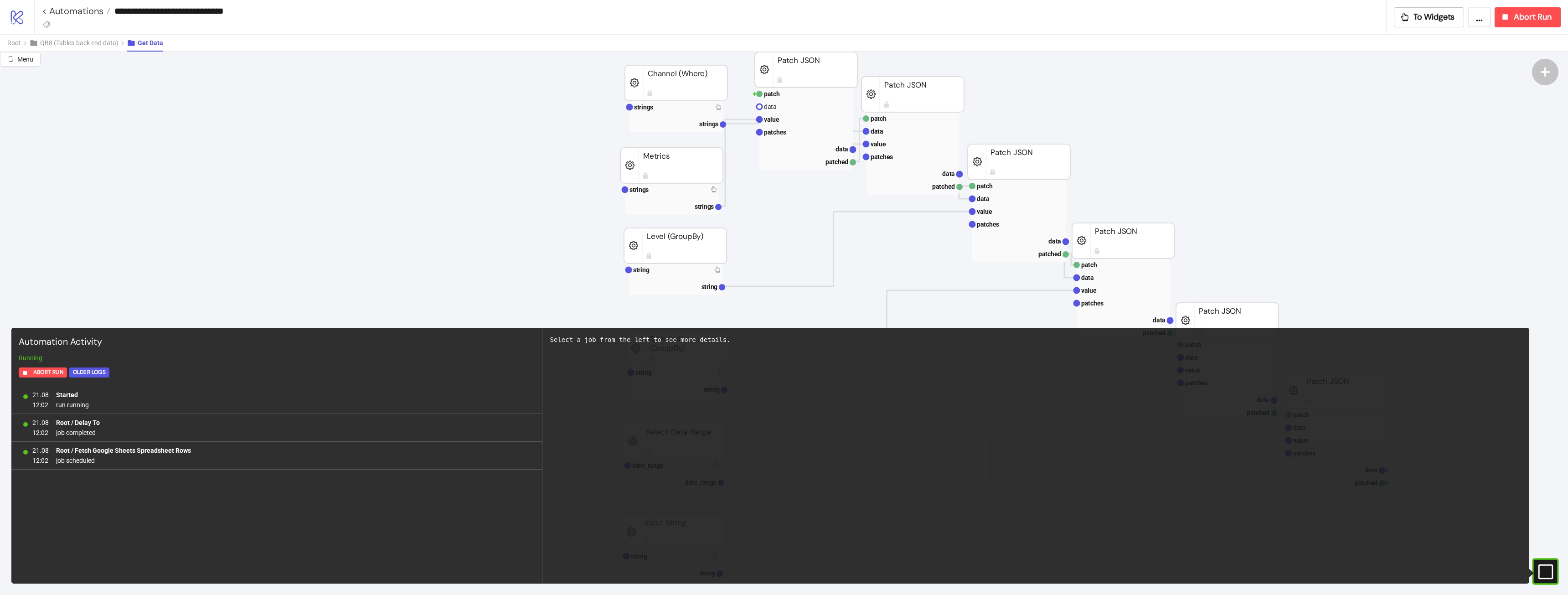
drag, startPoint x: 1548, startPoint y: 578, endPoint x: 1494, endPoint y: 544, distance: 63.8
click at [1547, 577] on icon "#e9k1n36qviq57_to { animation: e9k1n36qviq57_to__to 2000ms linear infinite norm…" at bounding box center [1545, 572] width 16 height 16
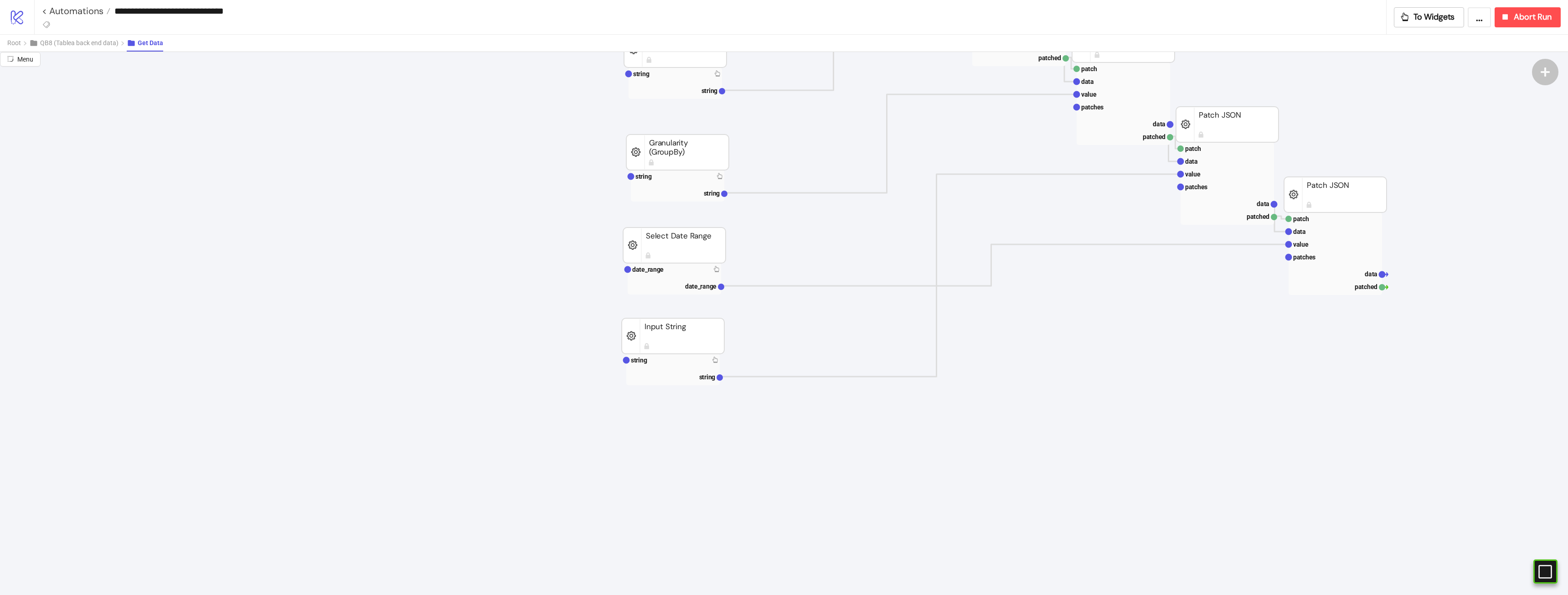
scroll to position [273, 0]
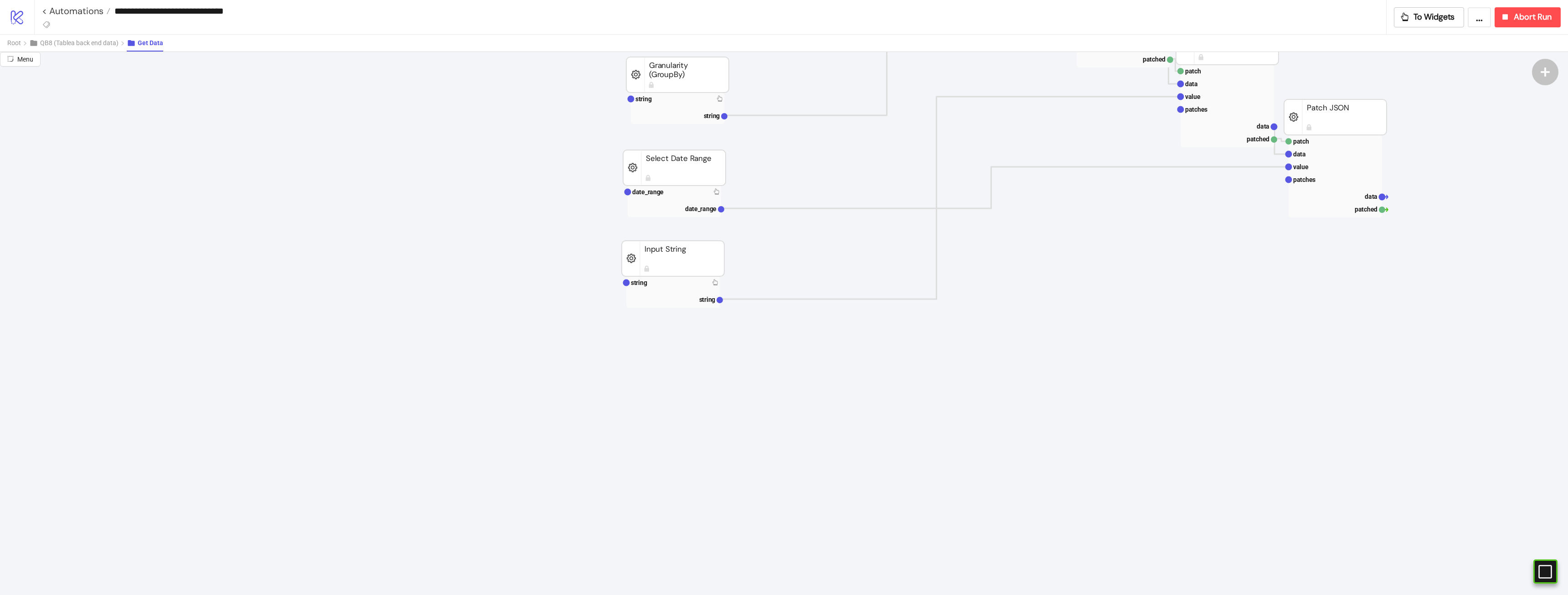
click at [641, 276] on rect at bounding box center [673, 258] width 103 height 36
click at [645, 280] on text "string" at bounding box center [639, 282] width 17 height 7
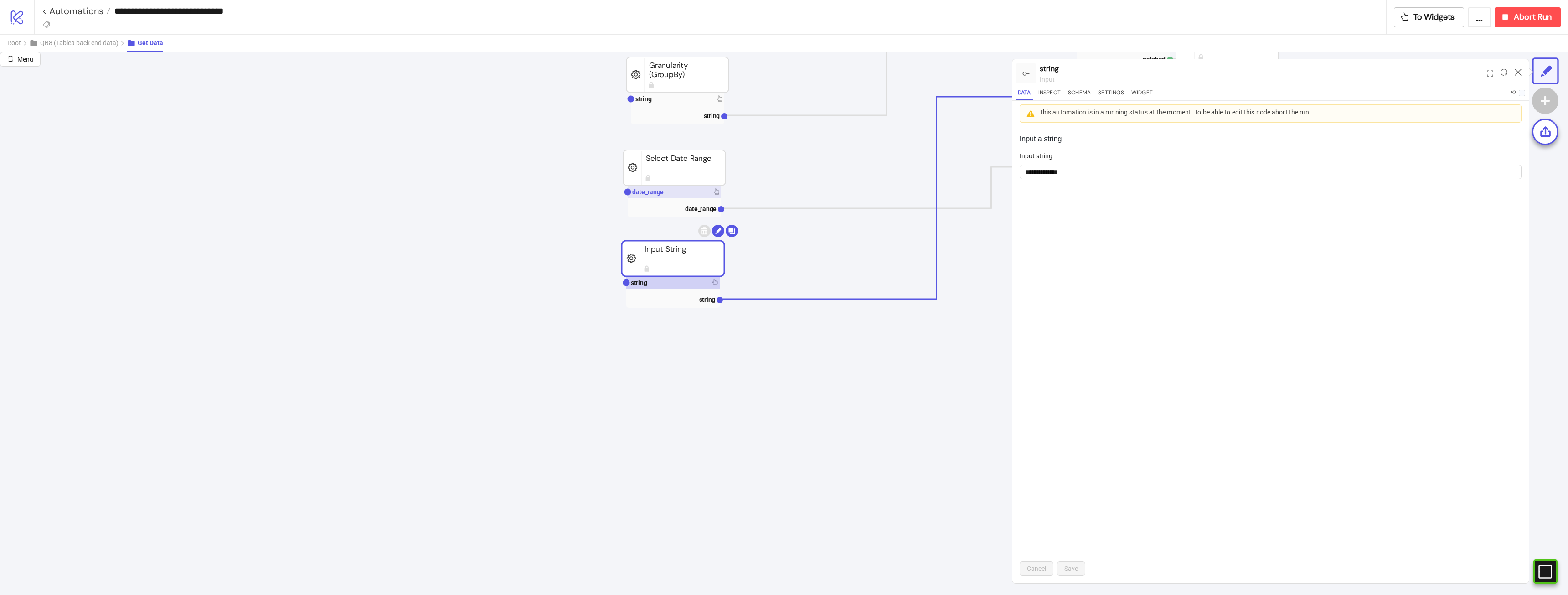
click at [694, 186] on rect at bounding box center [674, 192] width 93 height 13
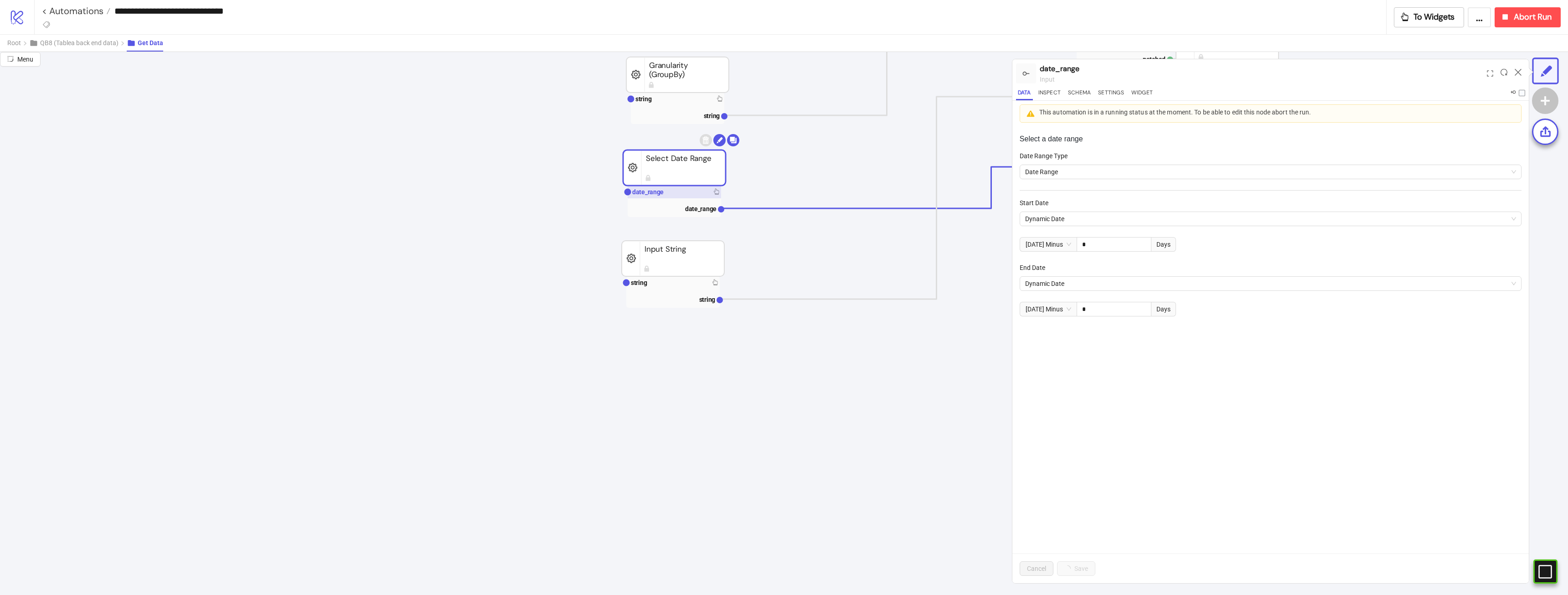
click at [691, 192] on rect at bounding box center [674, 192] width 93 height 13
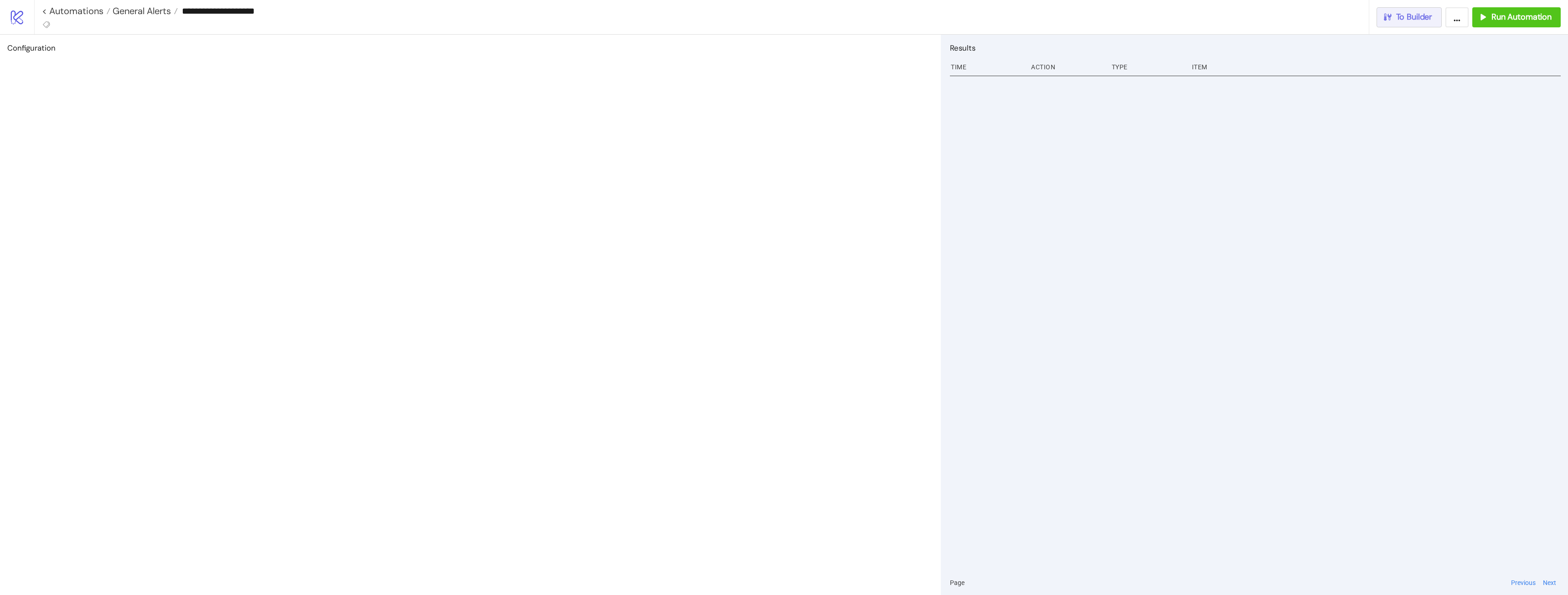
click at [1389, 21] on icon "button" at bounding box center [1387, 17] width 10 height 10
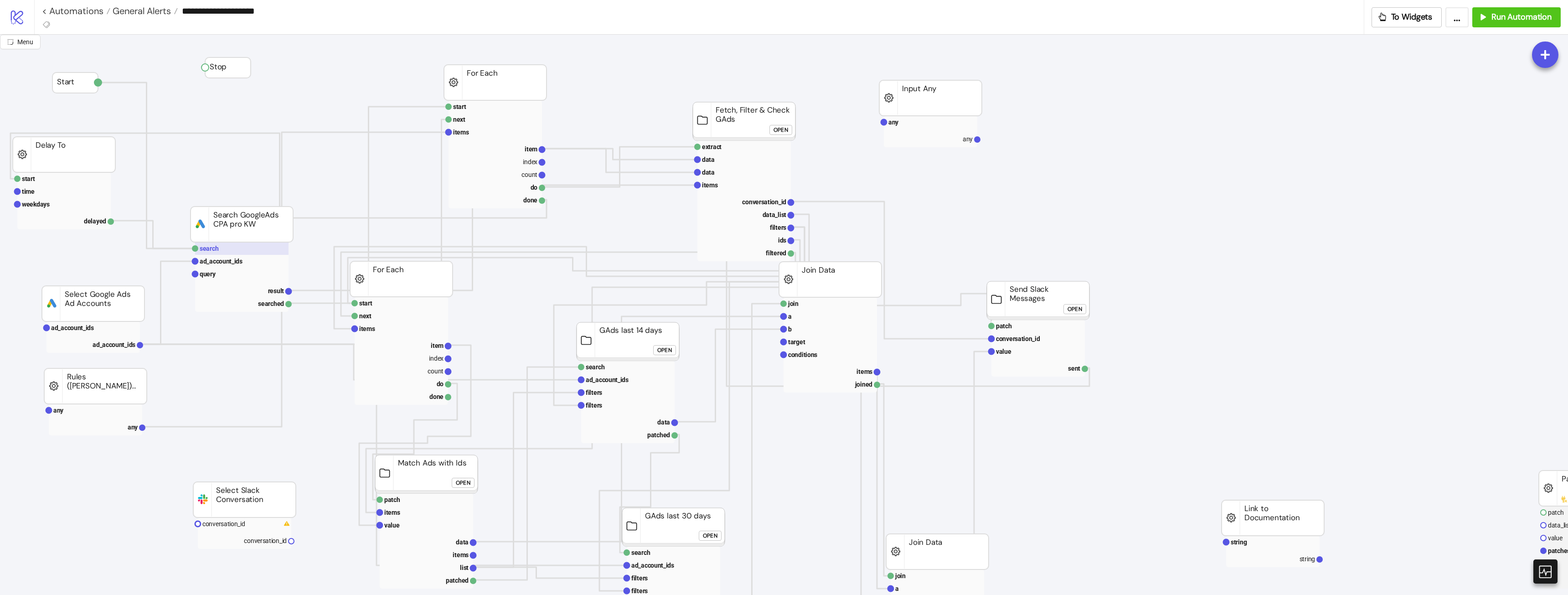
click at [235, 248] on rect at bounding box center [241, 248] width 93 height 13
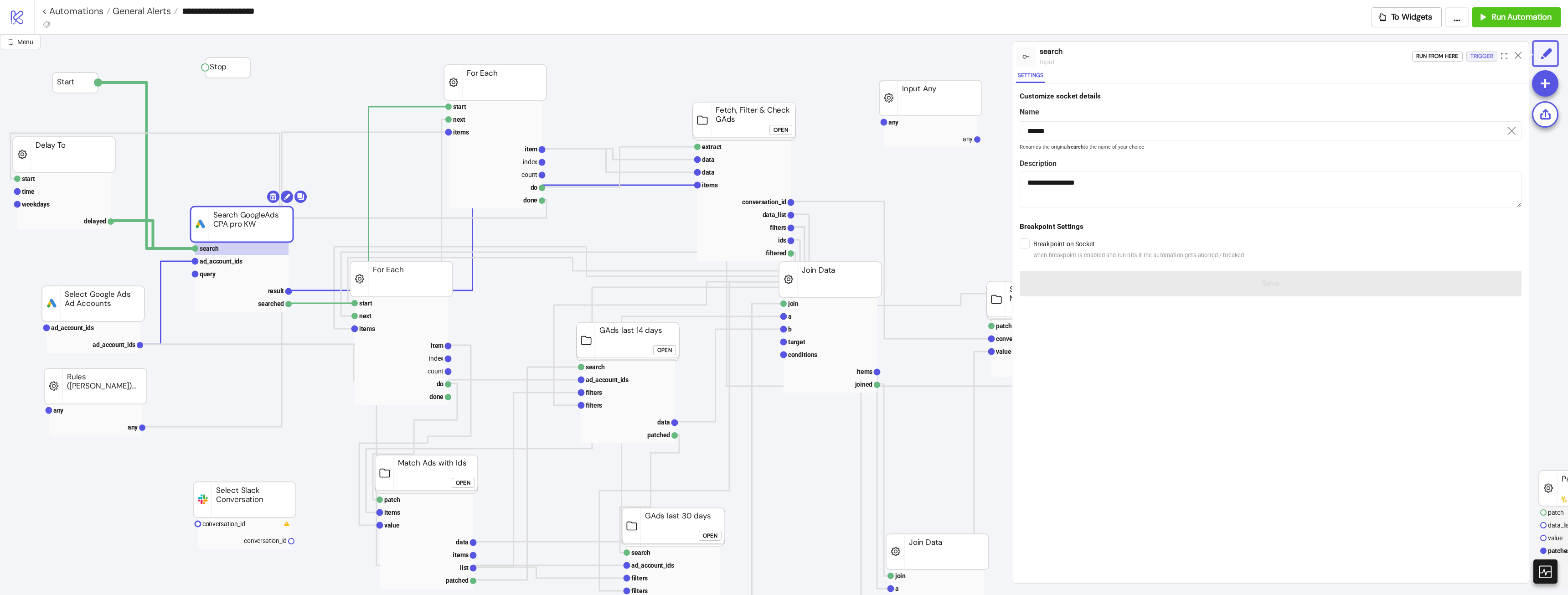
click at [1479, 56] on div "Trigger" at bounding box center [1481, 56] width 23 height 11
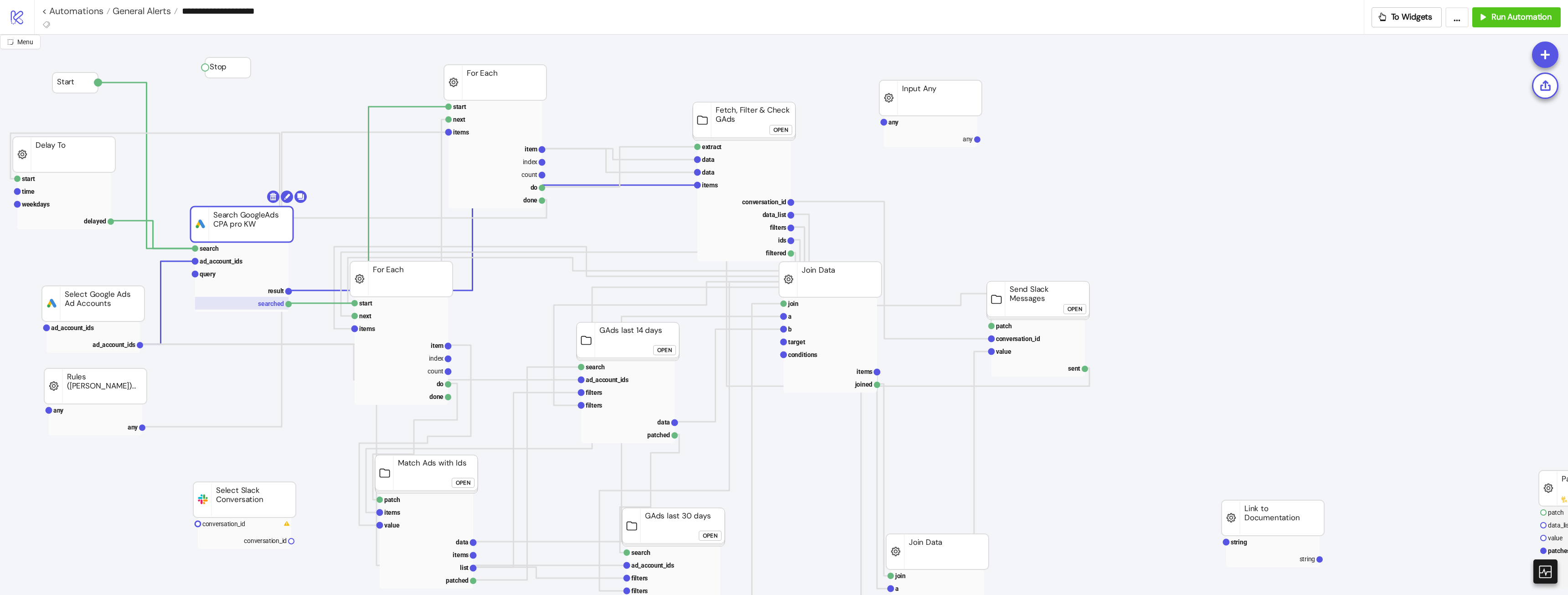
click at [276, 298] on rect at bounding box center [241, 303] width 93 height 13
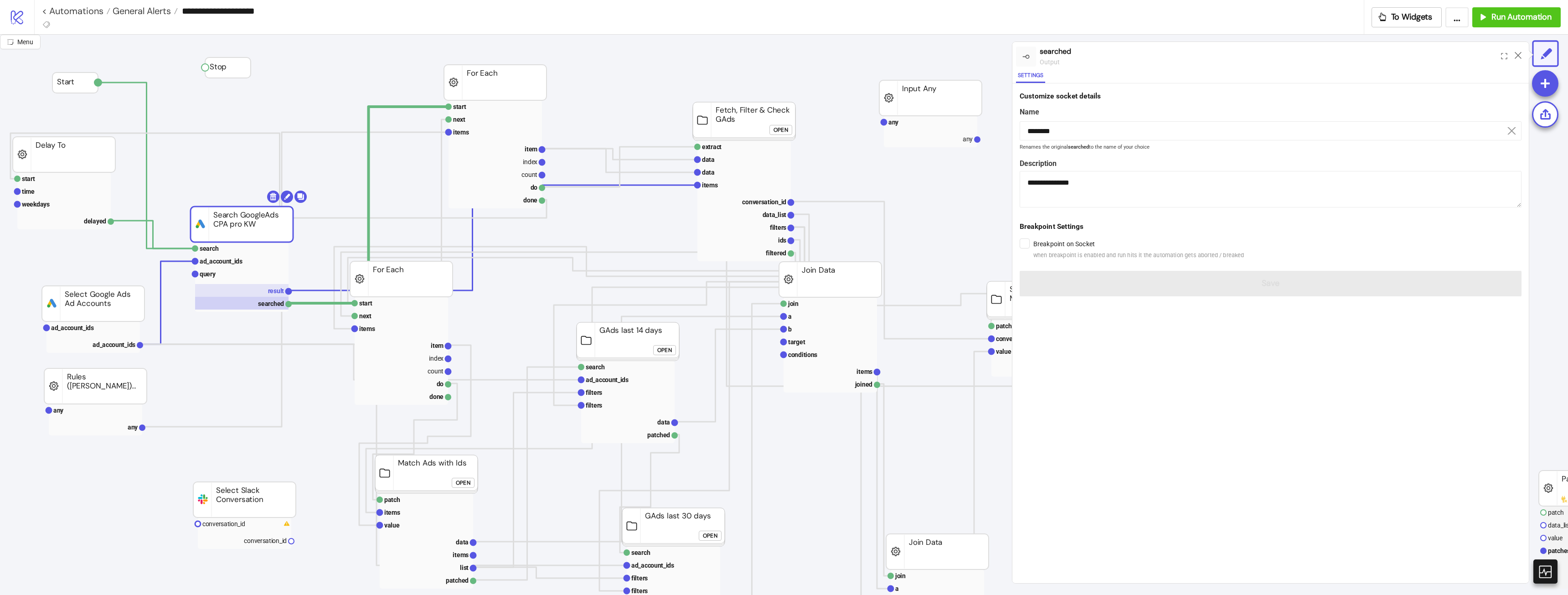
click at [273, 294] on text "result" at bounding box center [276, 290] width 17 height 7
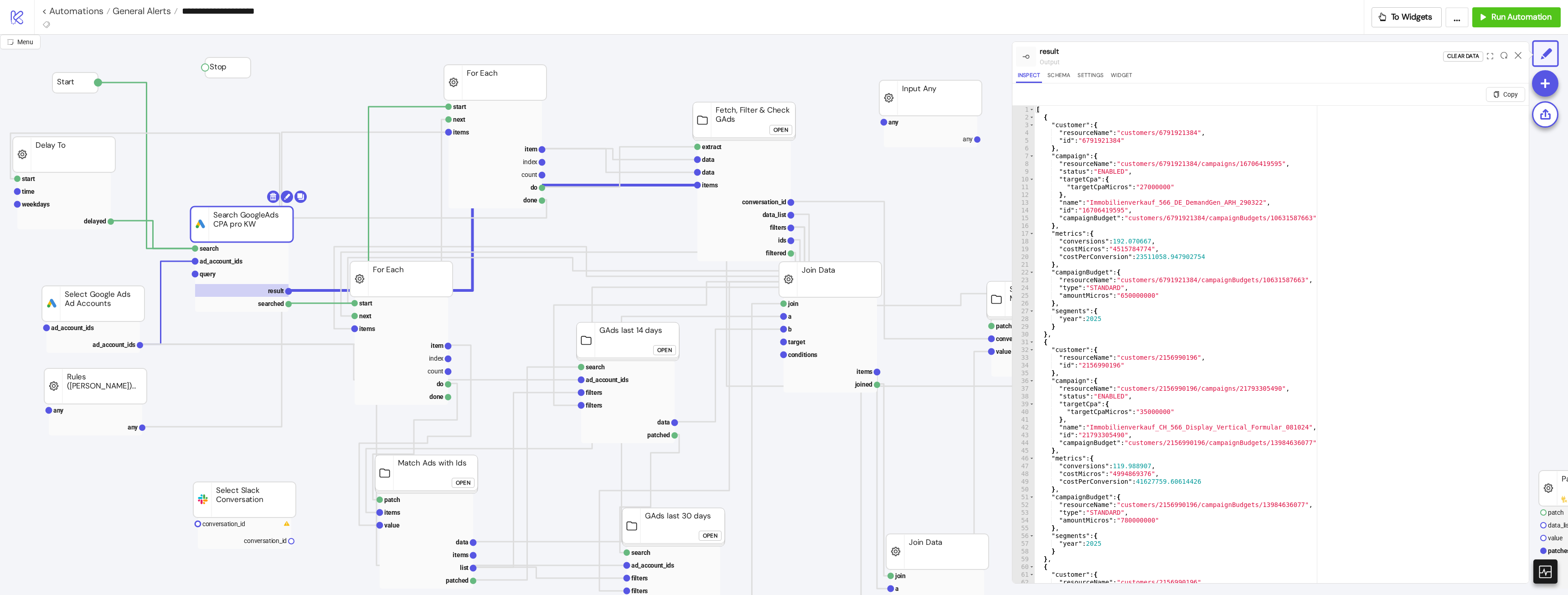
click at [1519, 52] on icon at bounding box center [1518, 55] width 7 height 7
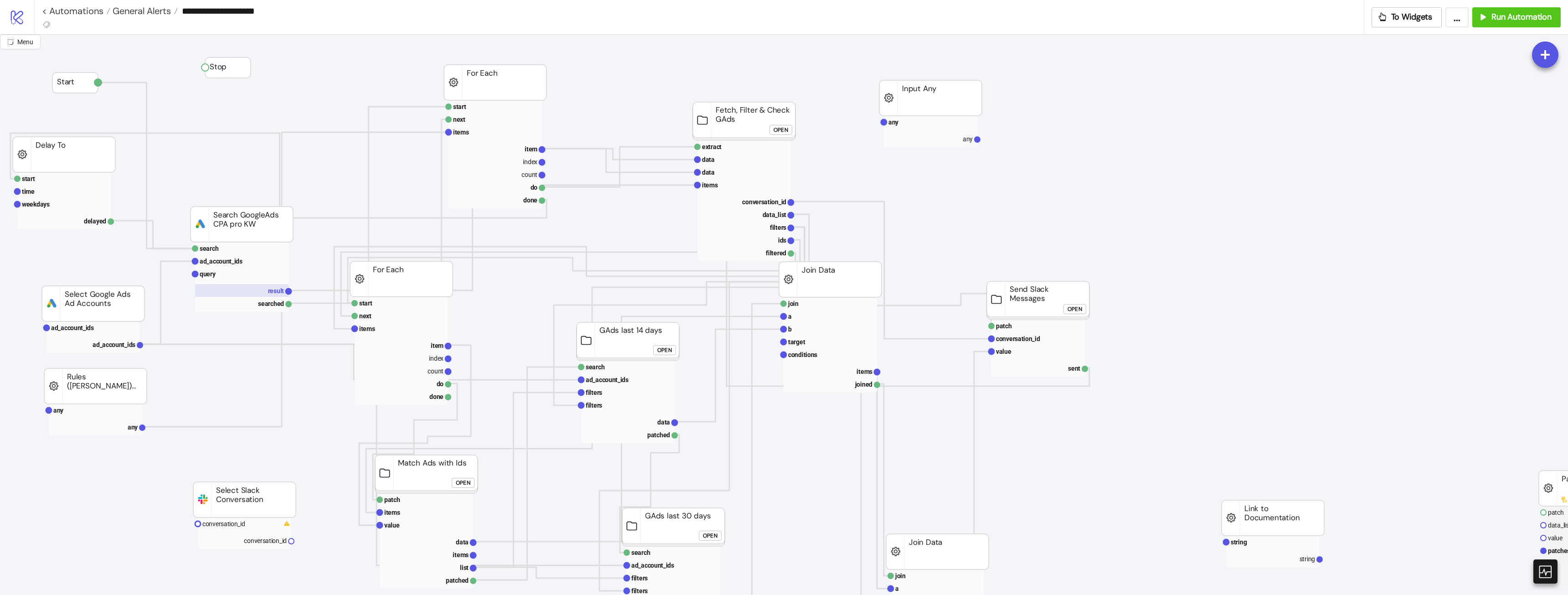
click at [267, 291] on rect at bounding box center [241, 290] width 93 height 13
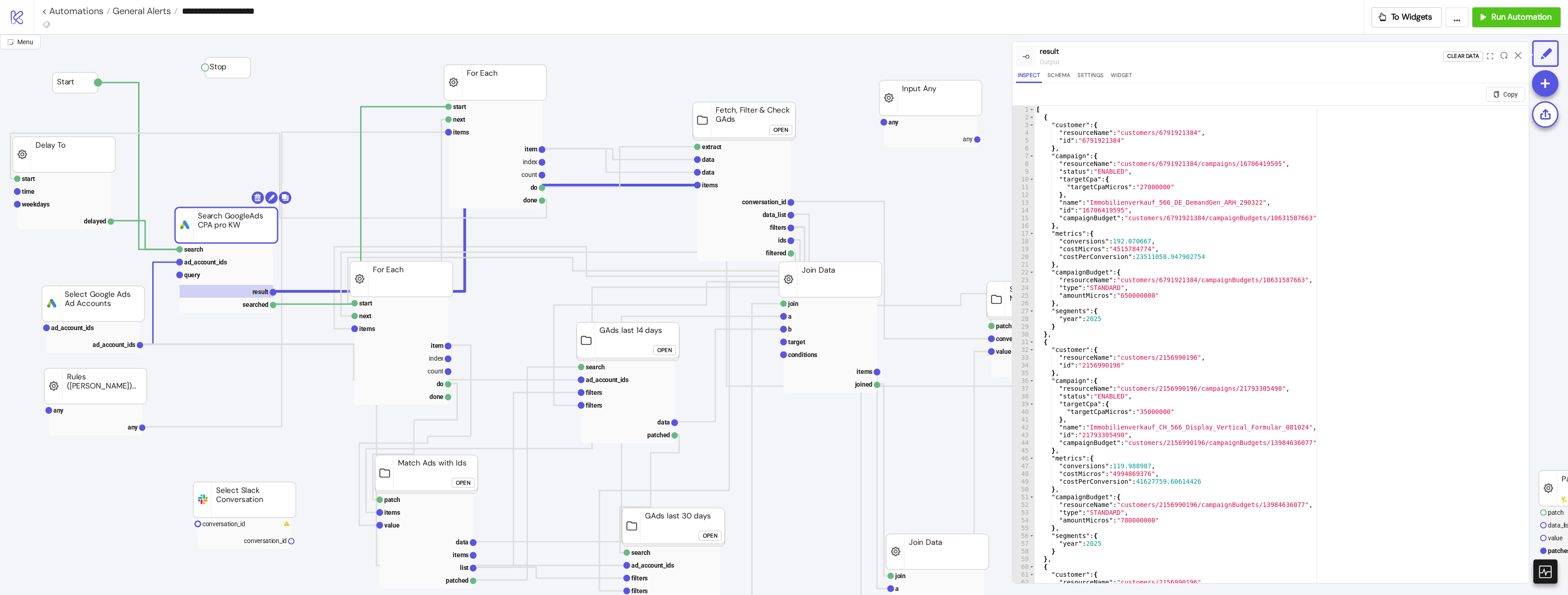
drag, startPoint x: 262, startPoint y: 231, endPoint x: 244, endPoint y: 235, distance: 18.4
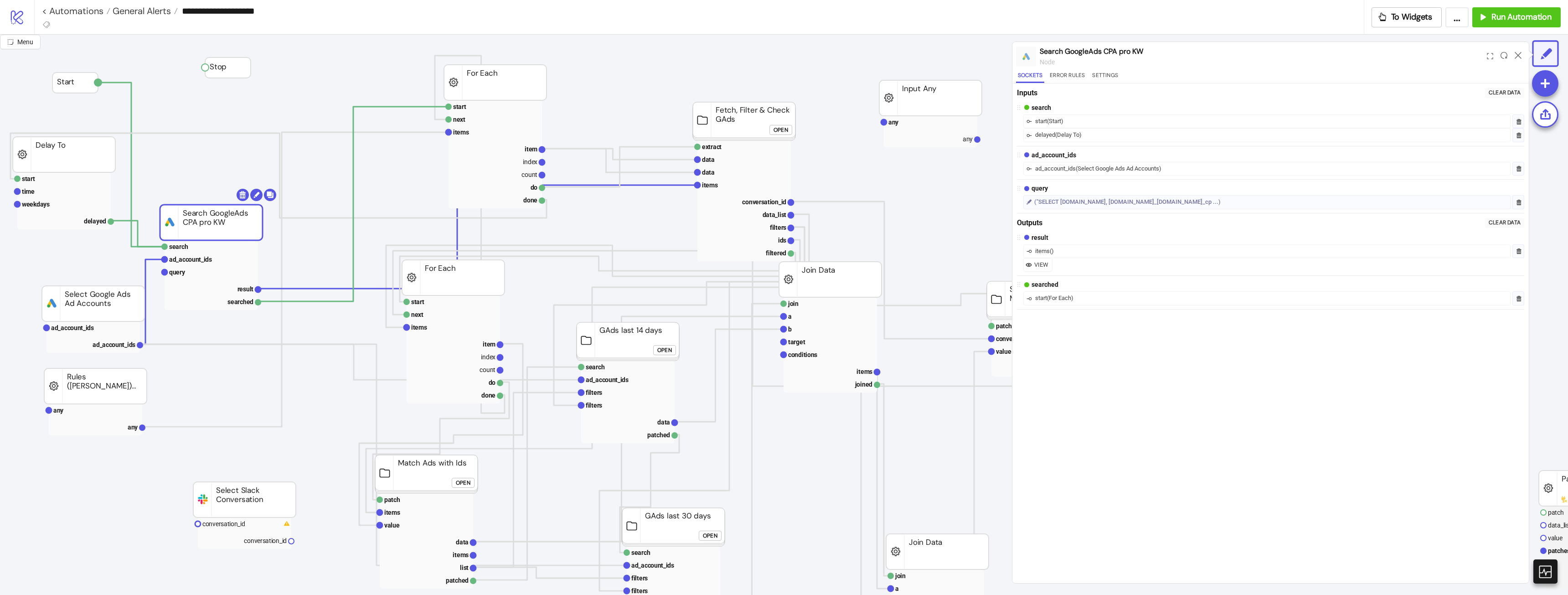
drag, startPoint x: 228, startPoint y: 221, endPoint x: 215, endPoint y: 218, distance: 13.3
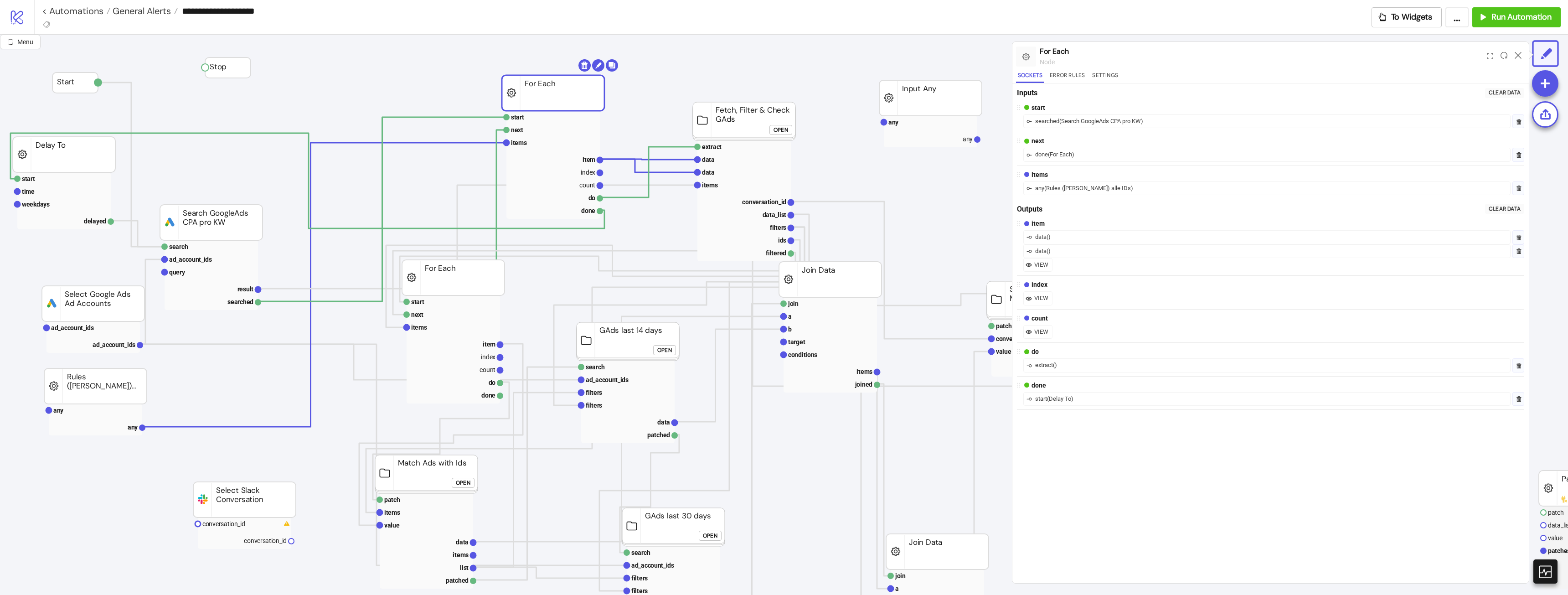
drag, startPoint x: 489, startPoint y: 81, endPoint x: 472, endPoint y: 103, distance: 27.8
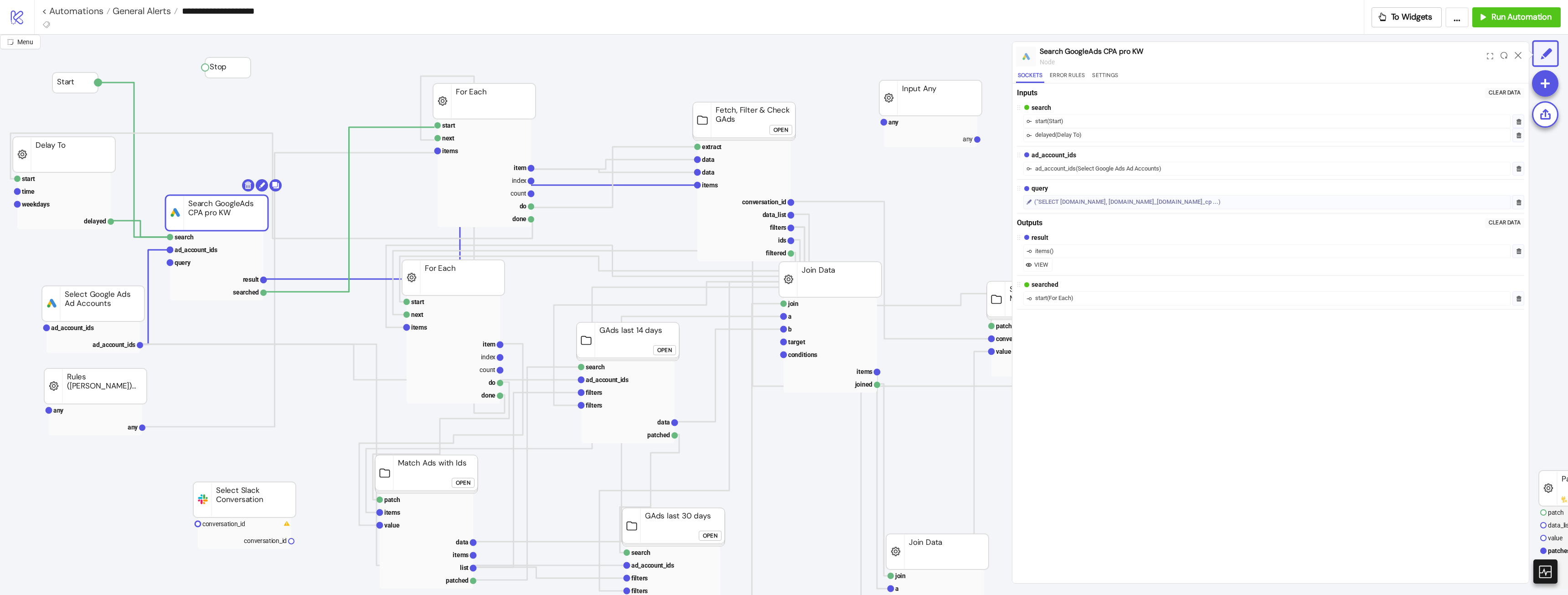
drag, startPoint x: 235, startPoint y: 222, endPoint x: 238, endPoint y: 218, distance: 5.0
click at [478, 122] on rect at bounding box center [484, 125] width 93 height 13
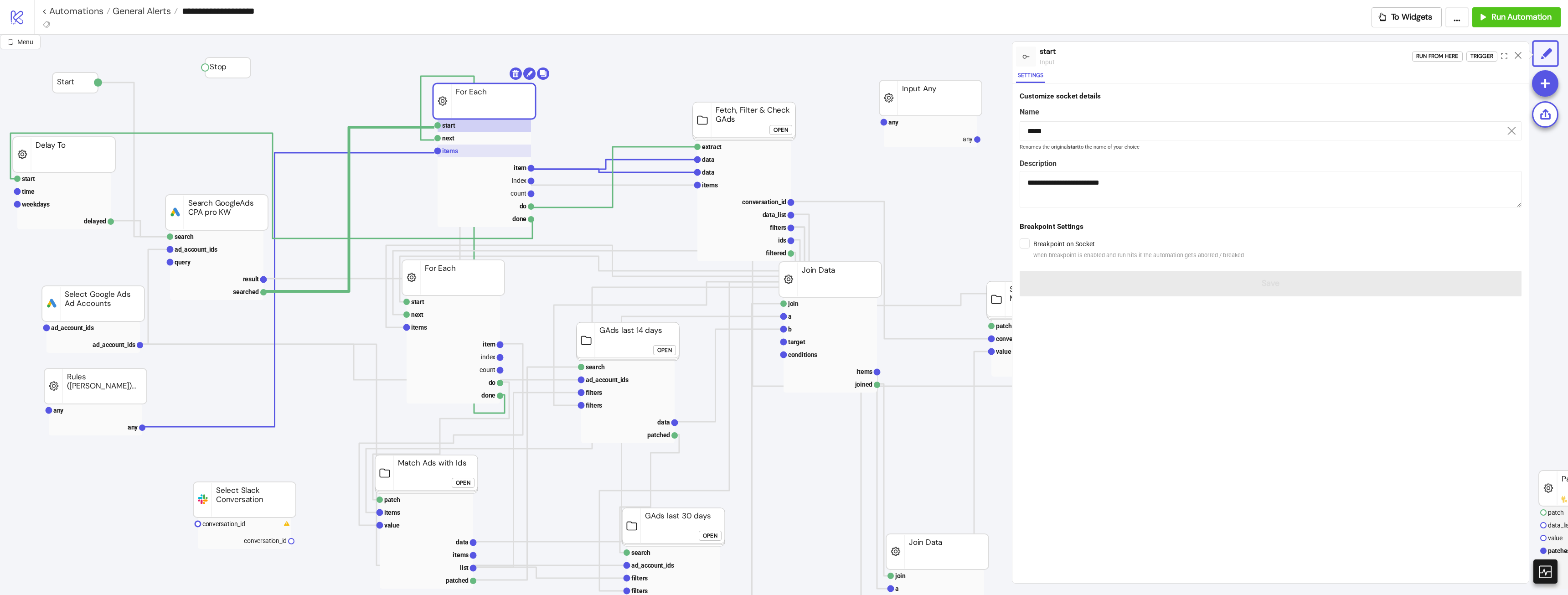
click at [459, 149] on rect at bounding box center [484, 150] width 93 height 13
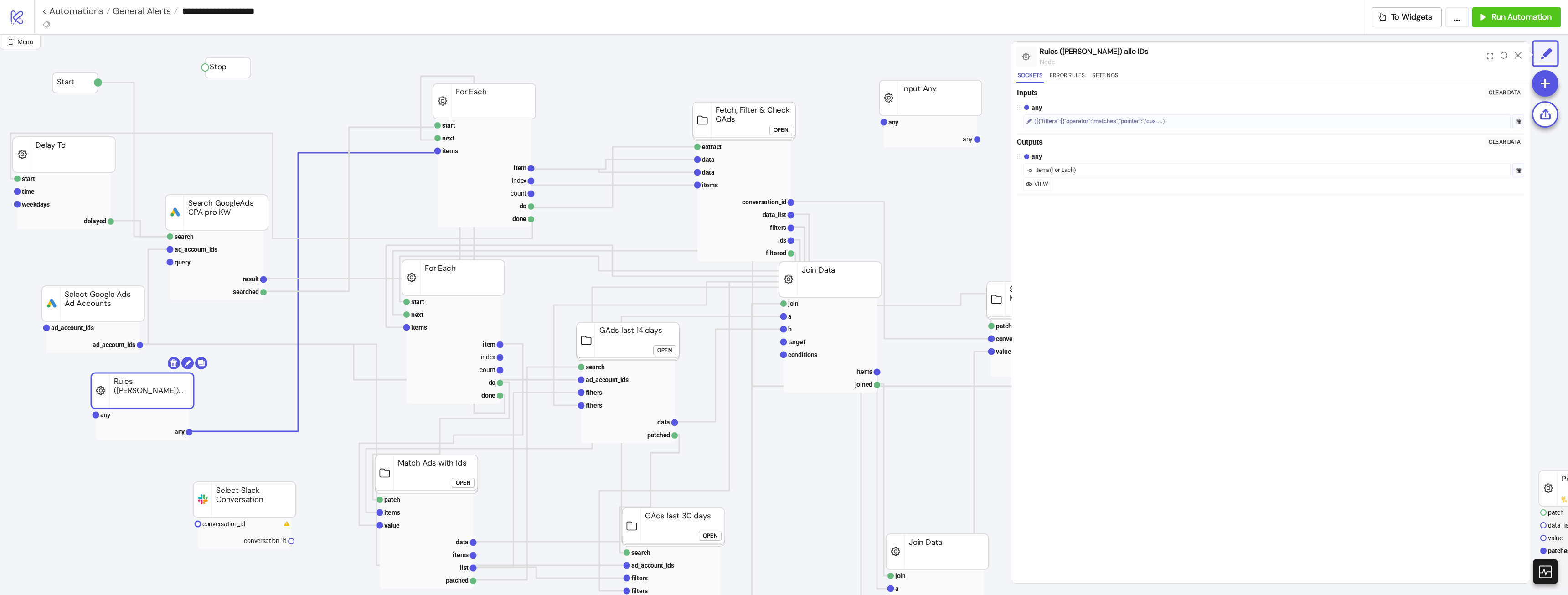
drag, startPoint x: 131, startPoint y: 393, endPoint x: 182, endPoint y: 395, distance: 51.0
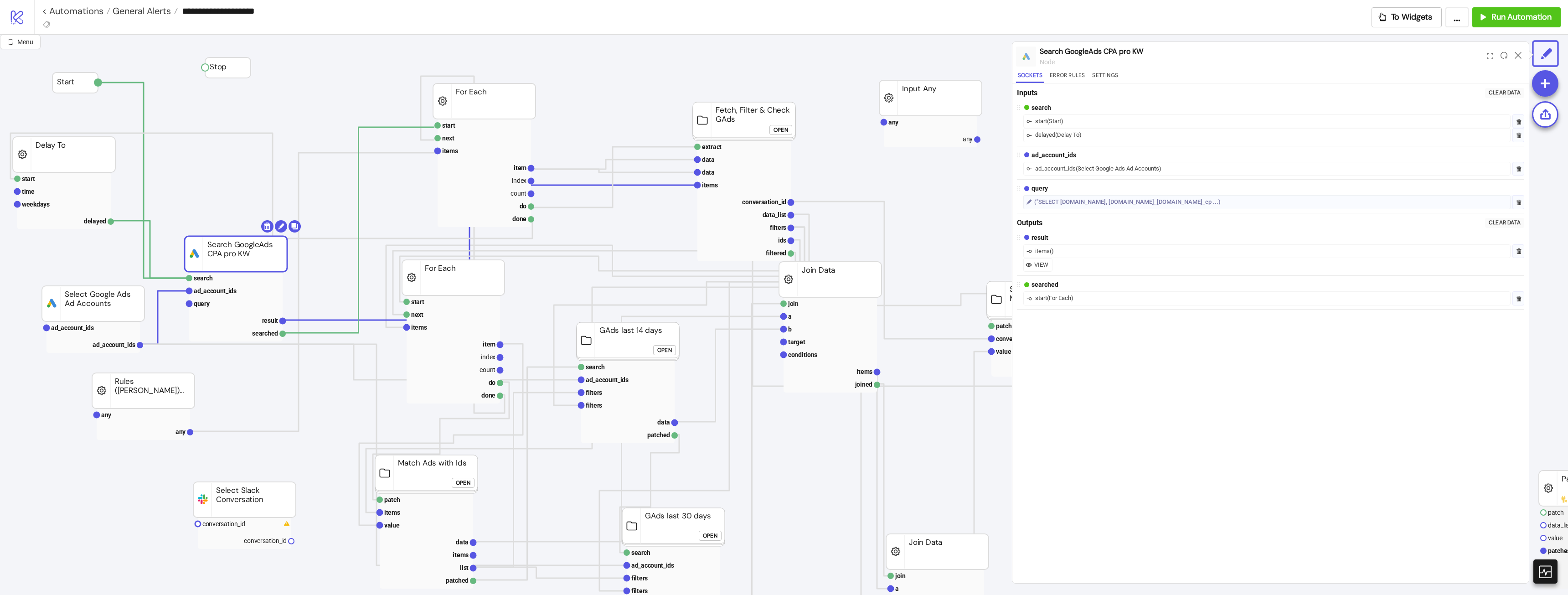
drag, startPoint x: 222, startPoint y: 218, endPoint x: 362, endPoint y: 200, distance: 141.2
drag, startPoint x: 737, startPoint y: 120, endPoint x: 713, endPoint y: 126, distance: 24.7
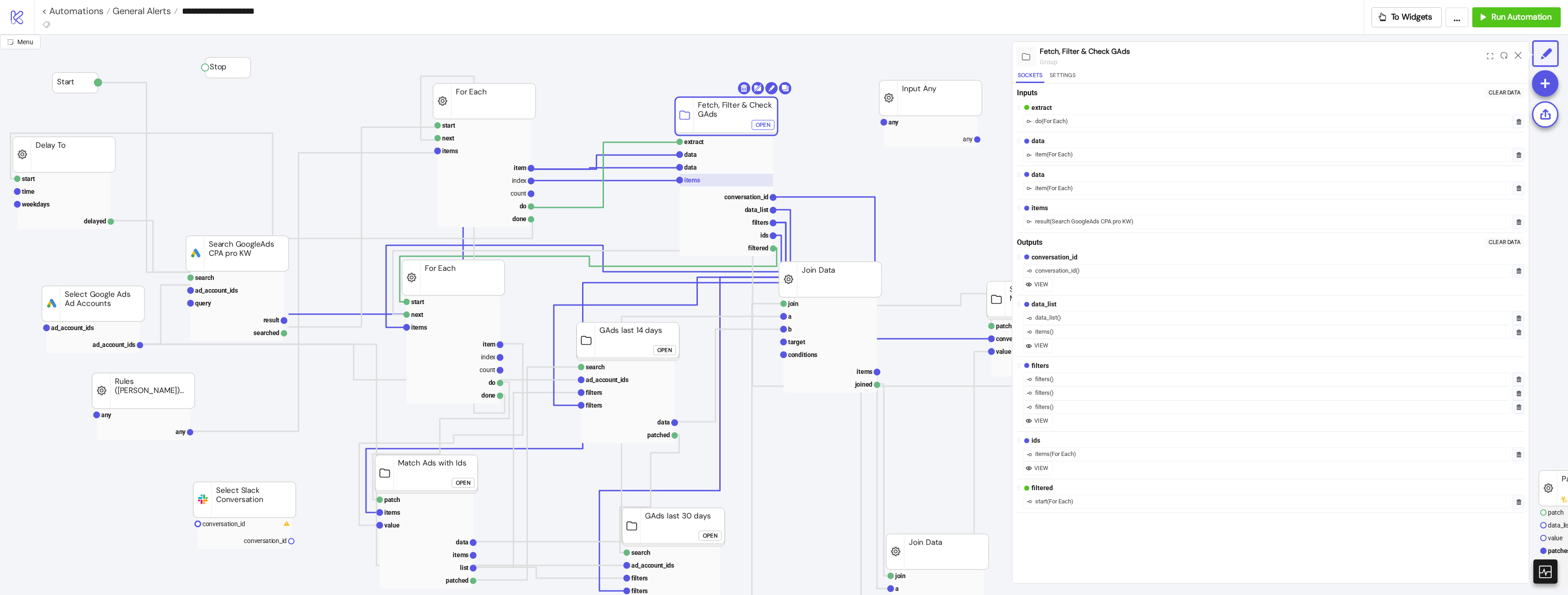
click at [701, 179] on rect at bounding box center [726, 180] width 93 height 13
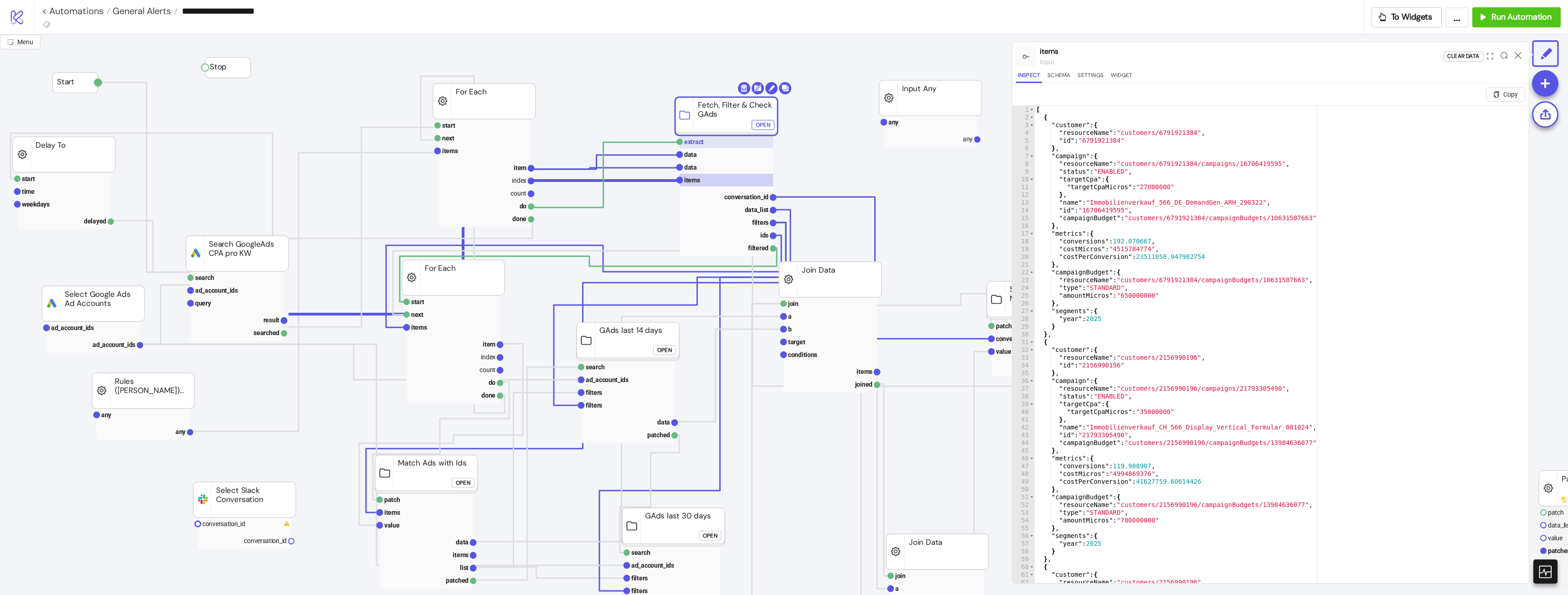
click at [719, 139] on rect at bounding box center [726, 142] width 93 height 13
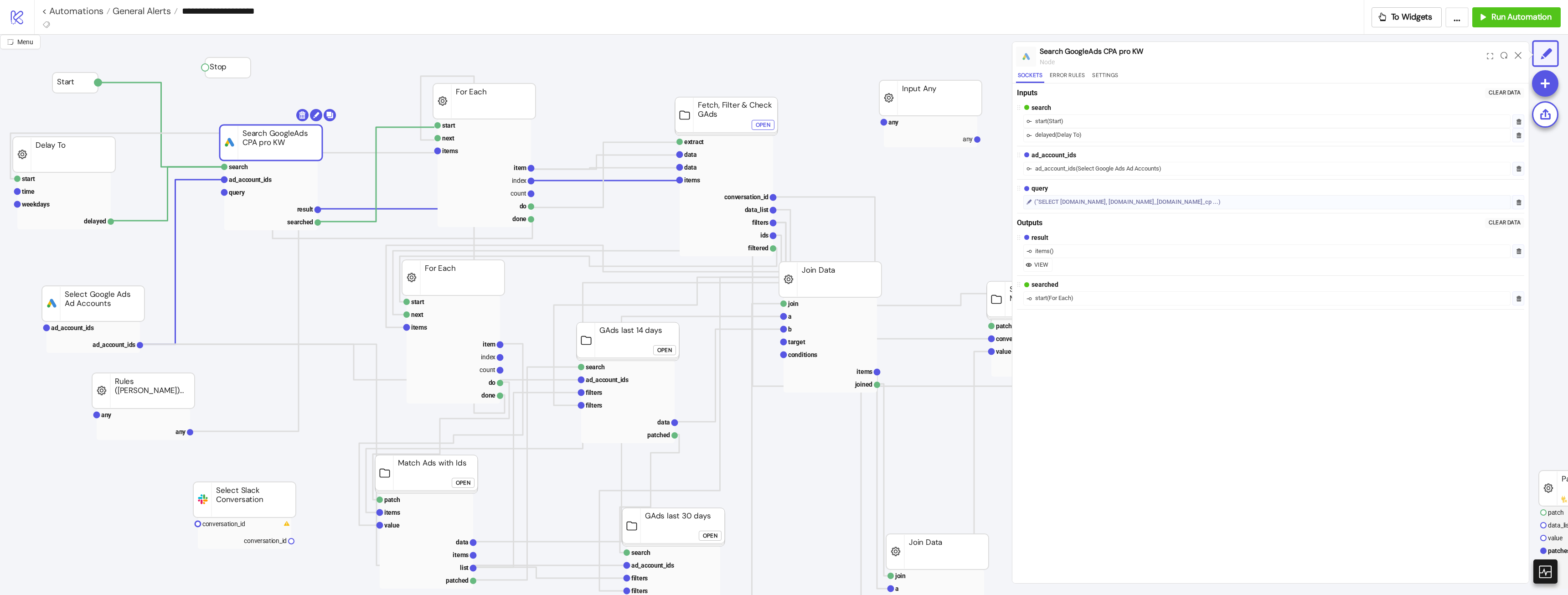
drag, startPoint x: 244, startPoint y: 253, endPoint x: 278, endPoint y: 143, distance: 115.1
click at [466, 127] on rect at bounding box center [484, 125] width 93 height 13
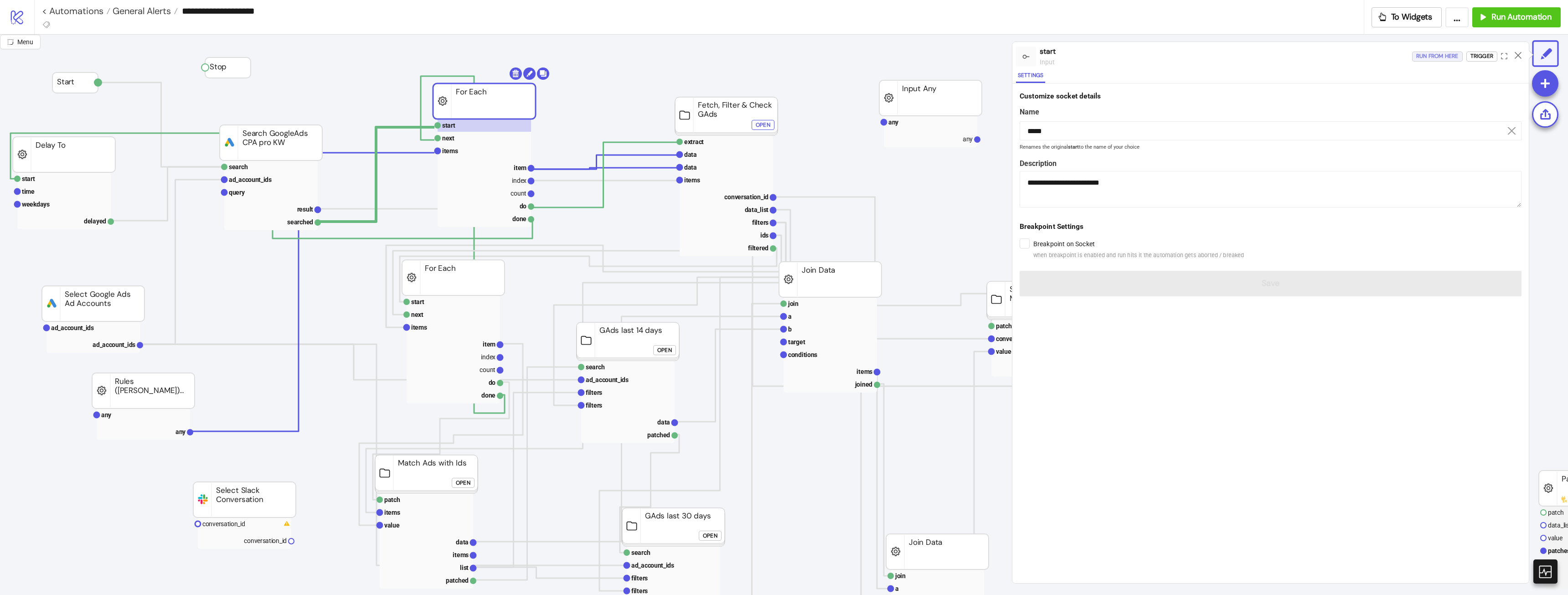
click at [1446, 55] on div "Run from here" at bounding box center [1437, 56] width 43 height 11
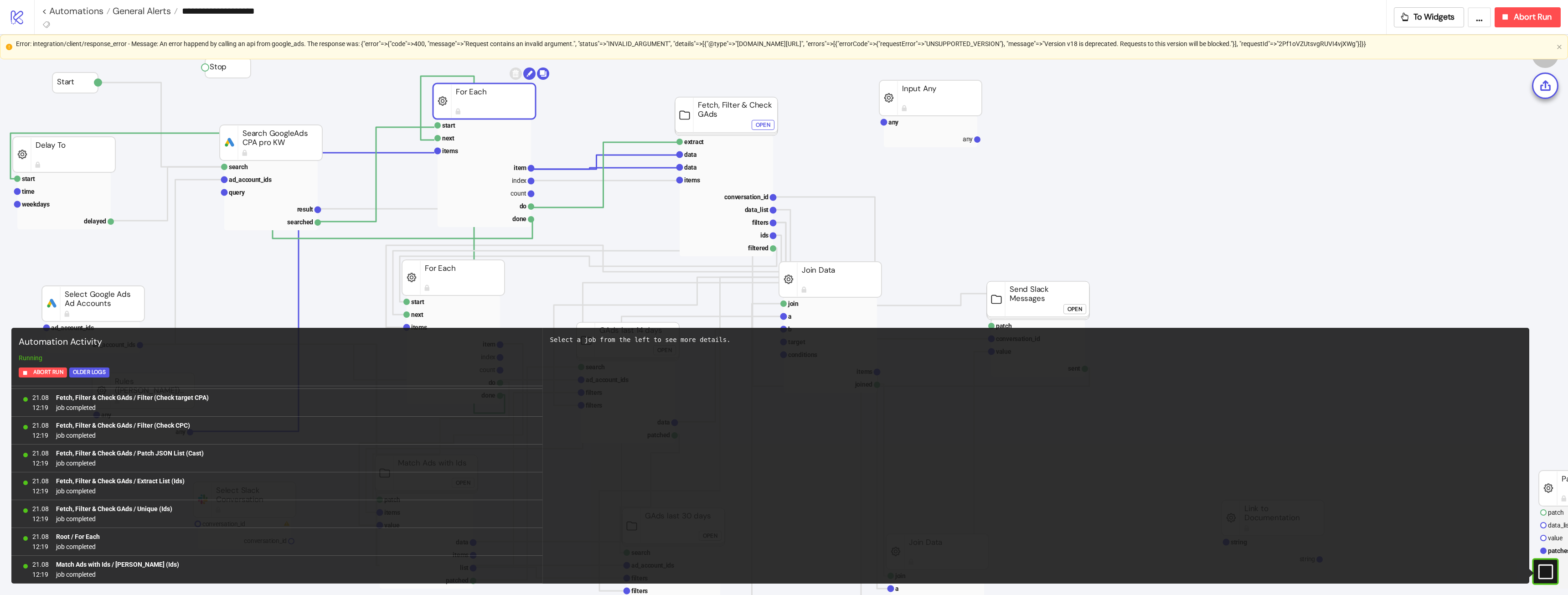
scroll to position [804, 0]
click at [1505, 19] on icon "button" at bounding box center [1506, 17] width 6 height 6
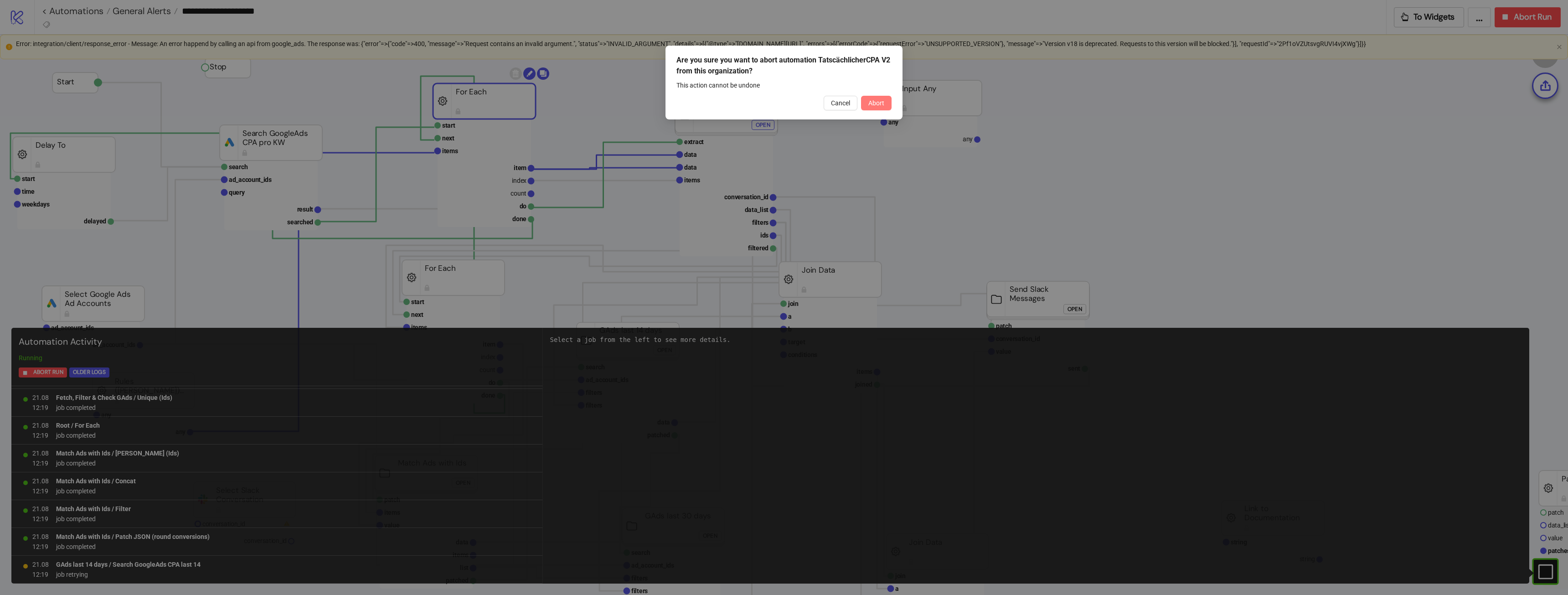
click at [884, 105] on button "Abort" at bounding box center [876, 103] width 31 height 15
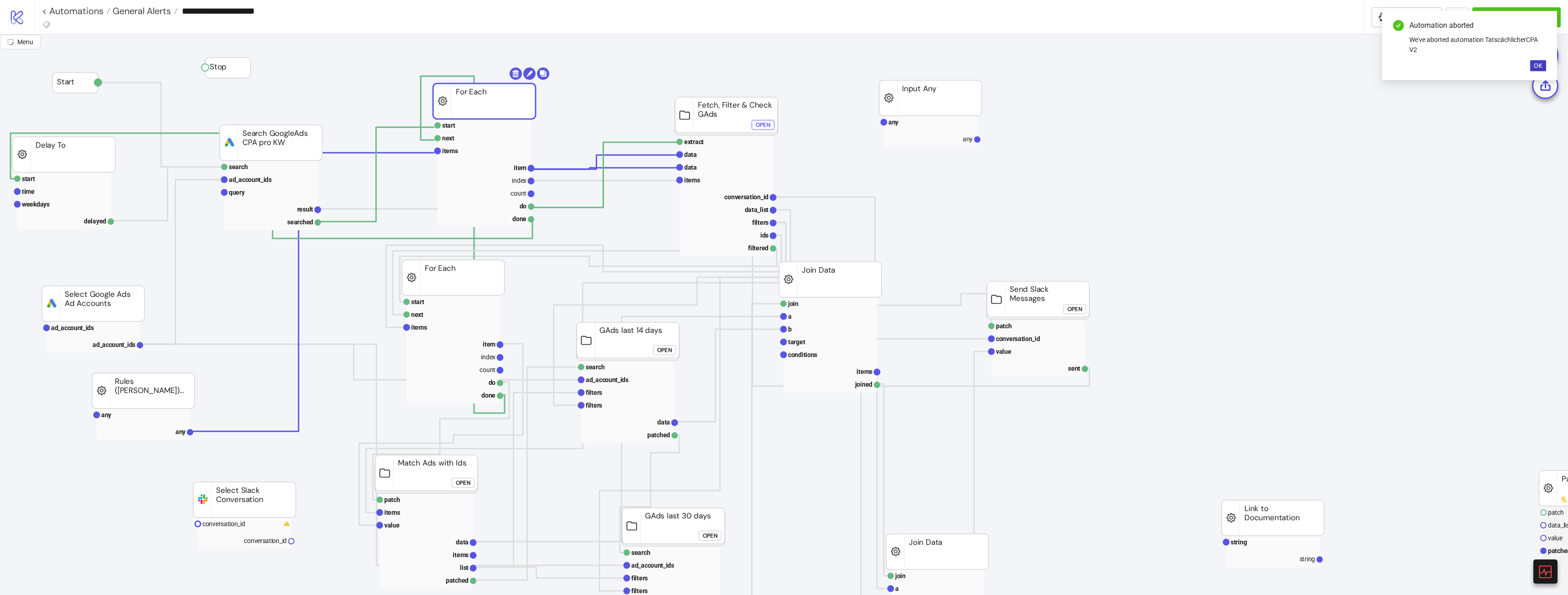
click div "Open"
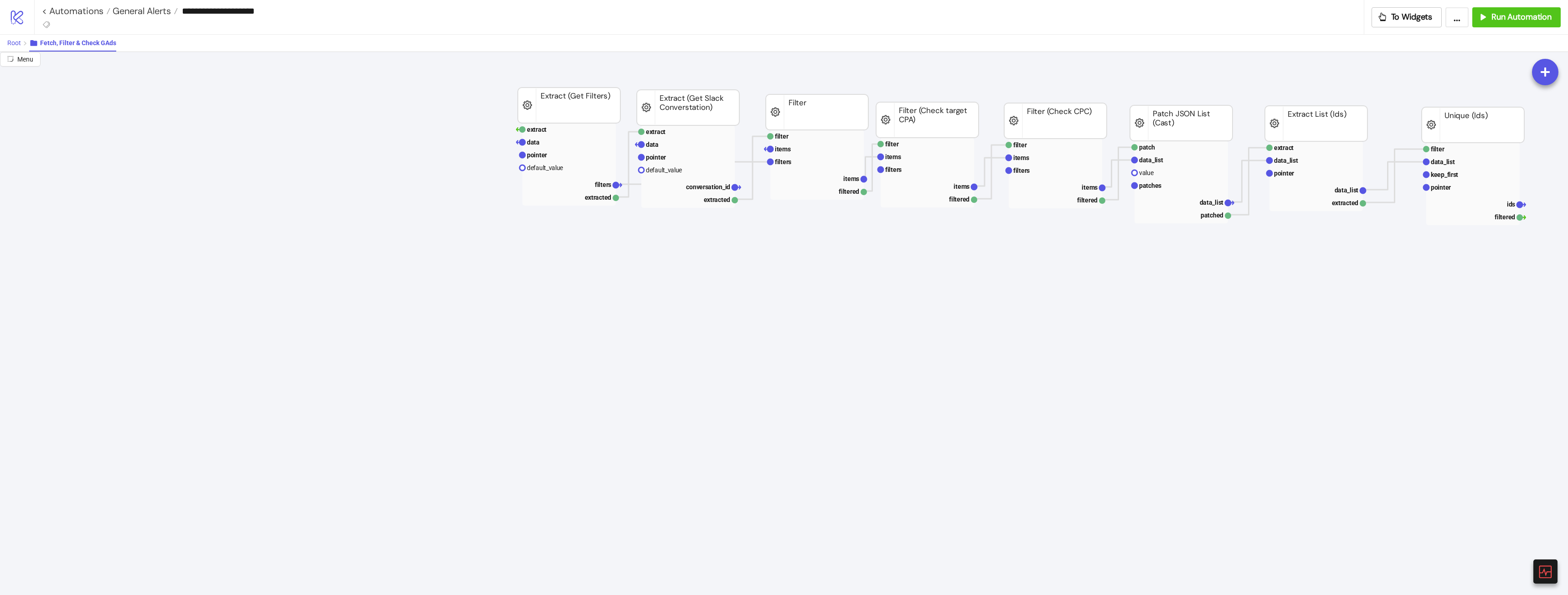
click at [14, 41] on span "Root" at bounding box center [14, 43] width 14 height 7
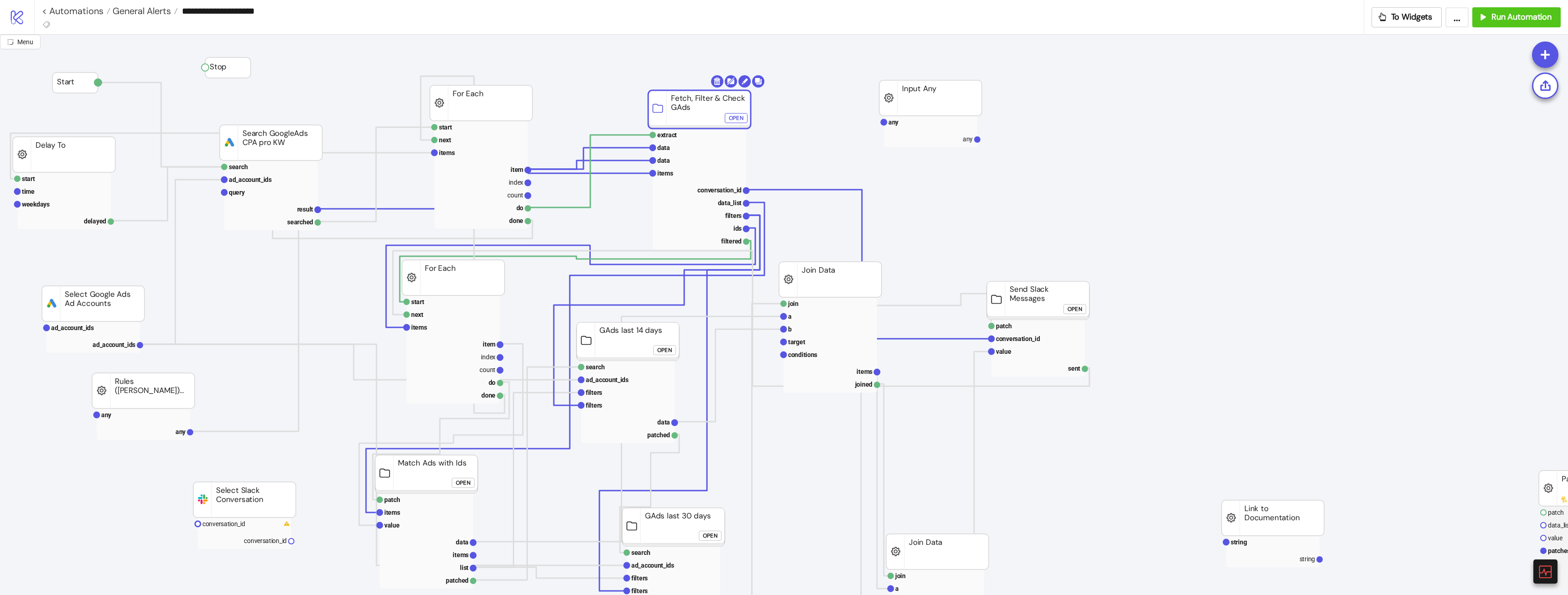
drag, startPoint x: 715, startPoint y: 120, endPoint x: 691, endPoint y: 112, distance: 25.3
click at [671, 170] on text "items" at bounding box center [665, 172] width 16 height 7
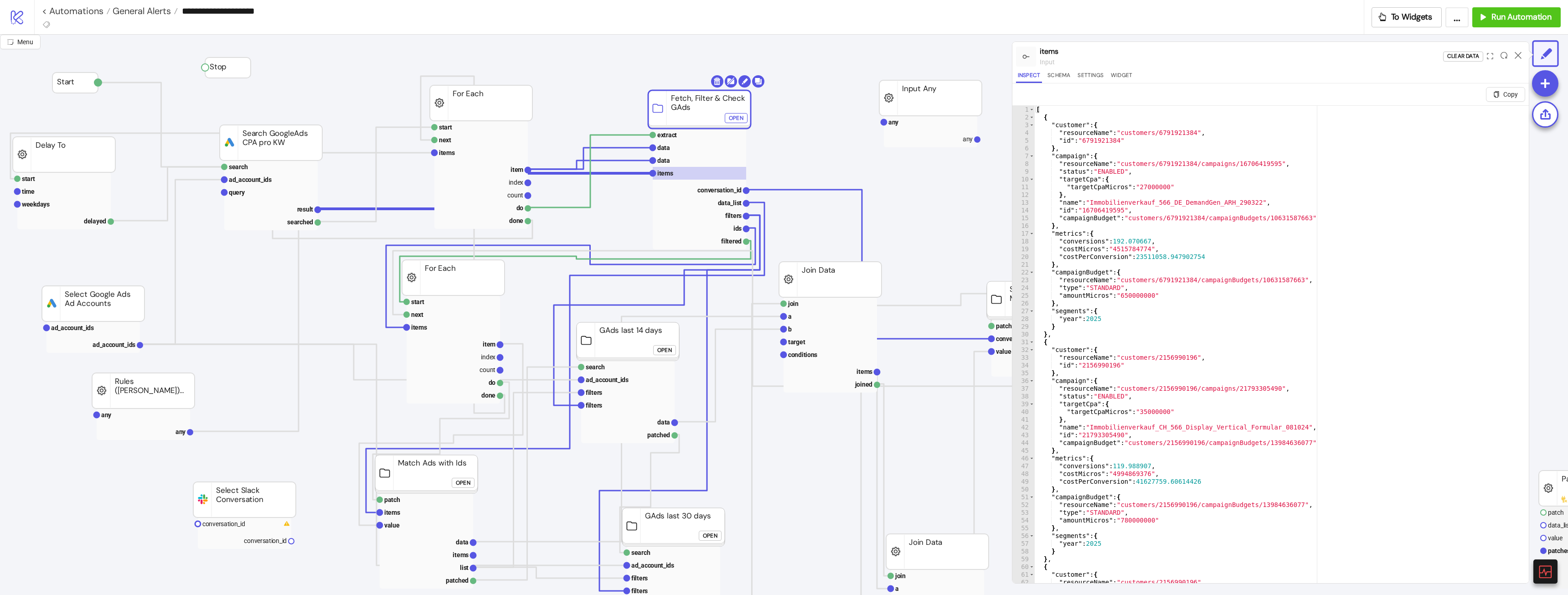
click at [736, 119] on div "Open" at bounding box center [736, 118] width 15 height 11
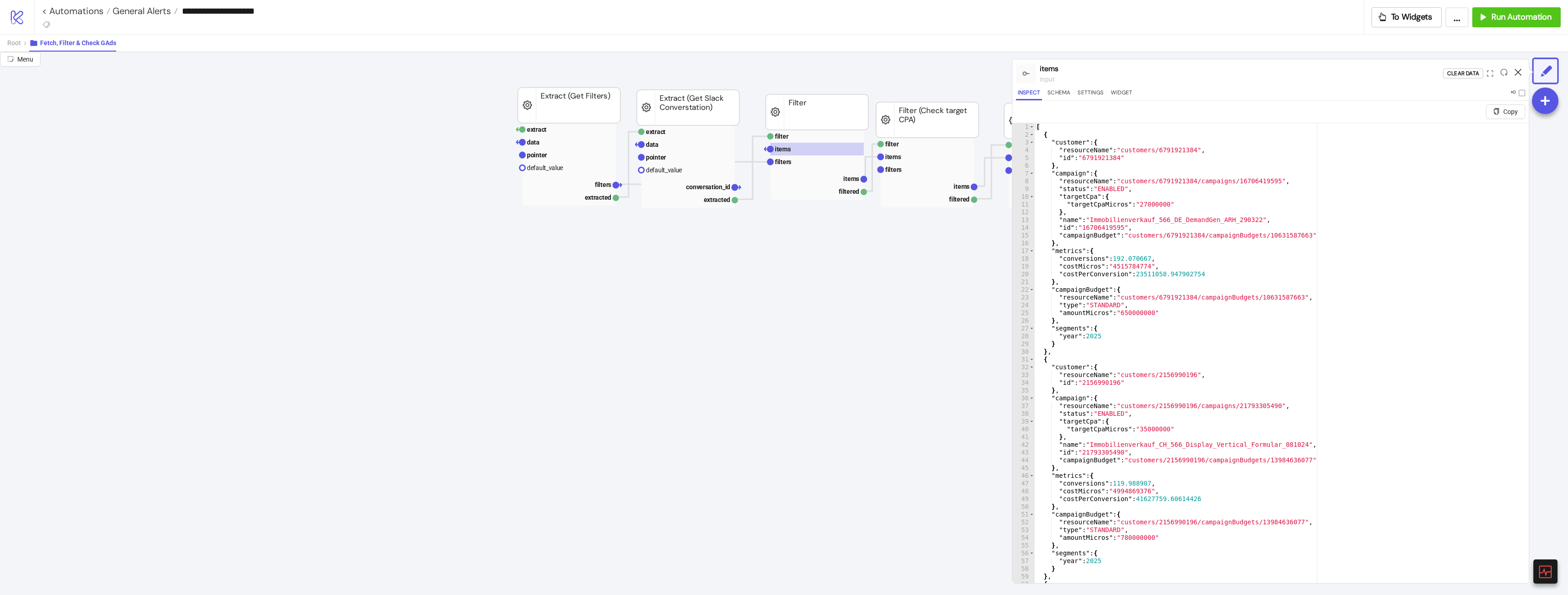
drag, startPoint x: 1517, startPoint y: 69, endPoint x: 1338, endPoint y: 146, distance: 194.9
click at [1516, 70] on icon at bounding box center [1518, 72] width 7 height 7
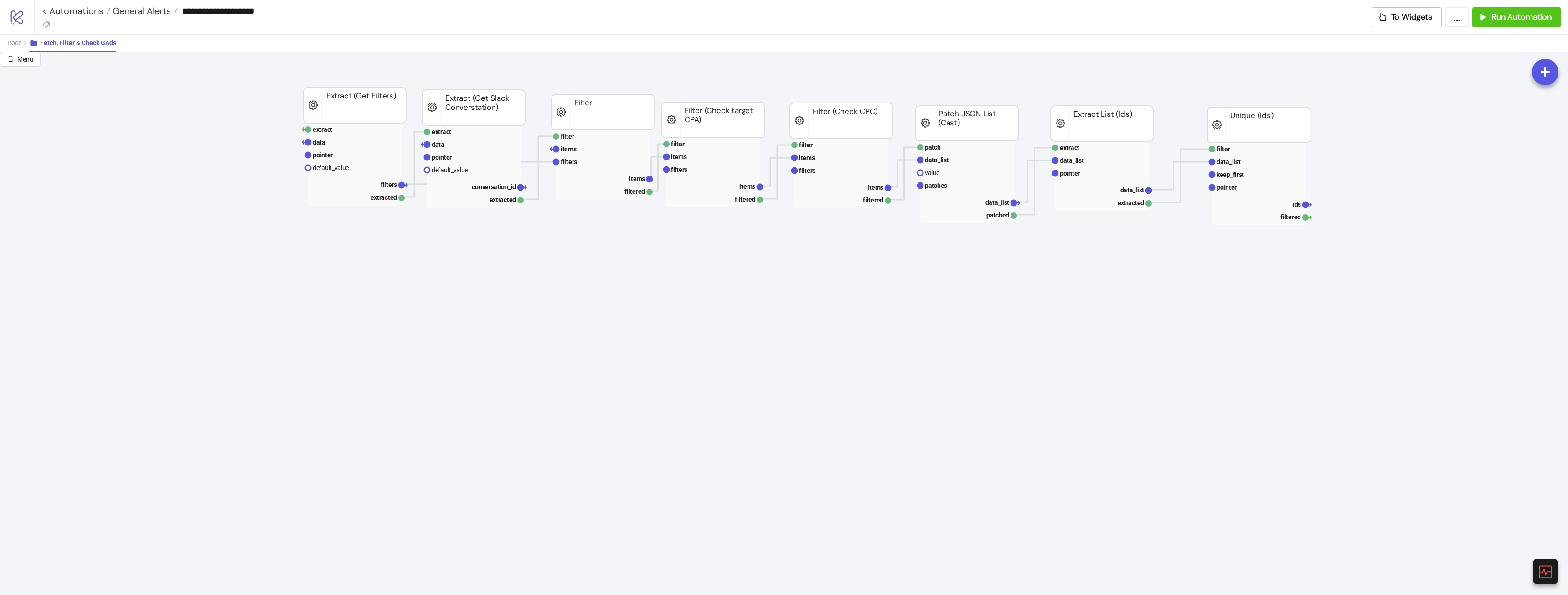
scroll to position [0, 221]
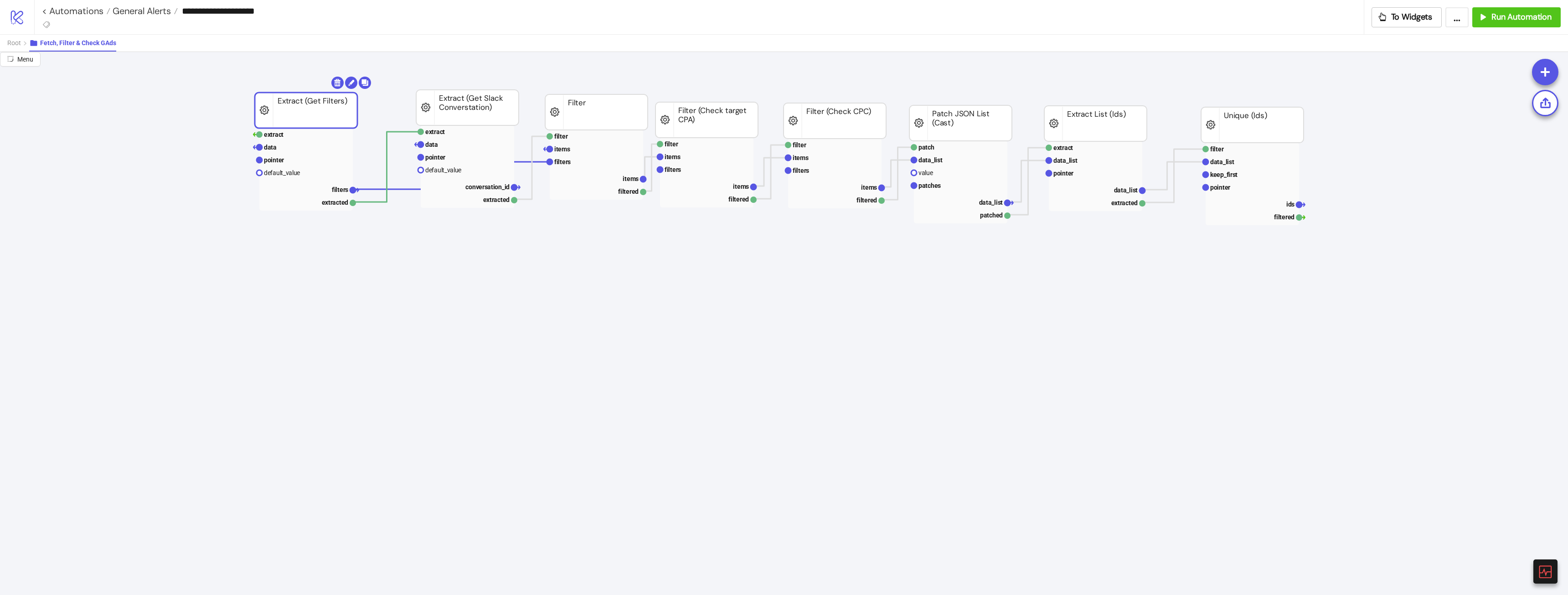
drag, startPoint x: 348, startPoint y: 110, endPoint x: 216, endPoint y: 87, distance: 134.0
click at [12, 46] on span "Root" at bounding box center [14, 43] width 14 height 7
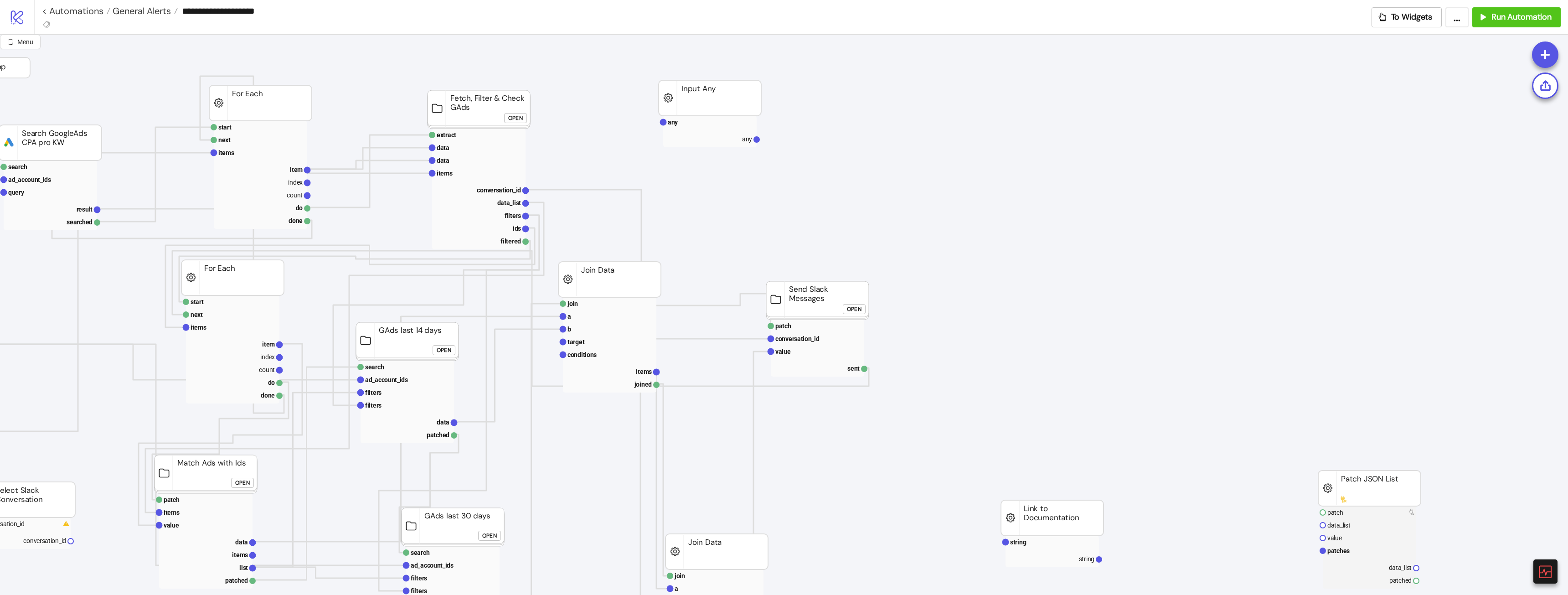
scroll to position [0, 0]
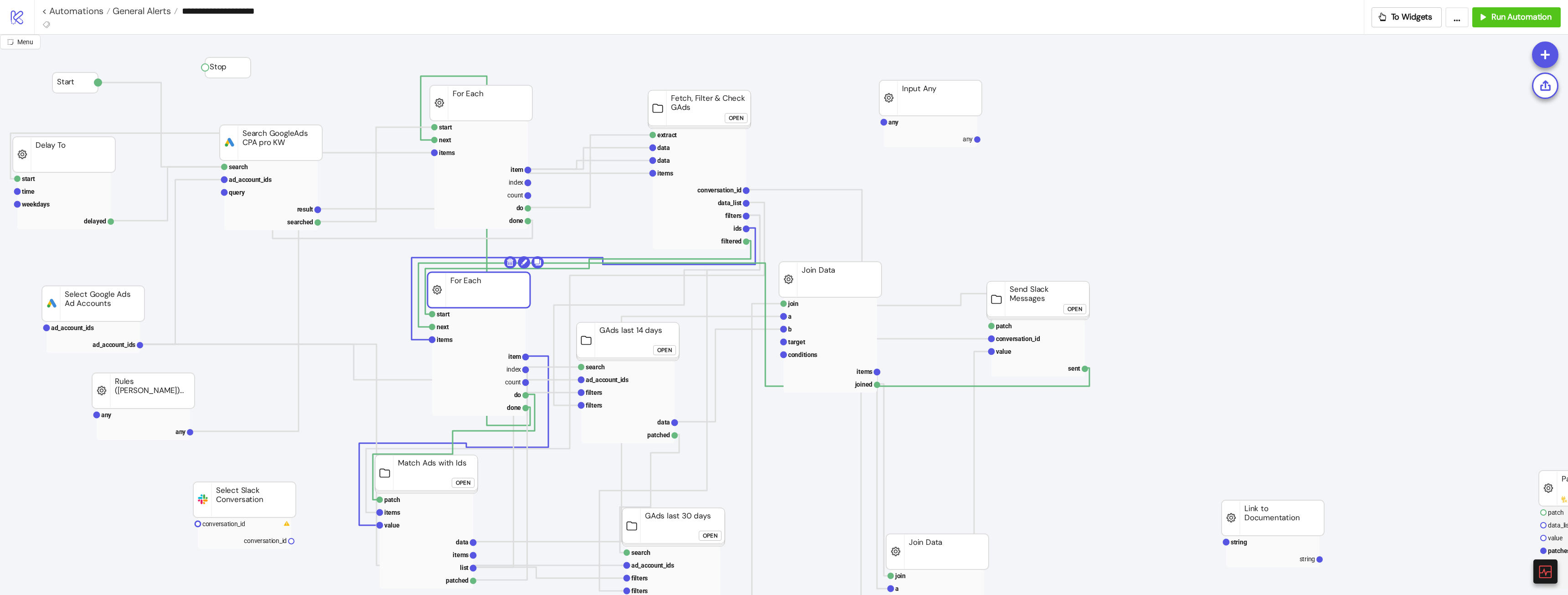
drag, startPoint x: 495, startPoint y: 277, endPoint x: 507, endPoint y: 283, distance: 13.4
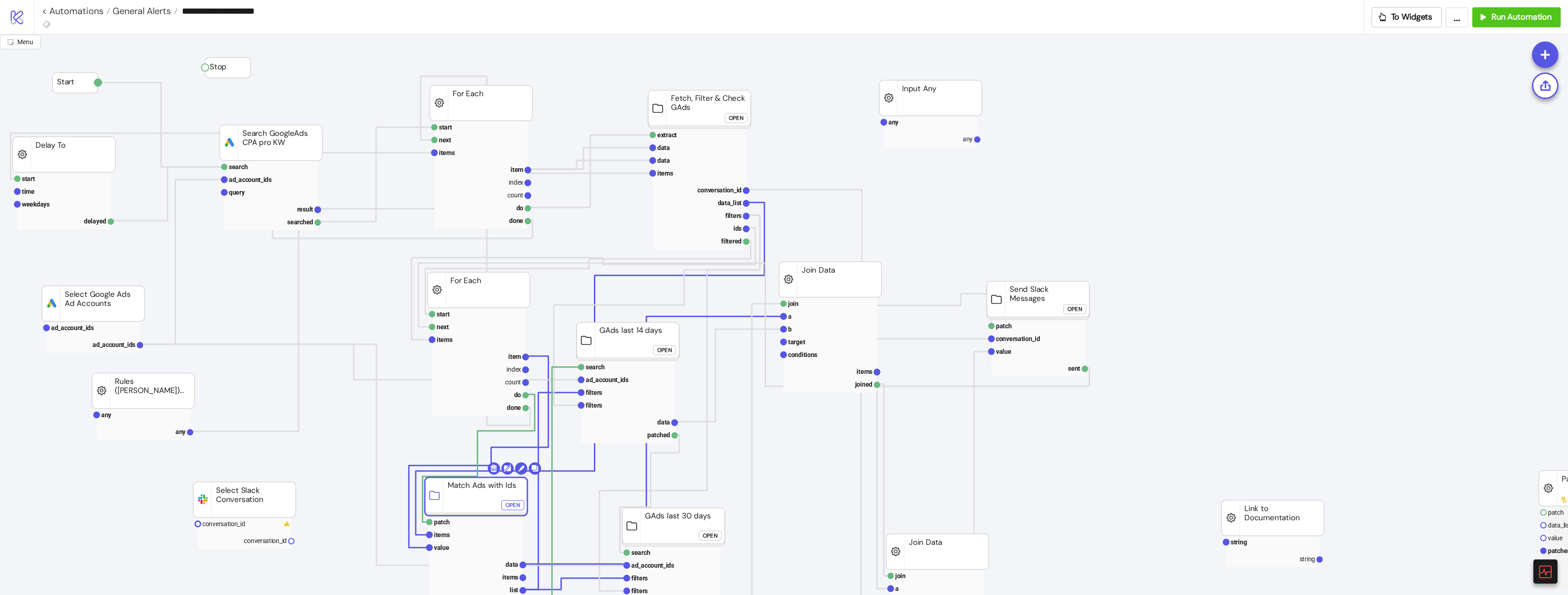
drag, startPoint x: 430, startPoint y: 477, endPoint x: 477, endPoint y: 500, distance: 52.3
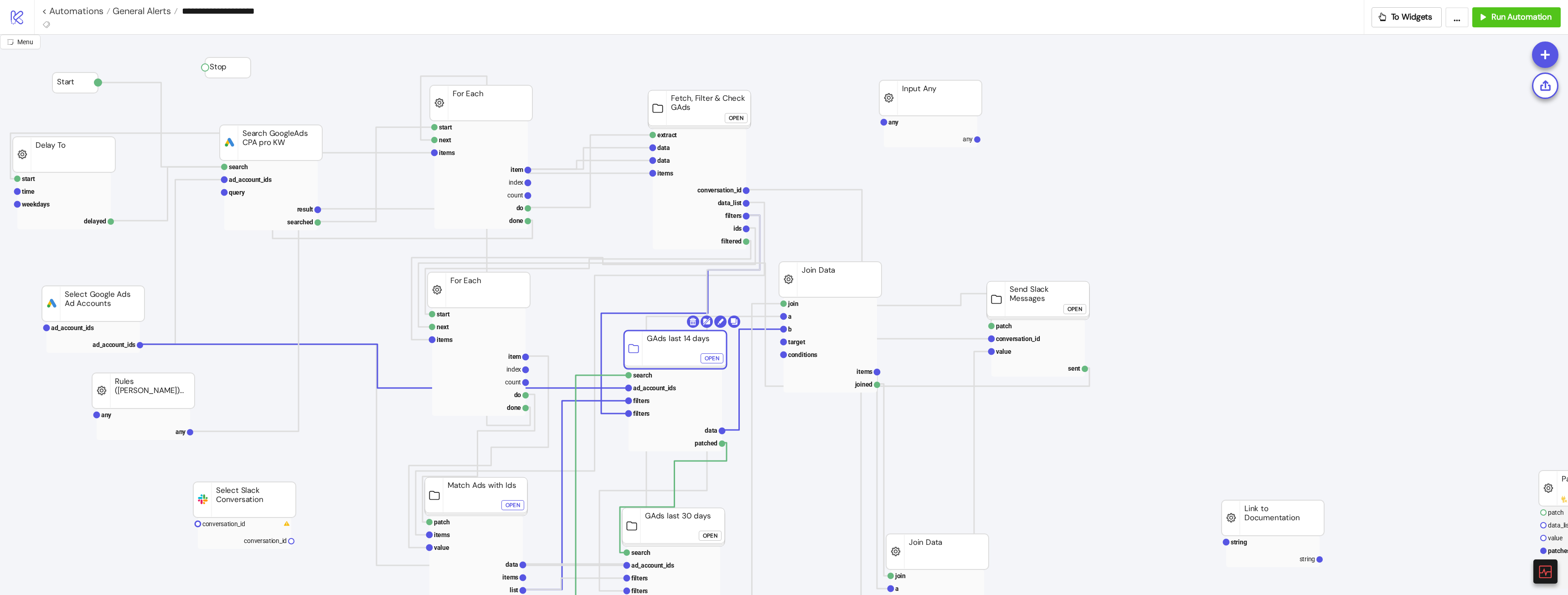
drag, startPoint x: 668, startPoint y: 347, endPoint x: 1367, endPoint y: 538, distance: 724.6
click at [1545, 571] on icon at bounding box center [1545, 572] width 14 height 14
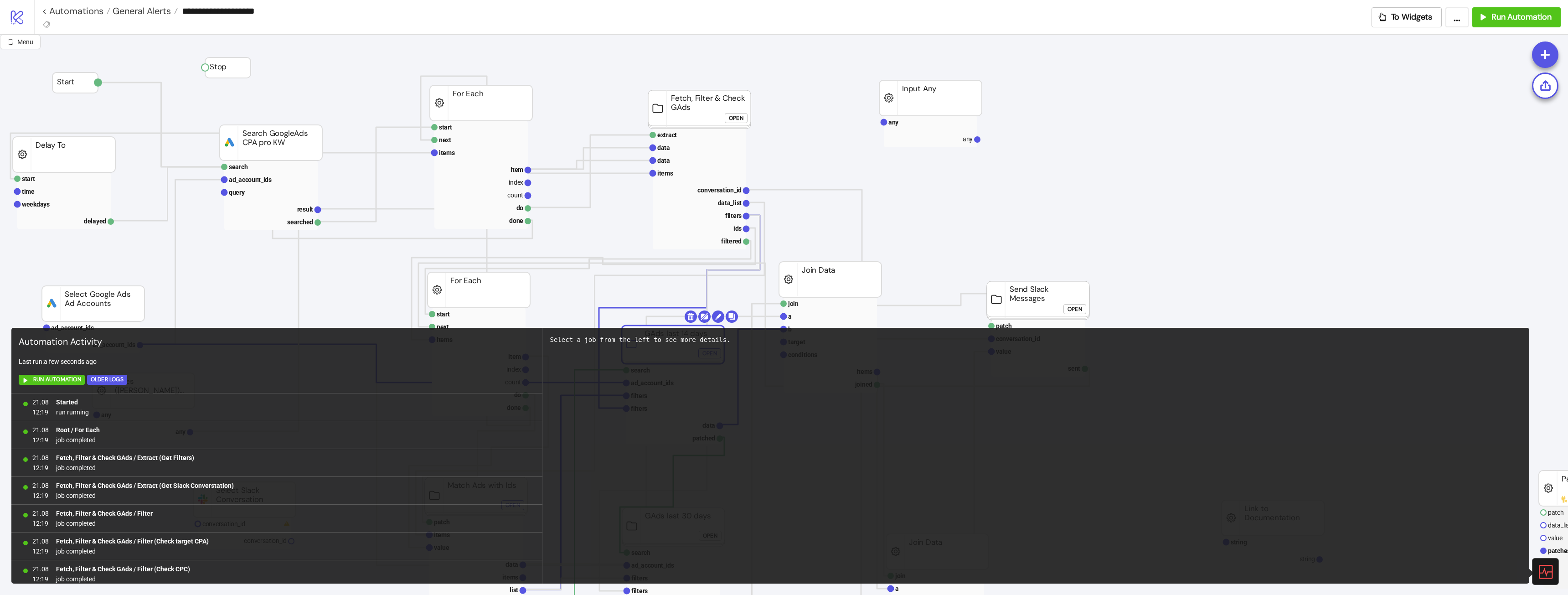
scroll to position [840, 0]
click at [1548, 576] on icon at bounding box center [1545, 572] width 16 height 16
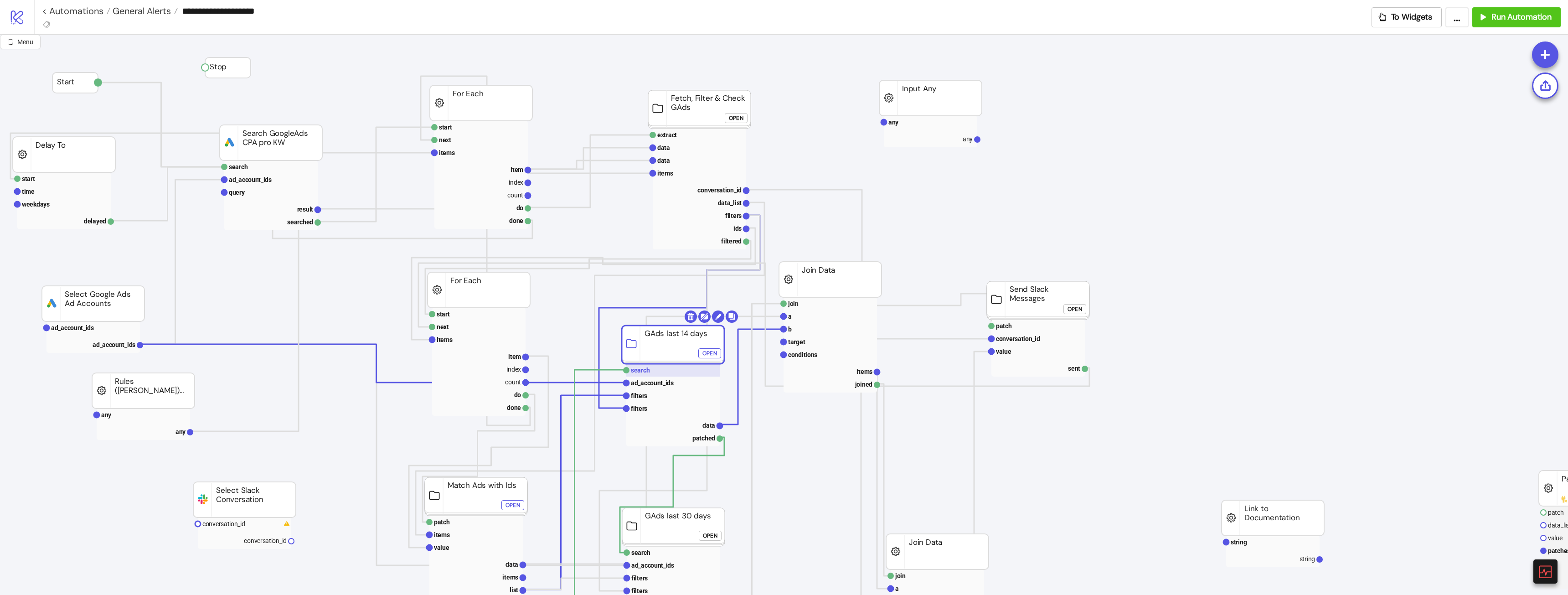
click at [662, 373] on rect at bounding box center [673, 370] width 93 height 13
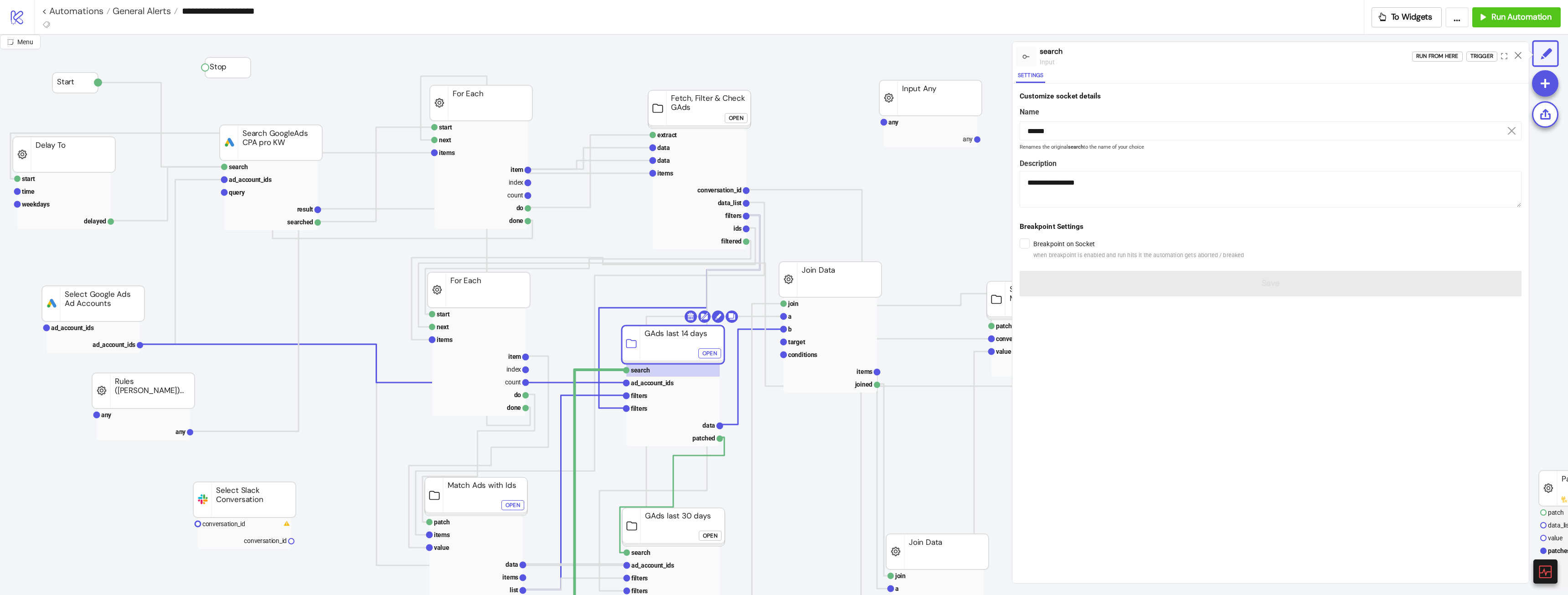
click at [706, 354] on div "Open" at bounding box center [709, 353] width 15 height 11
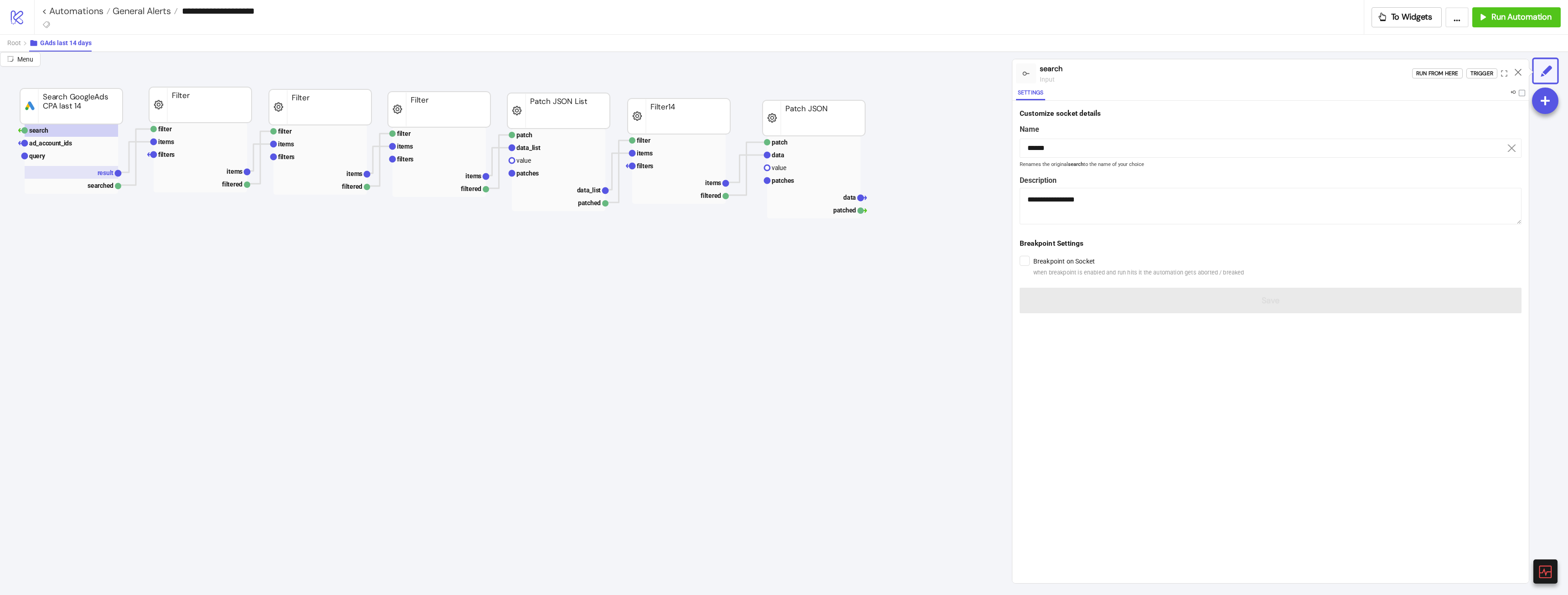
click at [87, 167] on rect at bounding box center [71, 172] width 93 height 13
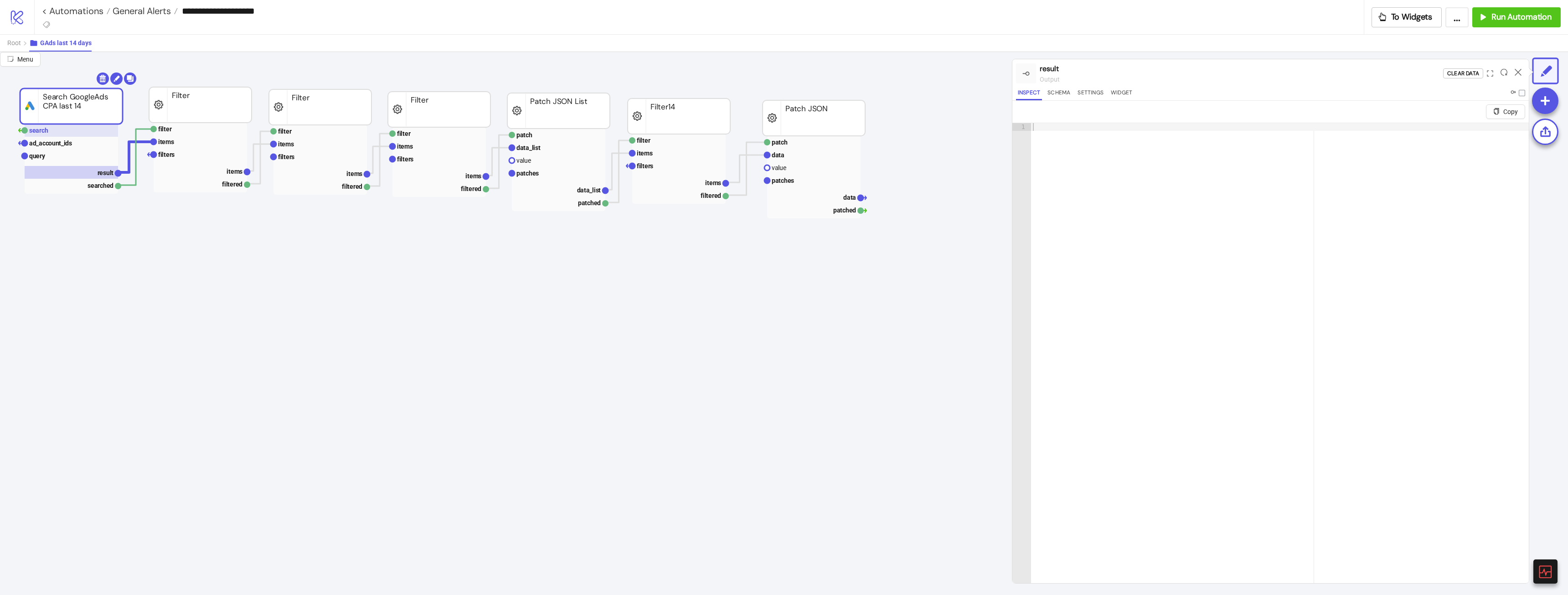
click at [75, 131] on rect at bounding box center [71, 130] width 93 height 13
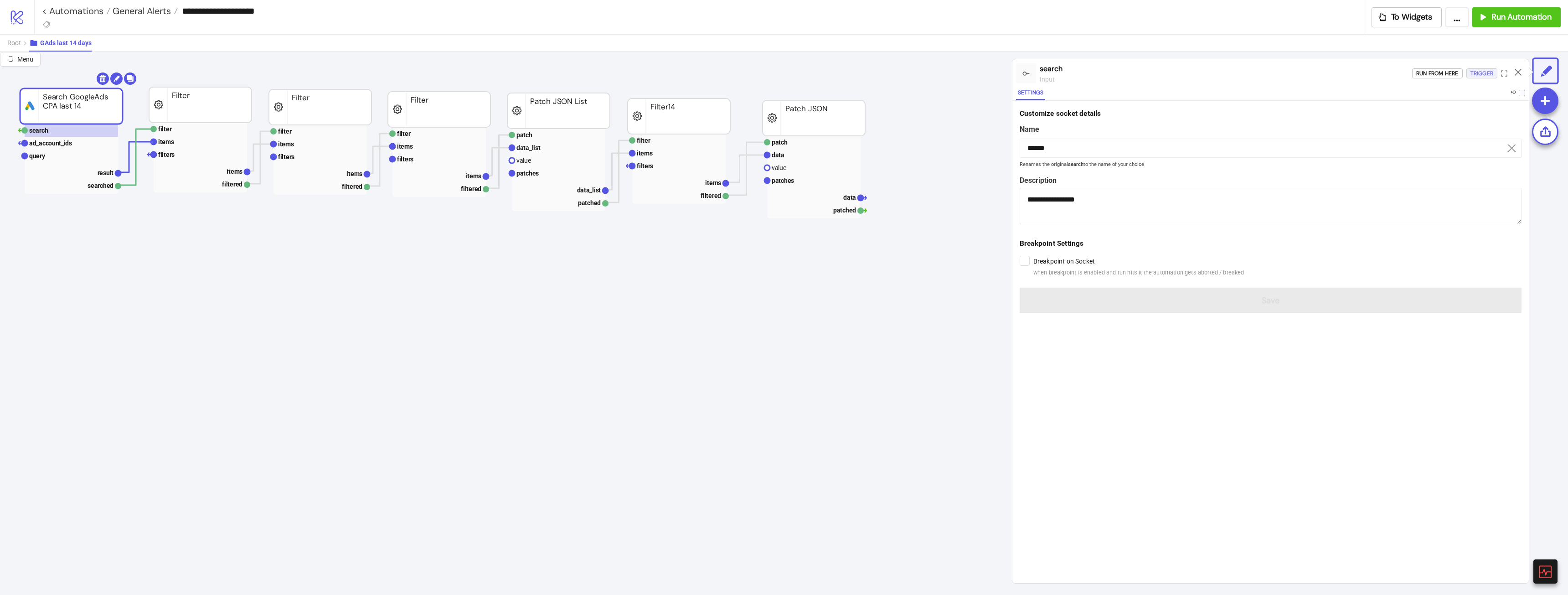
click at [1469, 73] on button "Trigger" at bounding box center [1481, 73] width 31 height 10
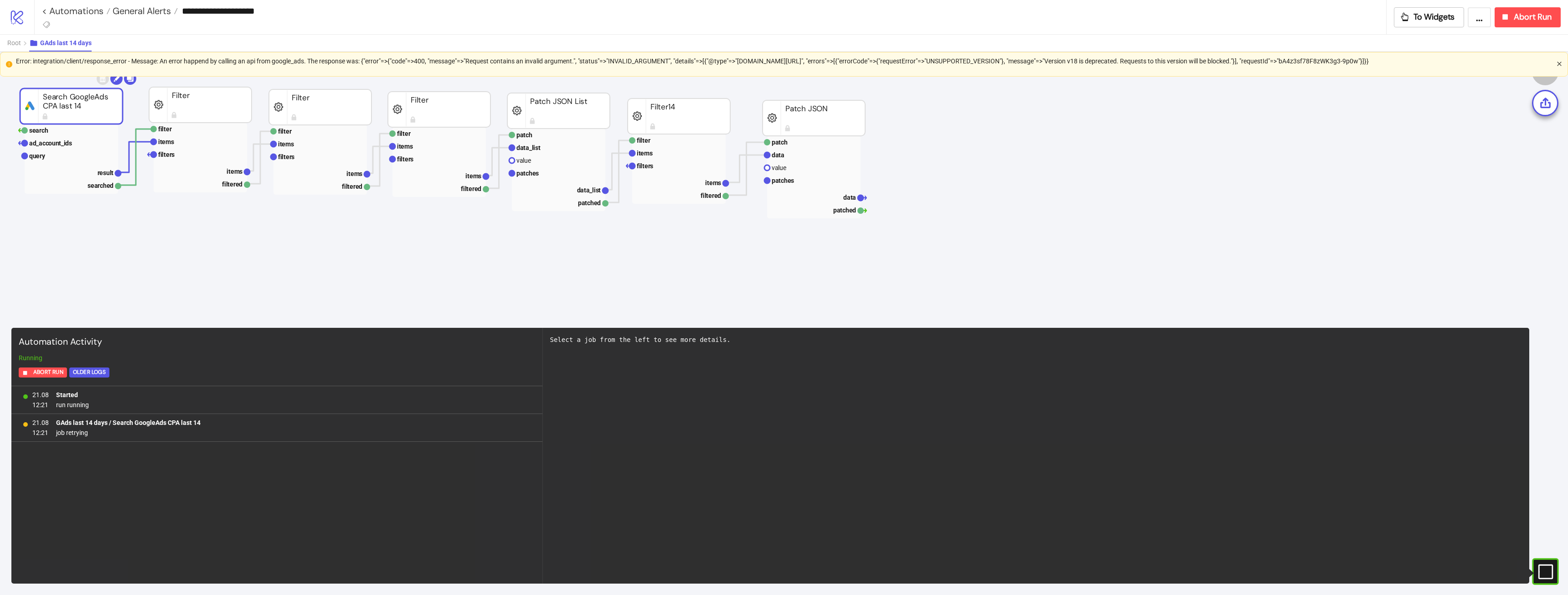
click at [1559, 65] on icon "close" at bounding box center [1560, 64] width 6 height 6
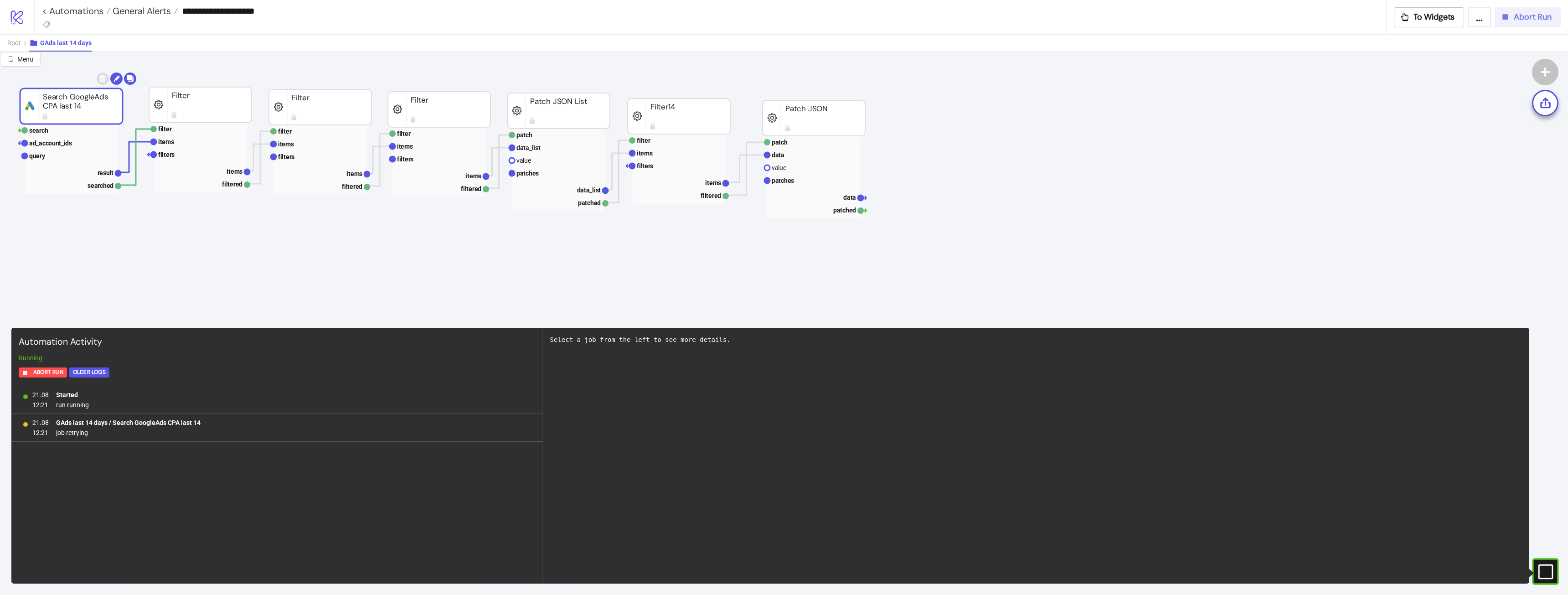
click at [1529, 26] on button "Abort Run" at bounding box center [1527, 17] width 66 height 20
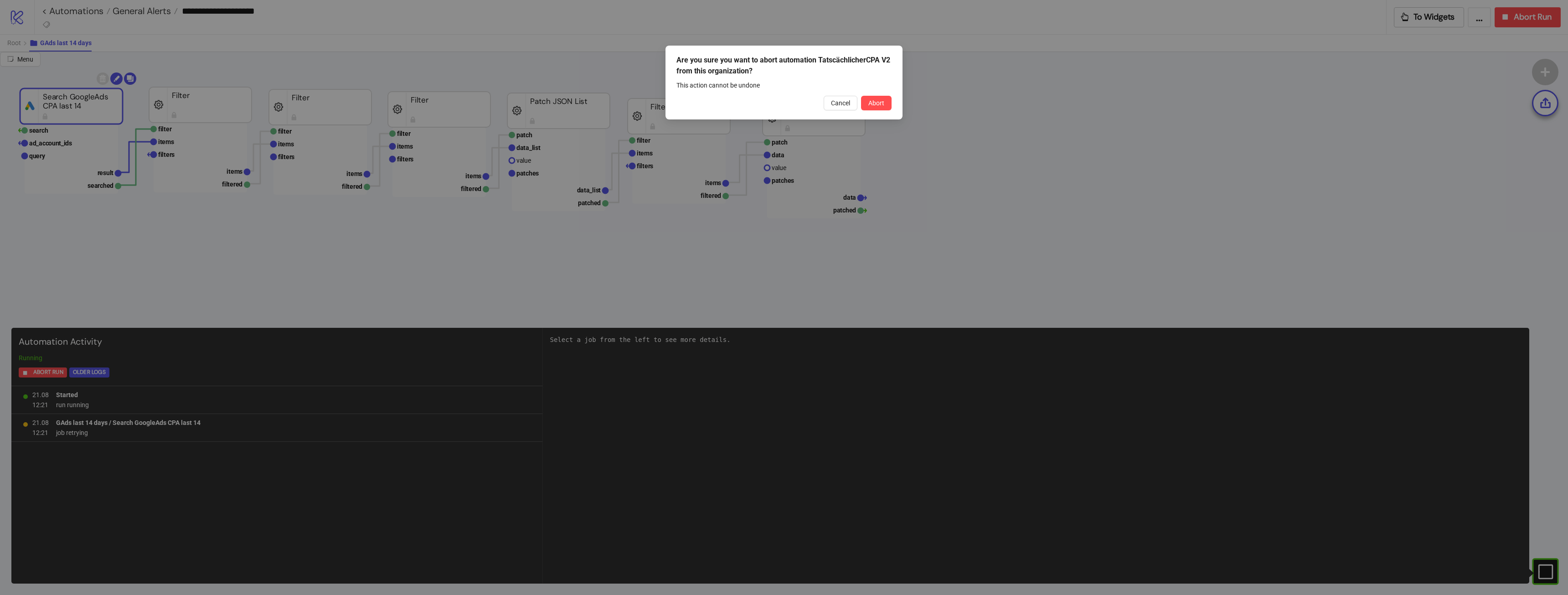
click at [891, 110] on div "Cancel Abort" at bounding box center [784, 103] width 215 height 15
click at [885, 105] on button "Abort" at bounding box center [876, 103] width 31 height 15
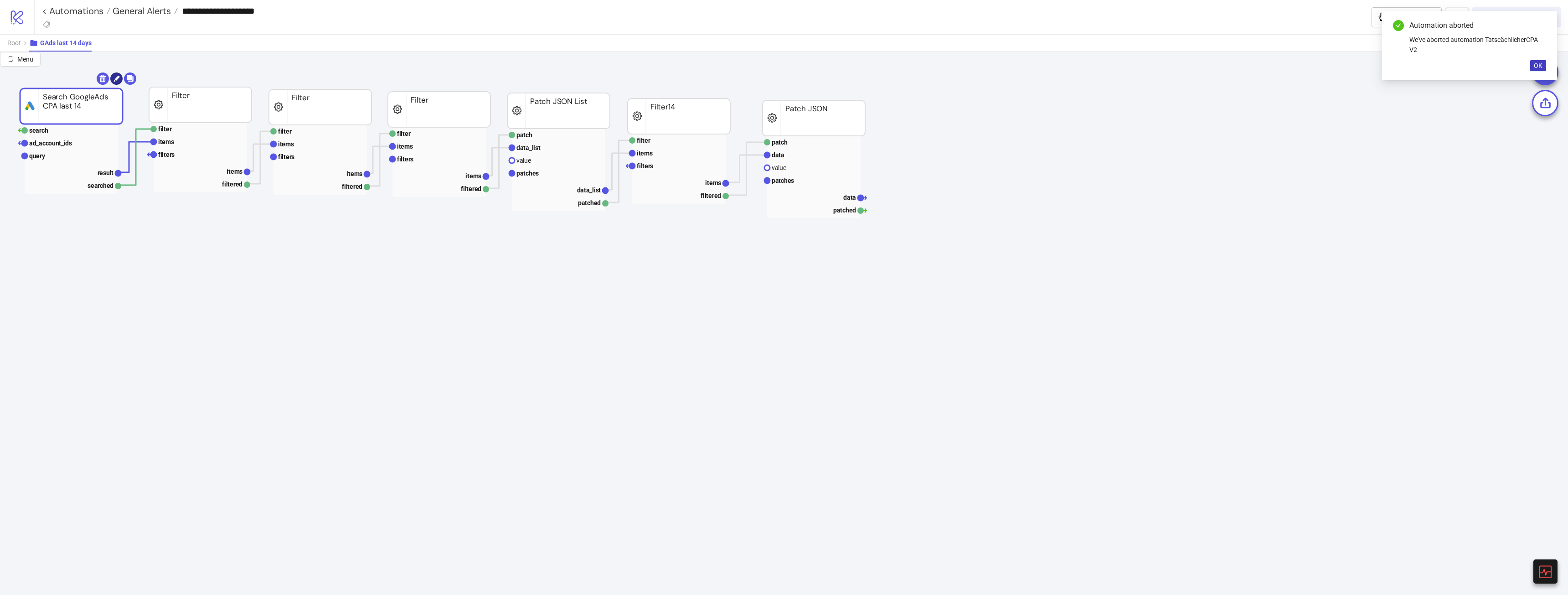
click at [118, 77] on icon at bounding box center [117, 78] width 6 height 6
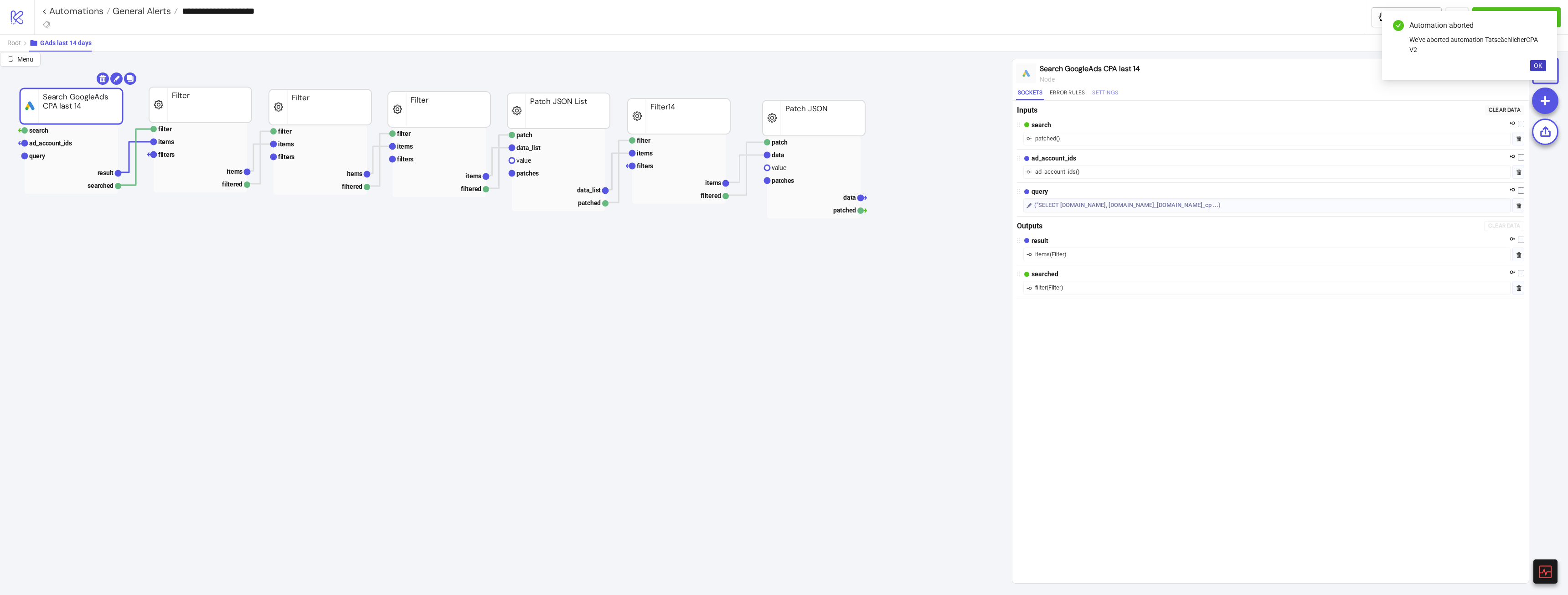
click at [1104, 90] on button "Settings" at bounding box center [1105, 94] width 30 height 12
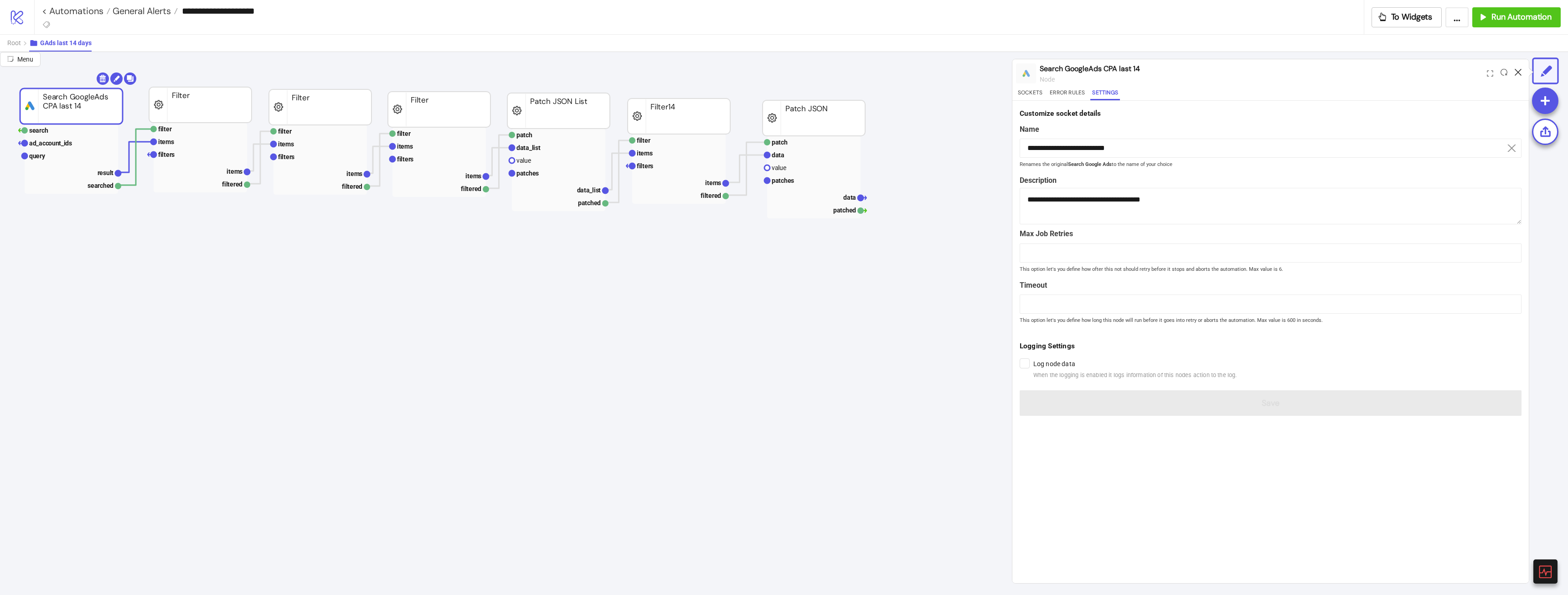
click at [1522, 68] on div at bounding box center [1518, 73] width 14 height 25
click at [1521, 70] on icon at bounding box center [1518, 72] width 7 height 7
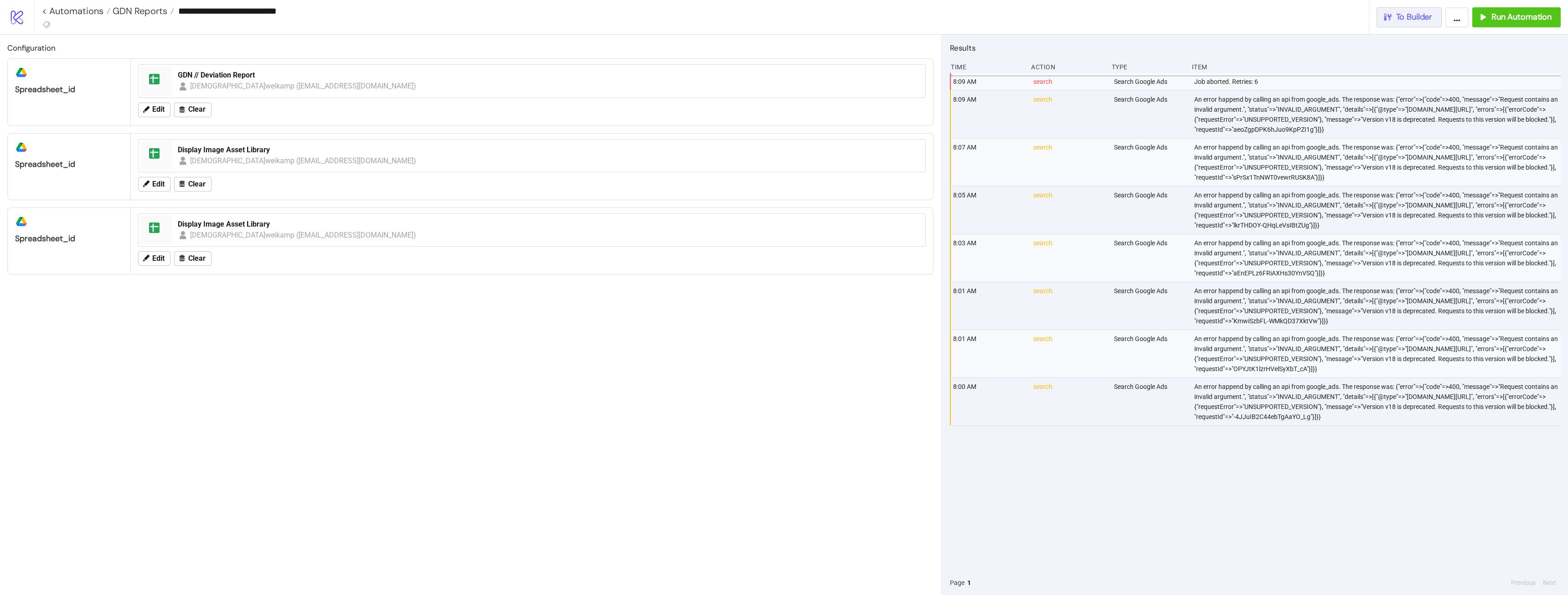
click at [1396, 23] on button "To Builder" at bounding box center [1410, 17] width 65 height 20
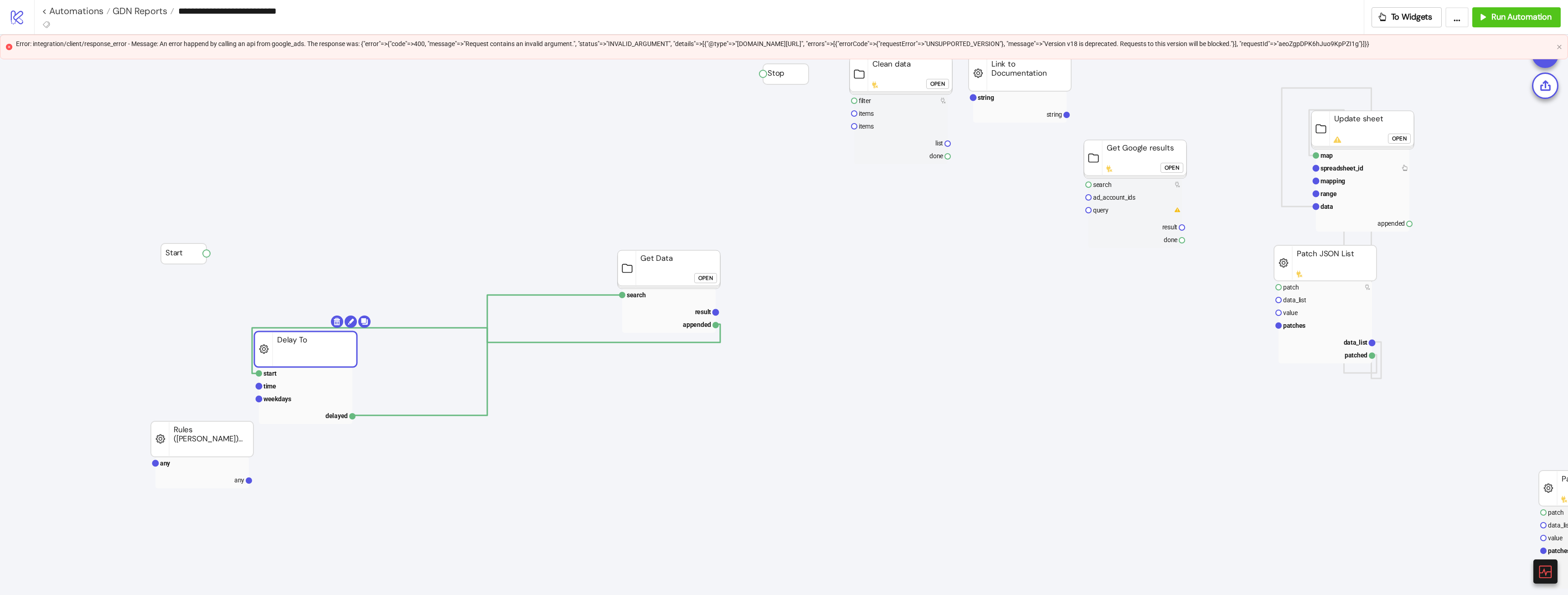
drag, startPoint x: 347, startPoint y: 235, endPoint x: 450, endPoint y: 364, distance: 165.1
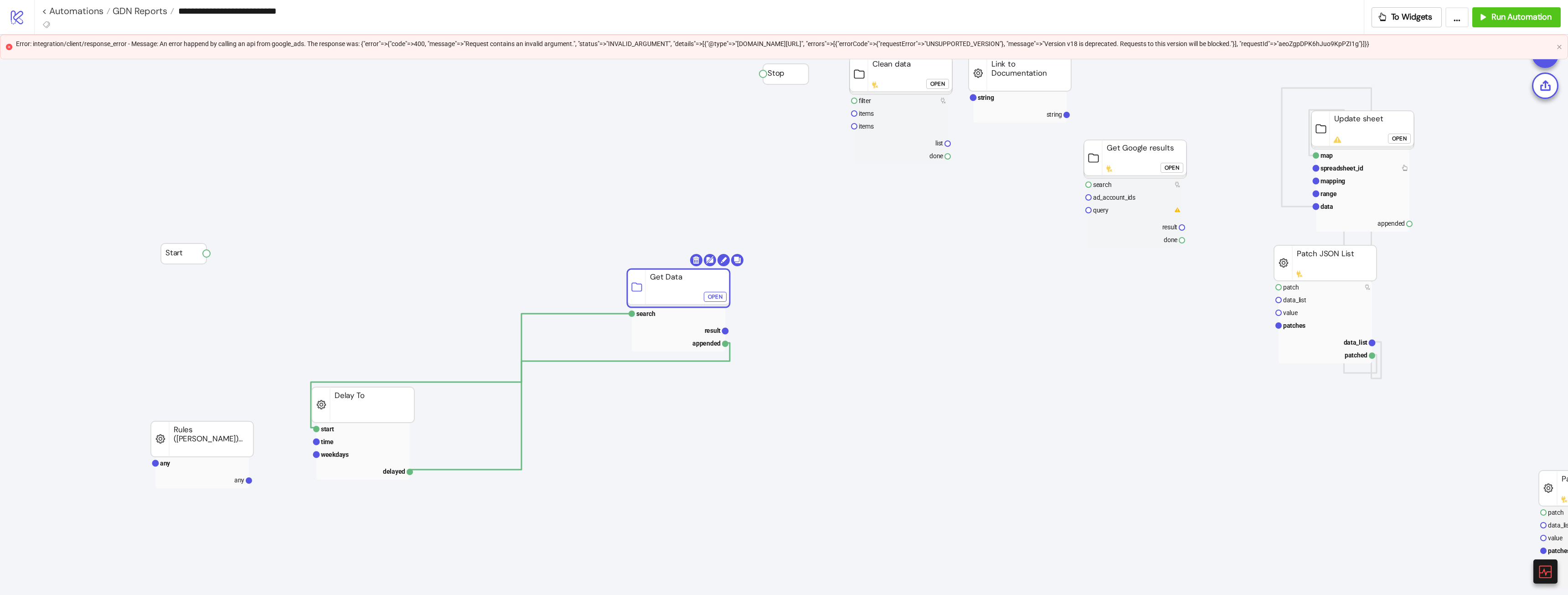
drag, startPoint x: 657, startPoint y: 289, endPoint x: 682, endPoint y: 304, distance: 29.2
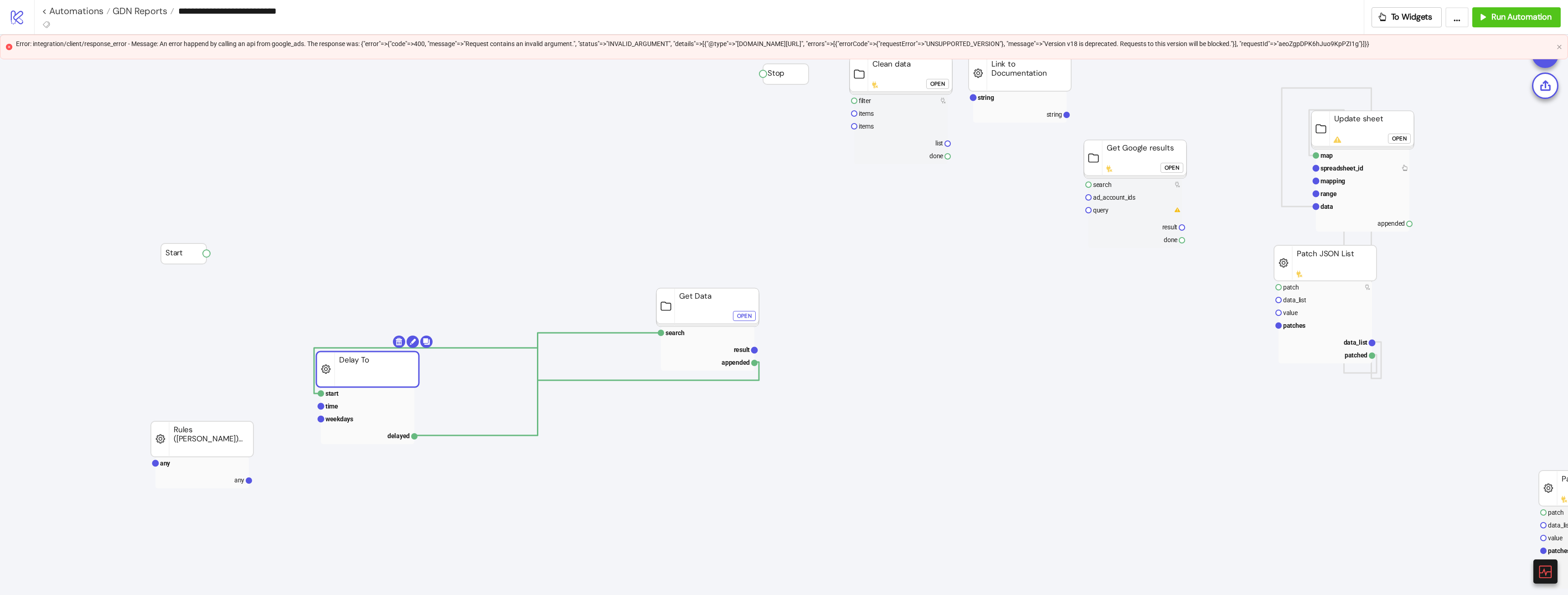
drag, startPoint x: 372, startPoint y: 356, endPoint x: 392, endPoint y: 293, distance: 66.1
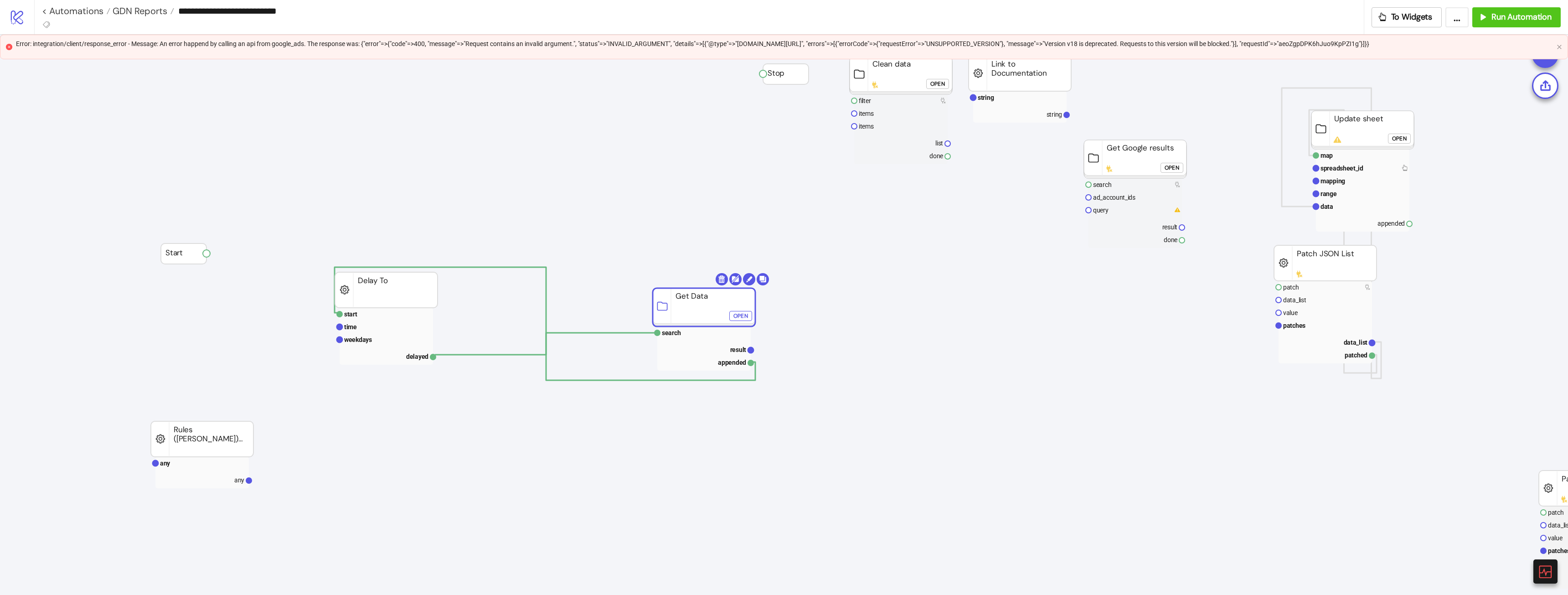
drag, startPoint x: 682, startPoint y: 317, endPoint x: 669, endPoint y: 327, distance: 16.4
click at [669, 342] on rect at bounding box center [697, 337] width 93 height 13
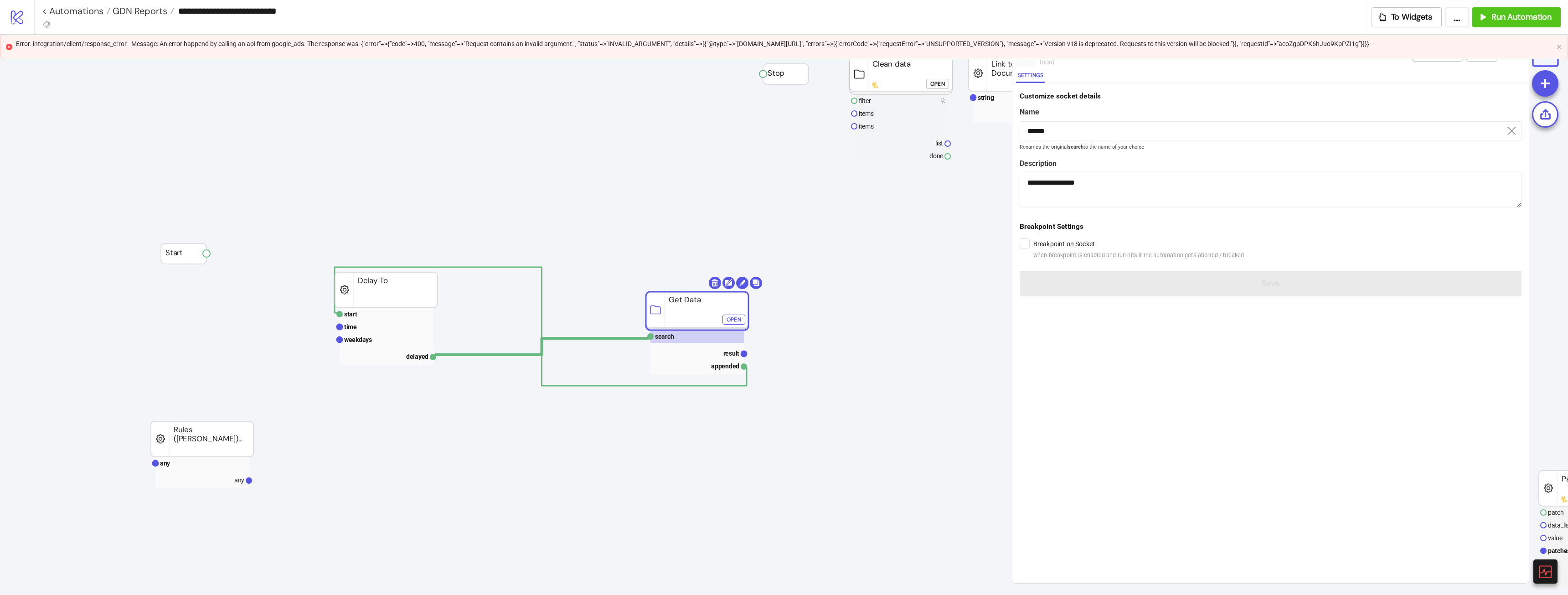
click at [1563, 46] on div "Error: integration/client/response_error - Message: An error happend by calling…" at bounding box center [784, 47] width 1568 height 25
drag, startPoint x: 1560, startPoint y: 47, endPoint x: 1482, endPoint y: 49, distance: 78.0
click at [1559, 47] on icon "close" at bounding box center [1560, 48] width 6 height 6
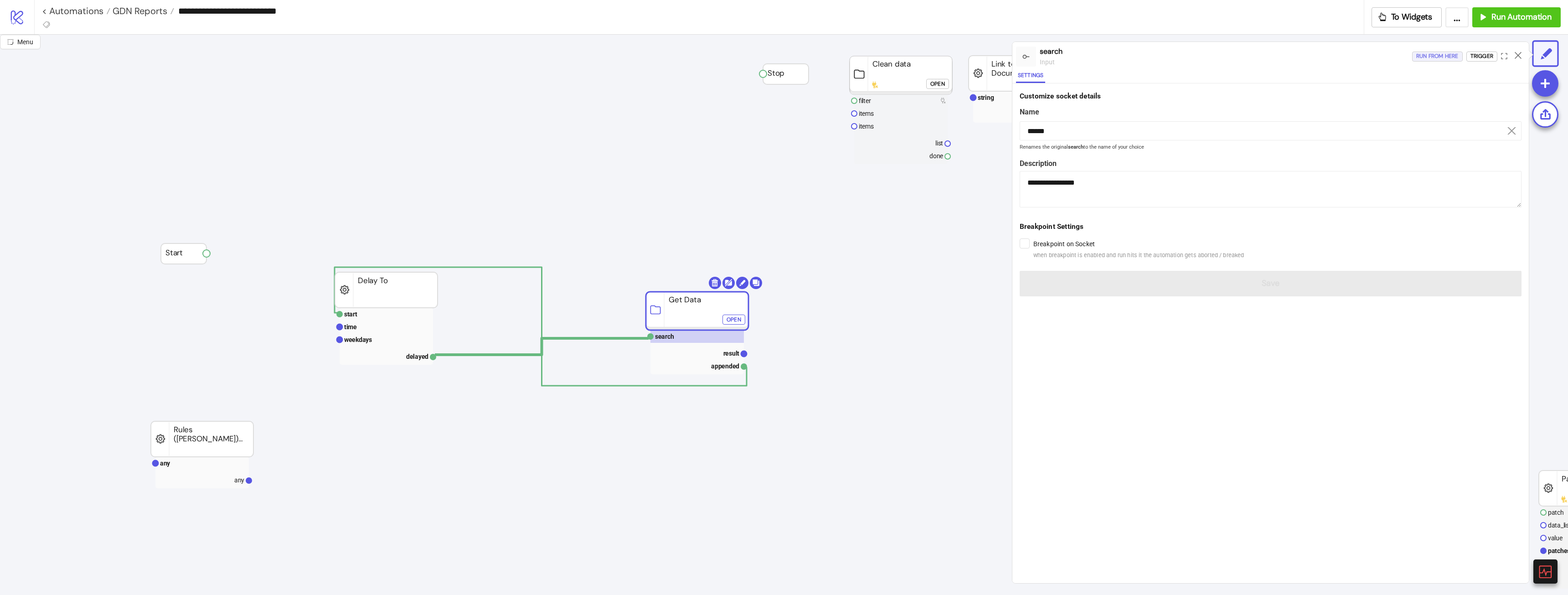
drag, startPoint x: 1435, startPoint y: 54, endPoint x: 1421, endPoint y: 47, distance: 15.7
click at [1435, 54] on div "Run from here" at bounding box center [1437, 56] width 43 height 11
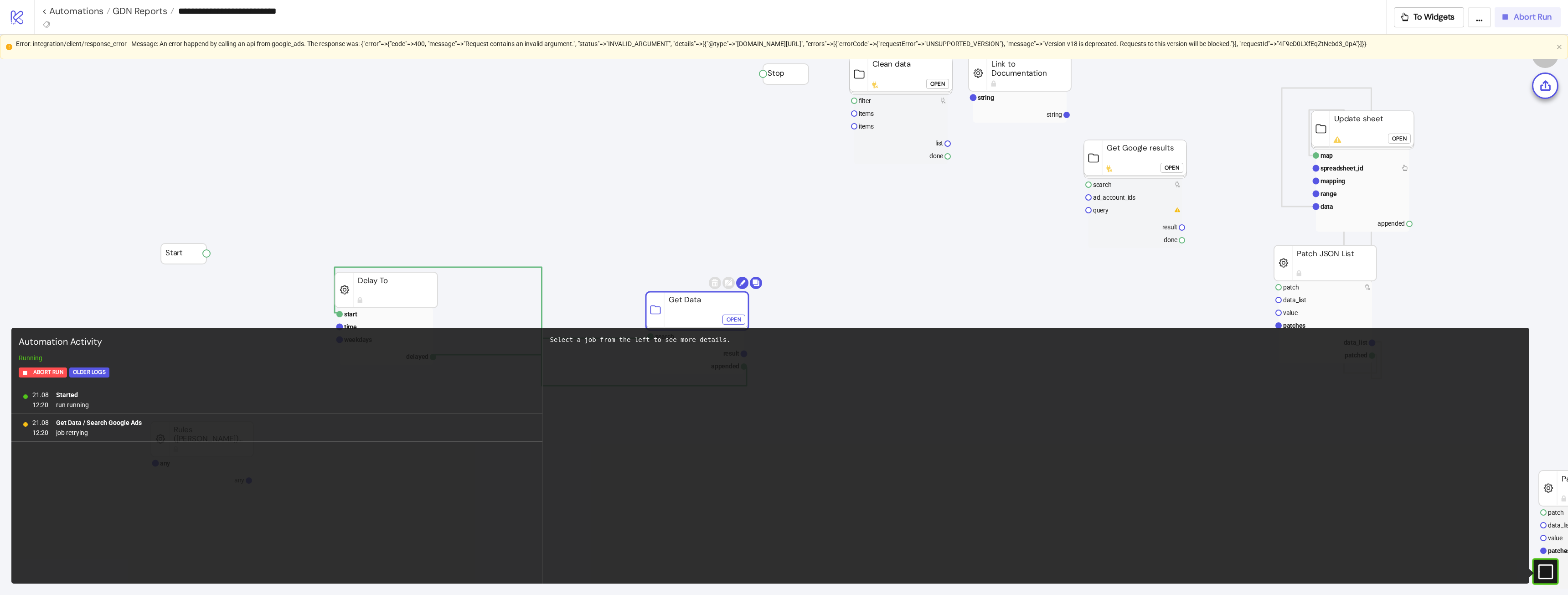
click at [1545, 20] on span "Abort Run" at bounding box center [1532, 17] width 38 height 11
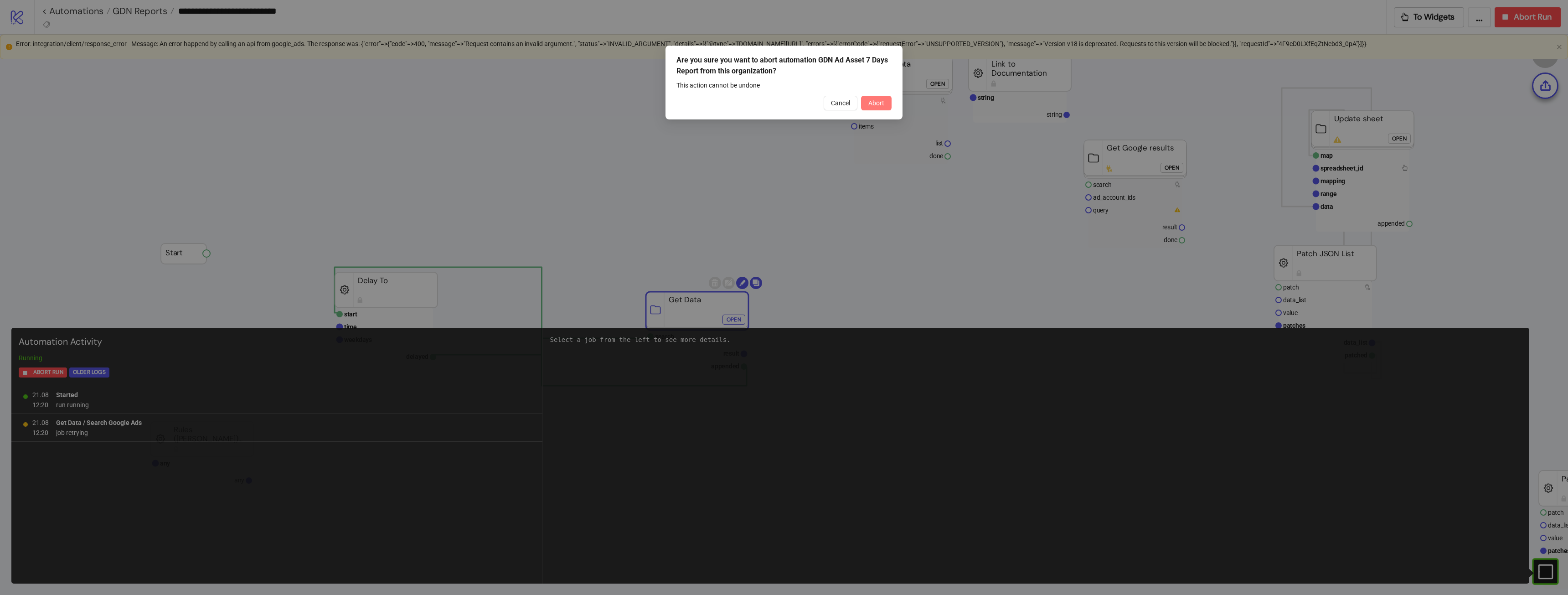
click at [877, 105] on span "Abort" at bounding box center [876, 102] width 16 height 7
